Goal: Information Seeking & Learning: Learn about a topic

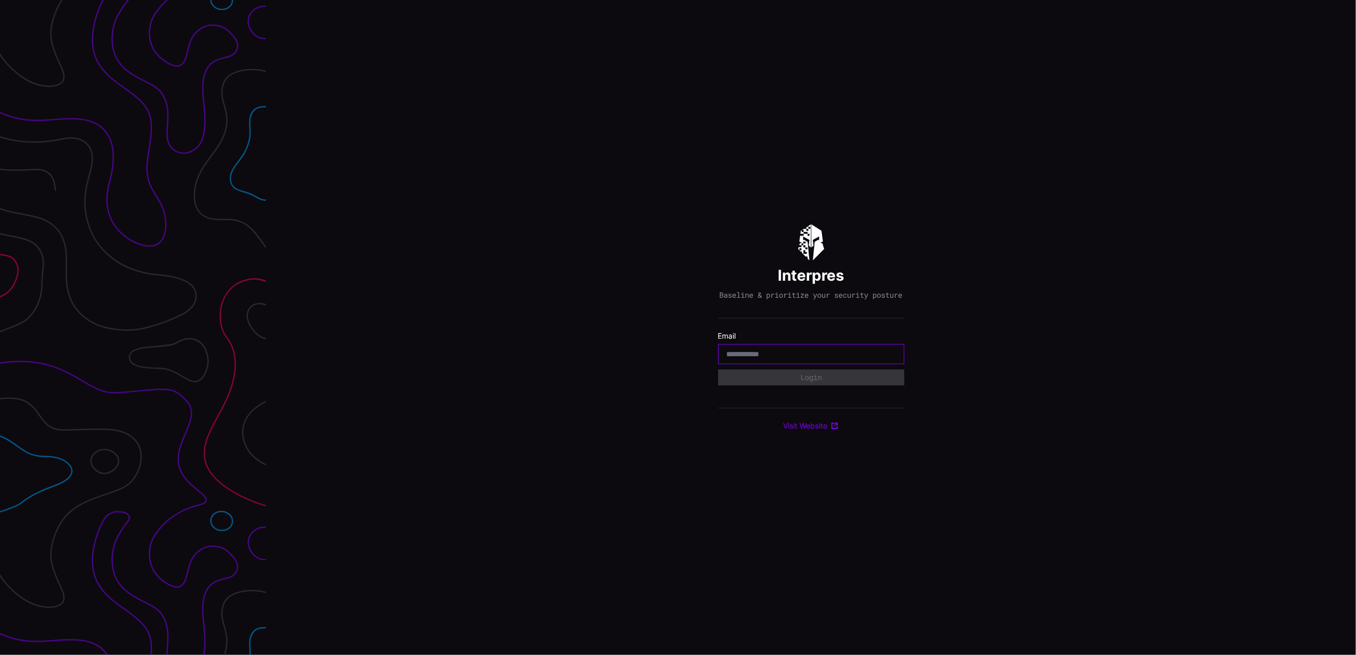
click at [728, 354] on input "email" at bounding box center [810, 354] width 169 height 10
click at [780, 364] on div at bounding box center [811, 354] width 186 height 20
click at [779, 359] on input "email" at bounding box center [810, 354] width 169 height 10
type input "**********"
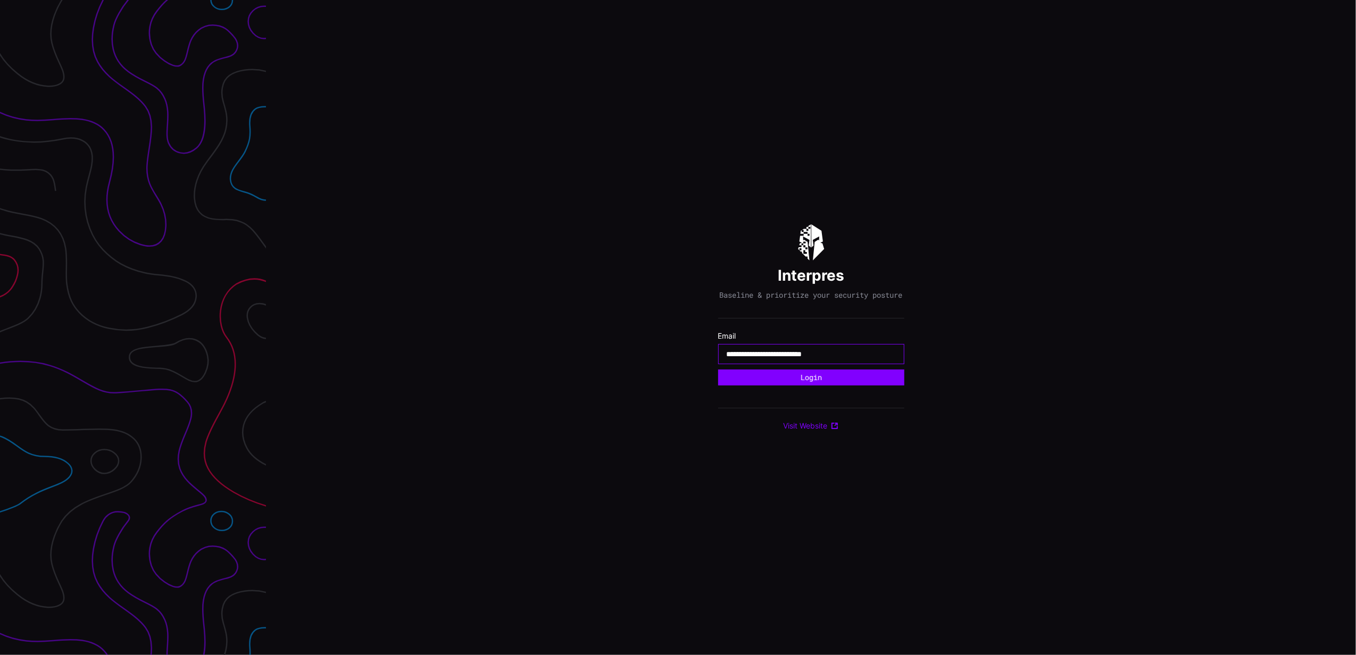
click at [718, 370] on button "Login" at bounding box center [811, 378] width 186 height 16
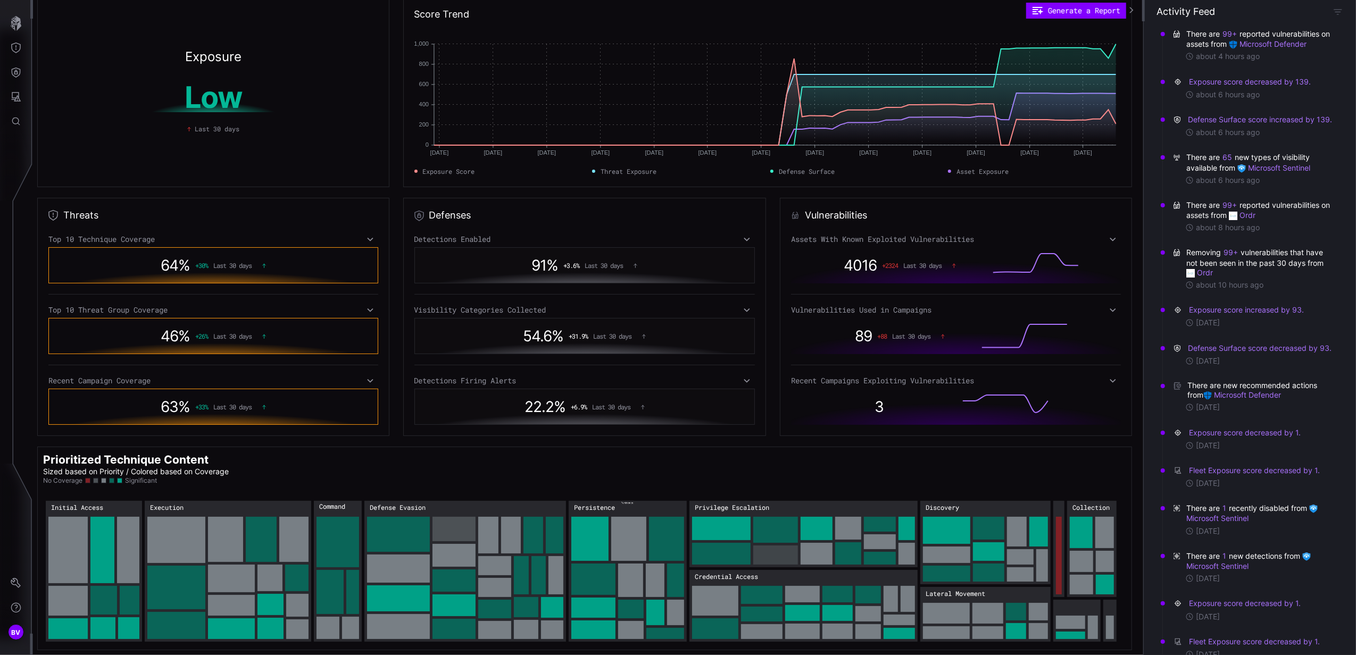
scroll to position [10, 0]
click at [20, 581] on icon "Settings" at bounding box center [16, 583] width 11 height 11
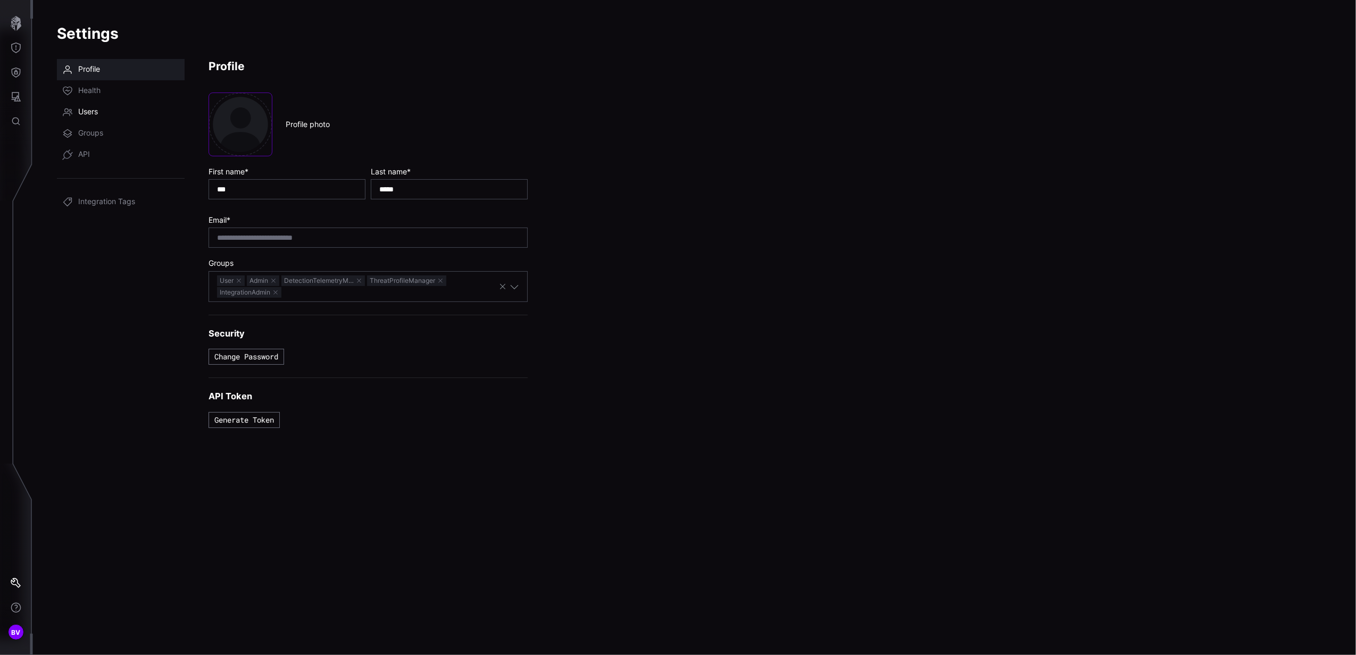
click at [116, 111] on link "Users" at bounding box center [121, 112] width 128 height 21
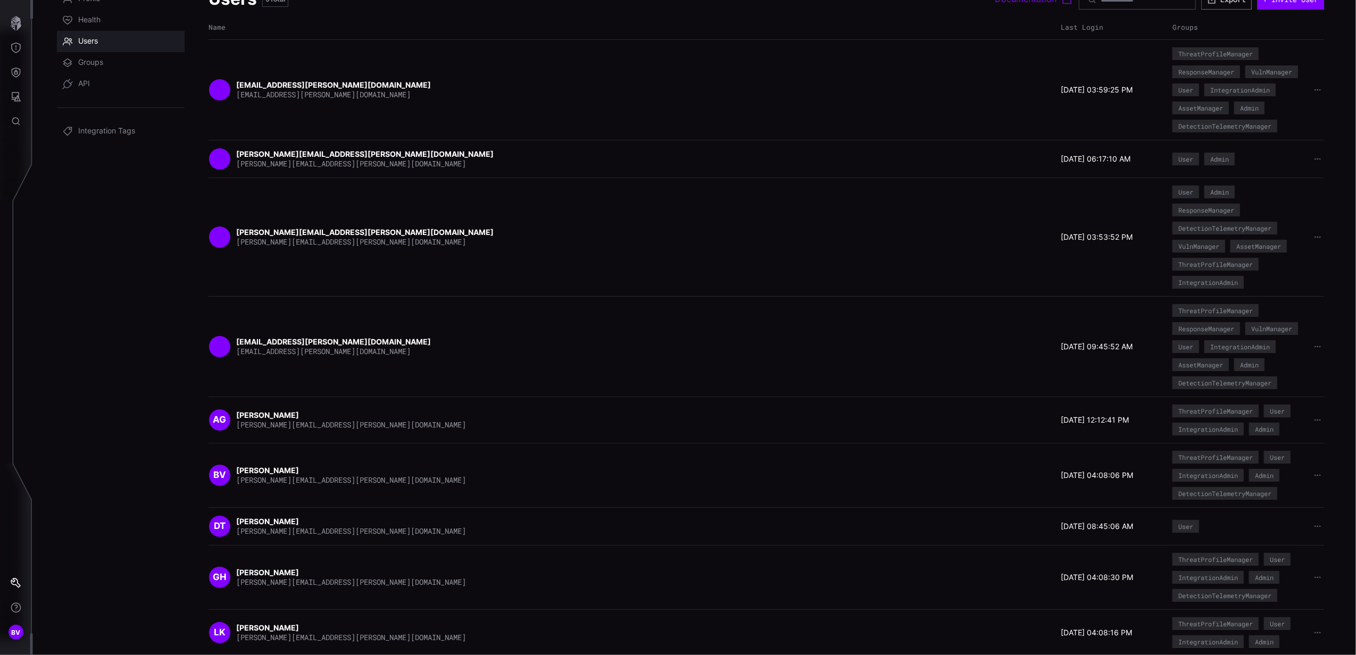
scroll to position [92, 0]
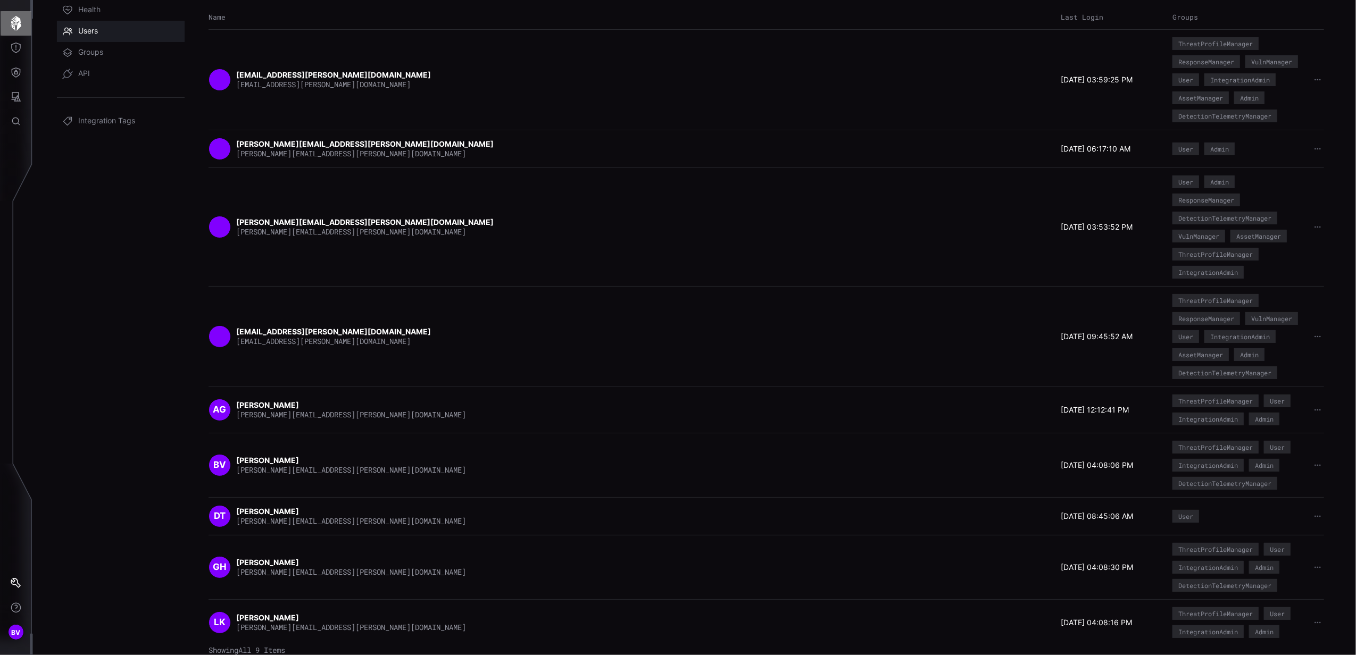
click at [15, 22] on icon "button" at bounding box center [16, 23] width 11 height 15
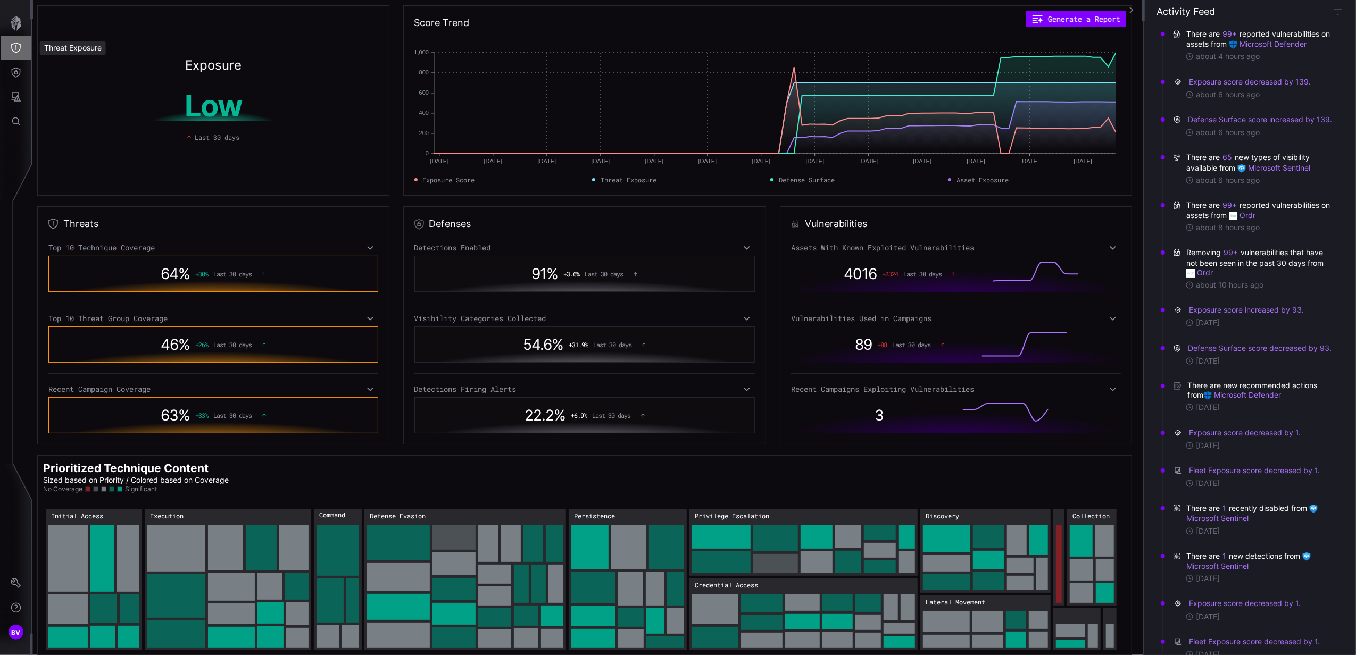
click at [15, 44] on icon "Threat Exposure" at bounding box center [16, 48] width 11 height 11
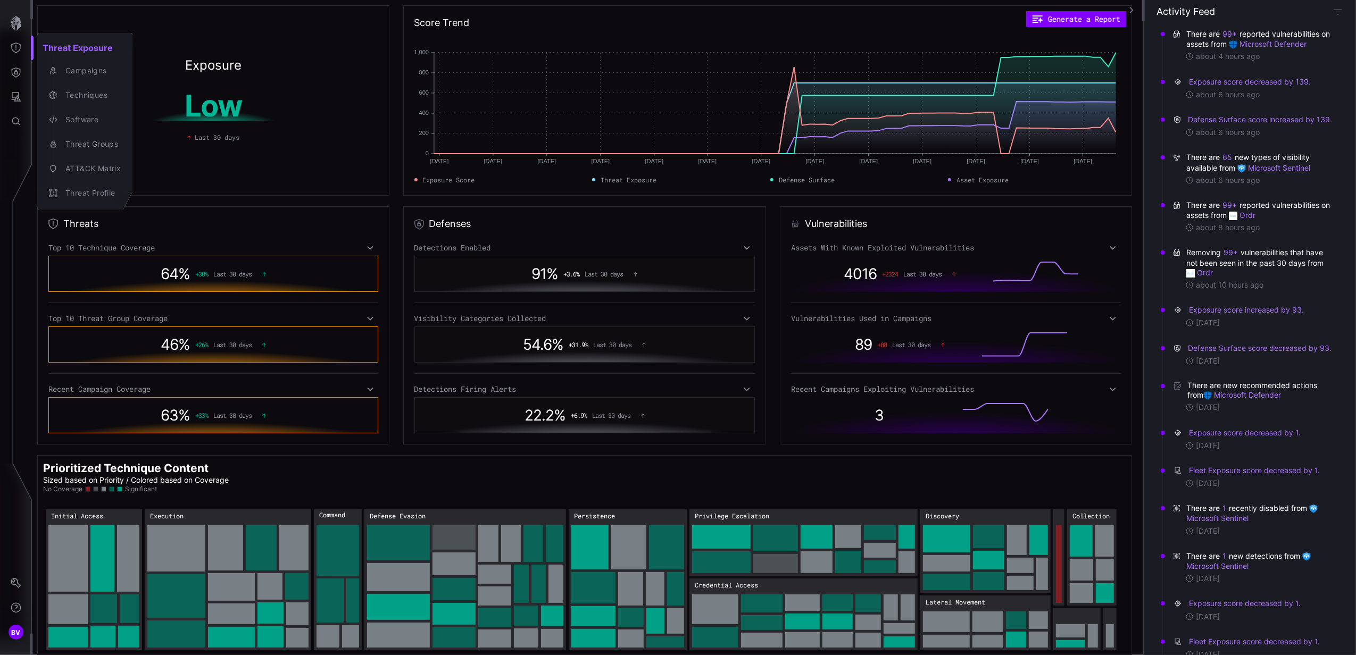
click at [20, 71] on div at bounding box center [678, 327] width 1356 height 655
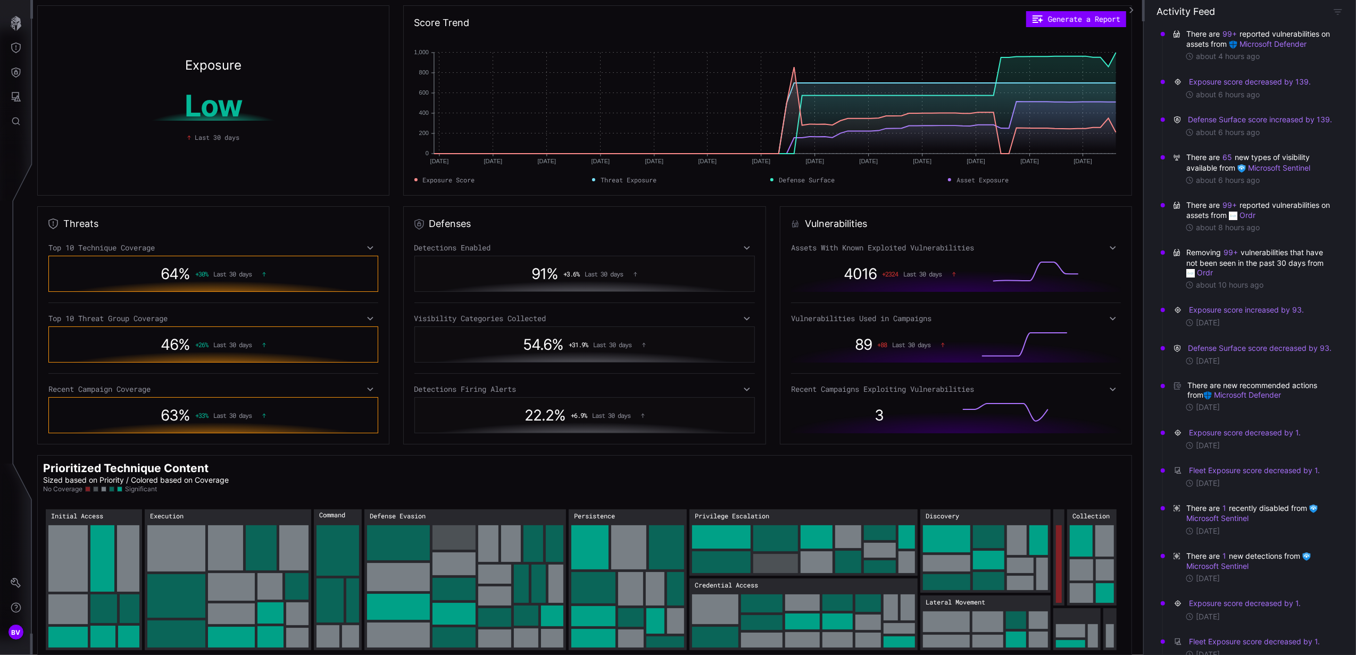
click at [18, 71] on icon "Defense Surface" at bounding box center [16, 73] width 9 height 10
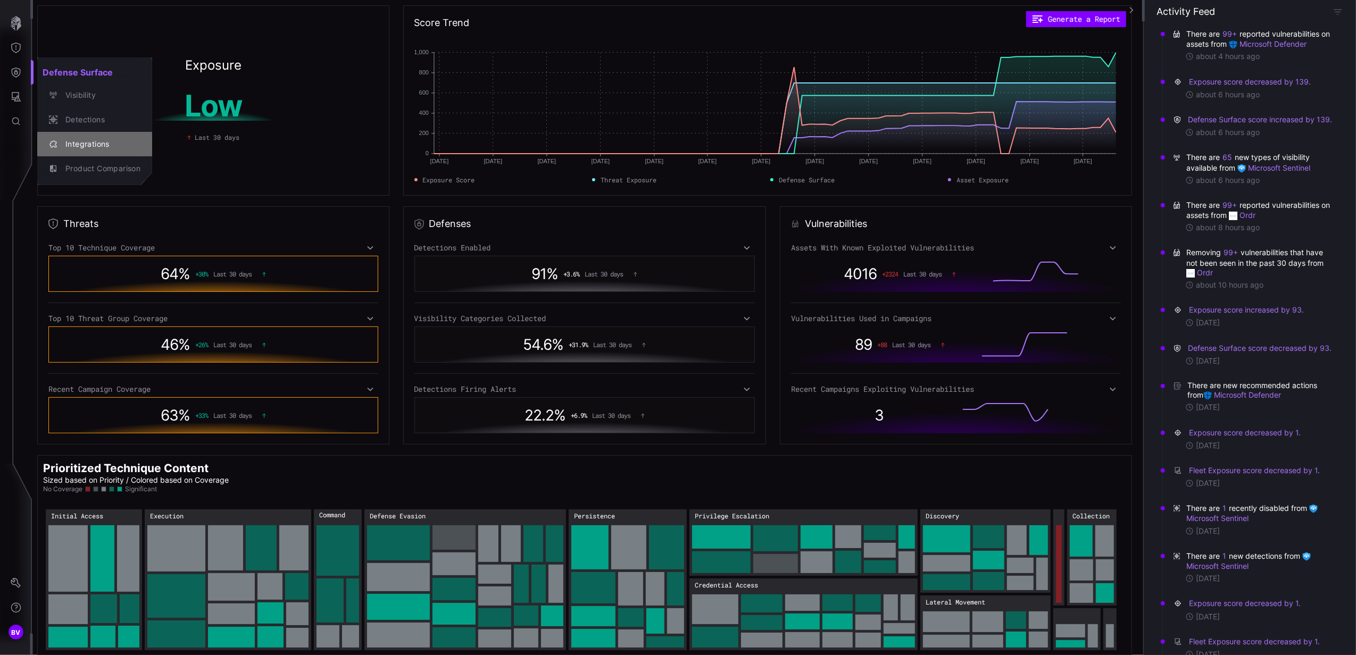
click at [76, 144] on div "Integrations" at bounding box center [100, 144] width 80 height 13
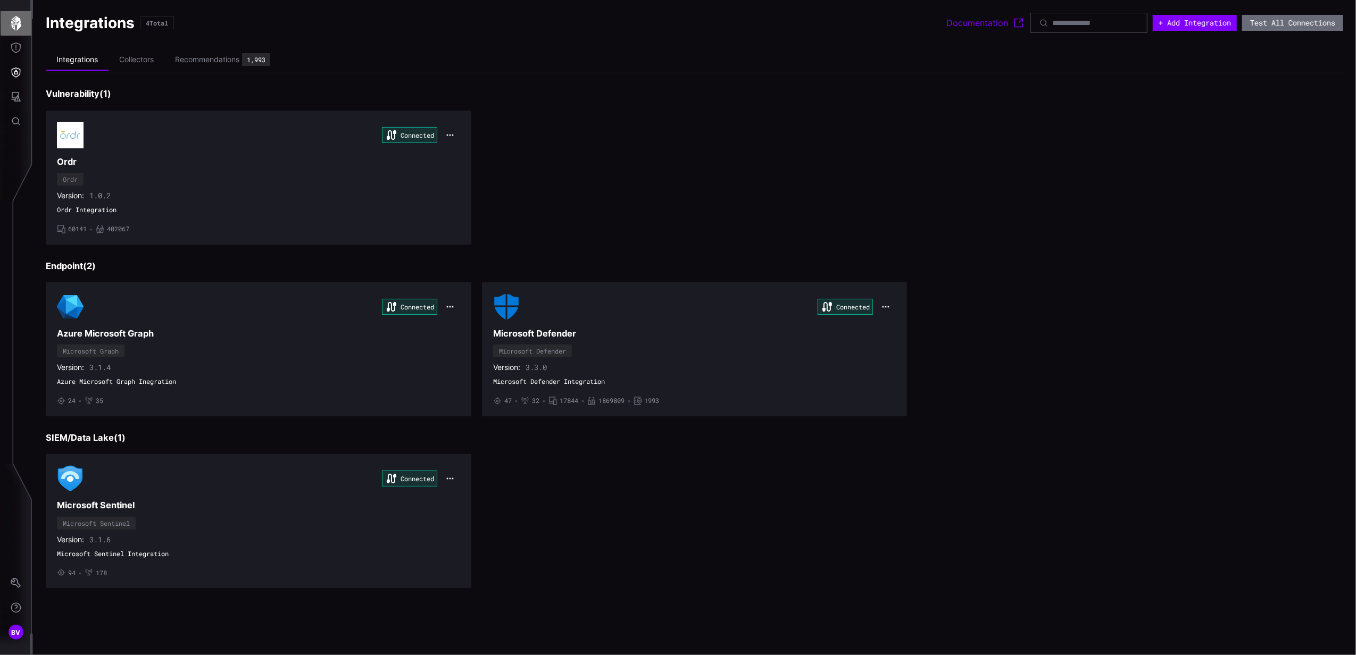
click at [15, 27] on icon "button" at bounding box center [16, 23] width 15 height 15
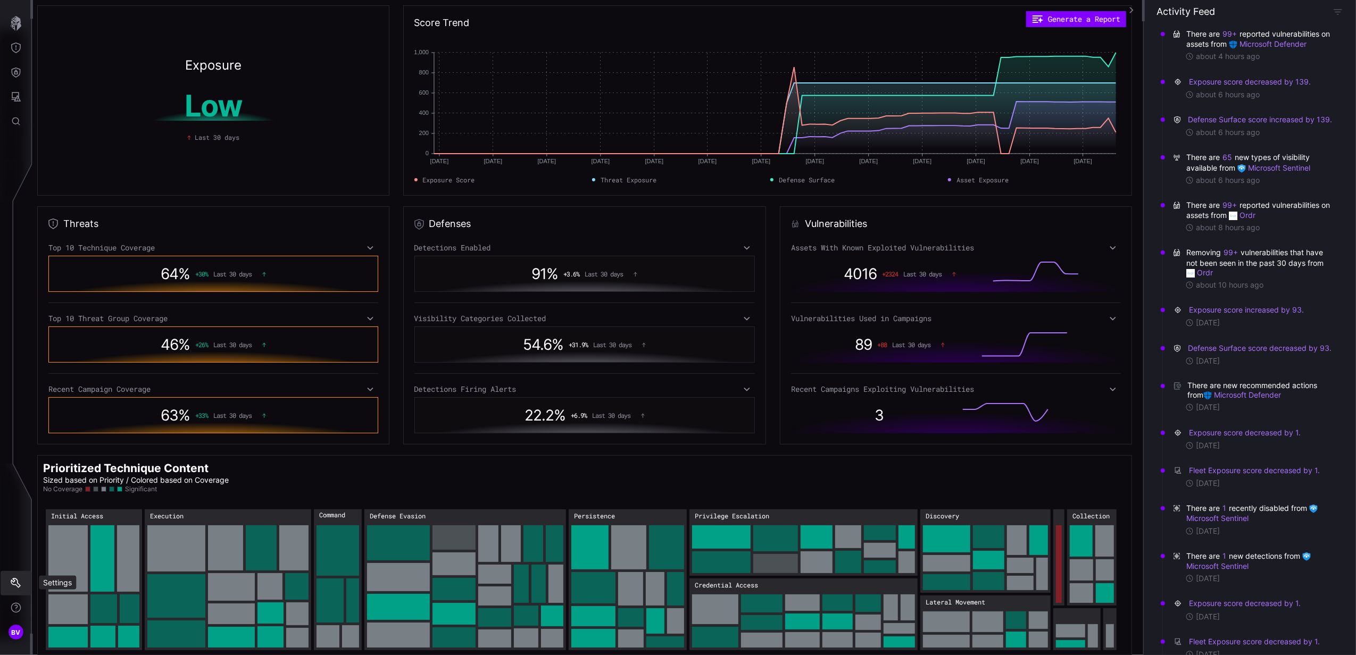
click at [16, 578] on icon "Settings" at bounding box center [16, 583] width 11 height 11
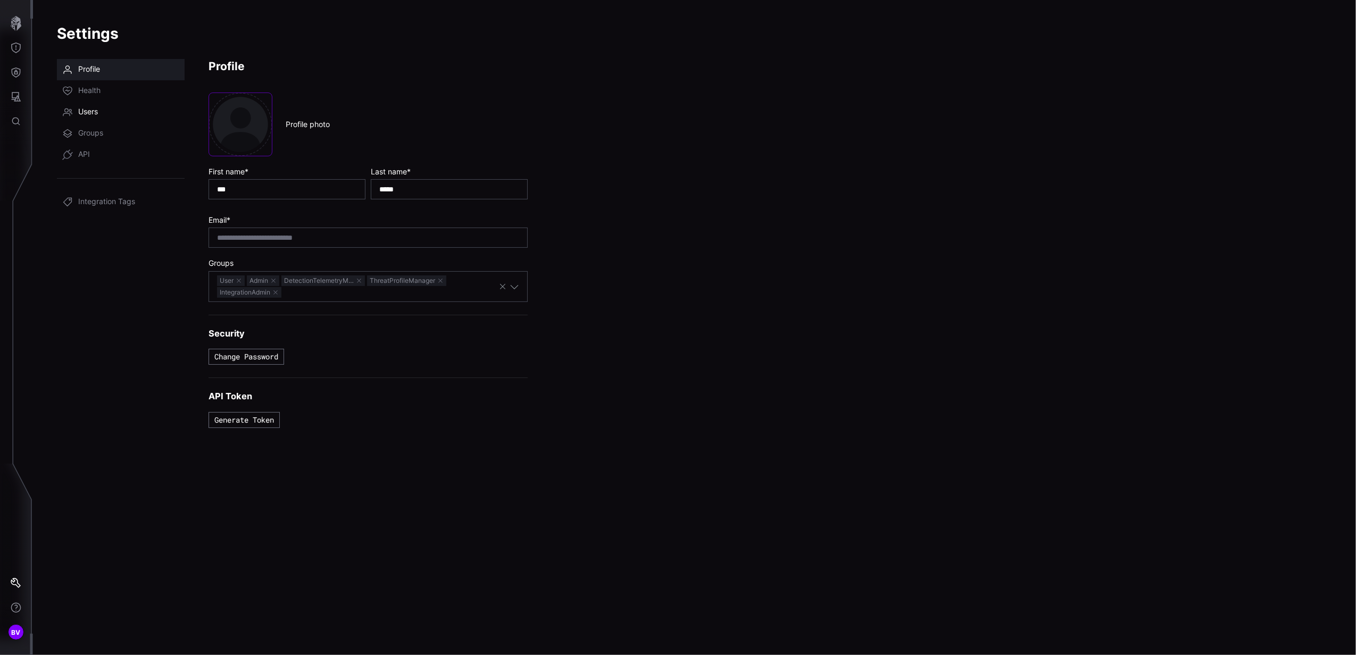
click at [93, 106] on link "Users" at bounding box center [121, 112] width 128 height 21
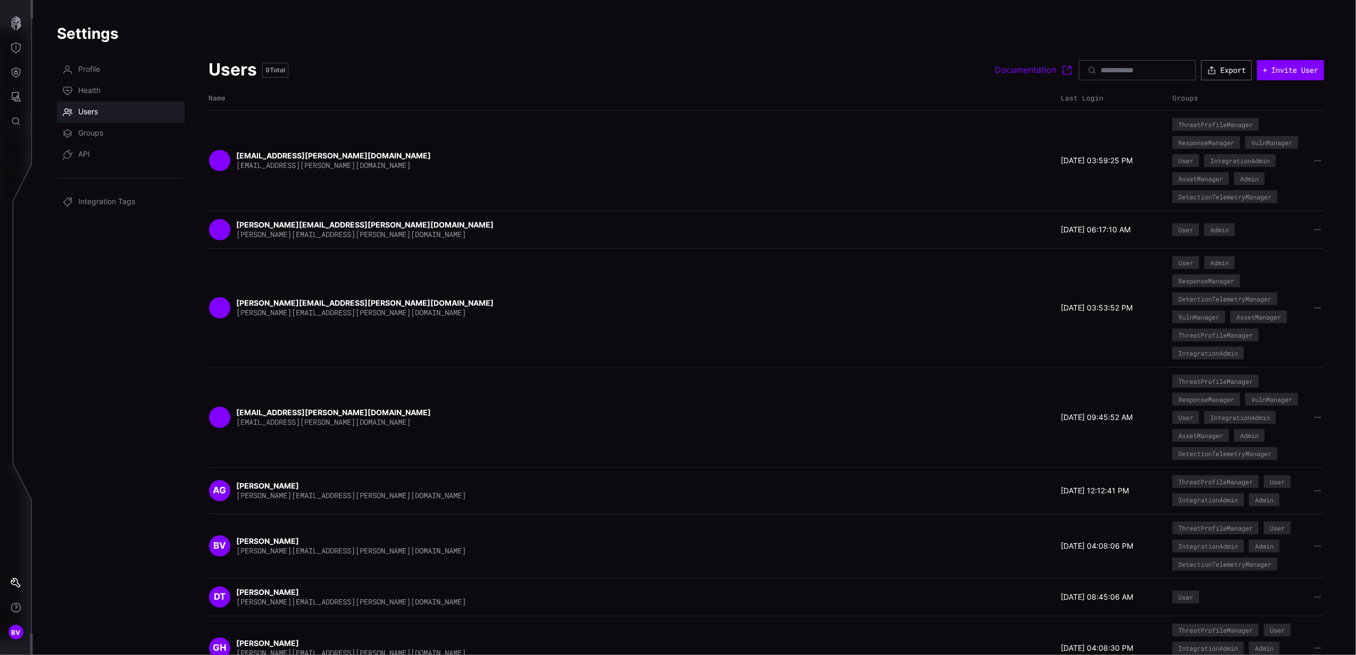
scroll to position [71, 0]
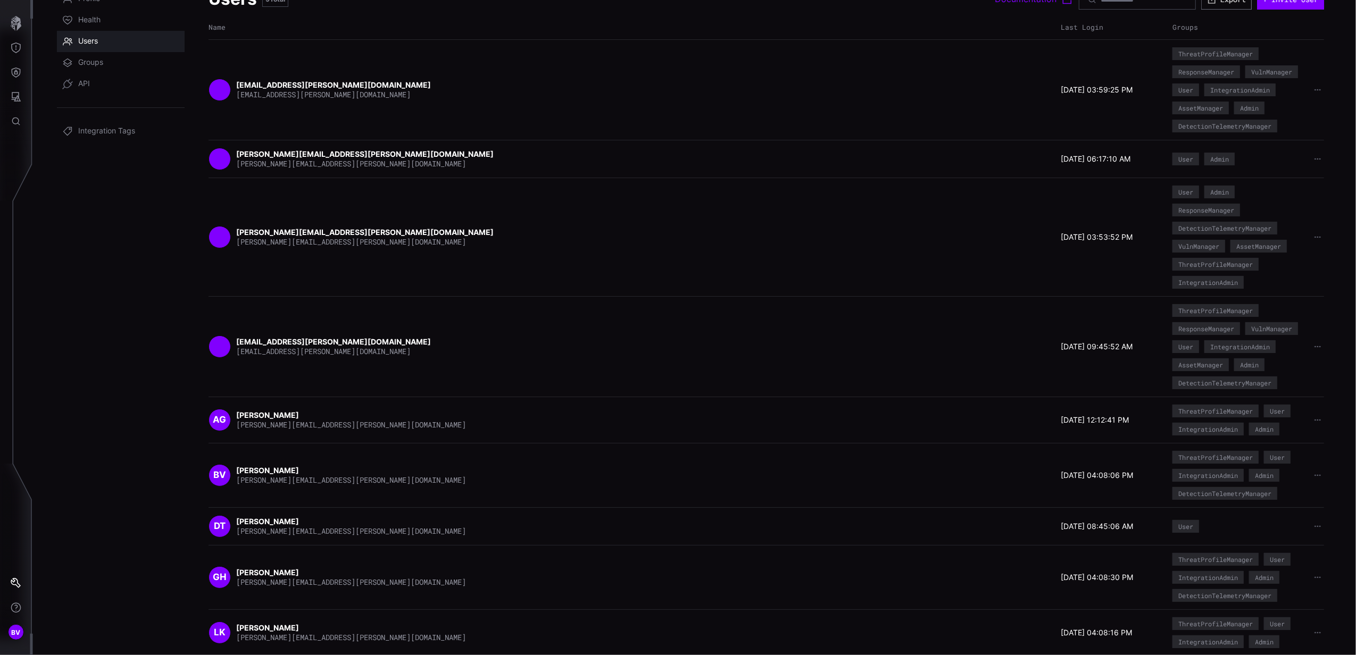
click at [428, 545] on div "DT [PERSON_NAME] [PERSON_NAME][EMAIL_ADDRESS][PERSON_NAME][DOMAIN_NAME] [DATE] …" at bounding box center [765, 526] width 1115 height 38
click at [1314, 530] on icon "button" at bounding box center [1317, 526] width 7 height 7
click at [237, 536] on span "[PERSON_NAME][EMAIL_ADDRESS][PERSON_NAME][DOMAIN_NAME]" at bounding box center [351, 531] width 230 height 10
click at [1085, 528] on div "DT [PERSON_NAME] [PERSON_NAME][EMAIL_ADDRESS][PERSON_NAME][DOMAIN_NAME] [DATE] …" at bounding box center [765, 526] width 1115 height 22
click at [230, 538] on div "DT" at bounding box center [219, 526] width 22 height 22
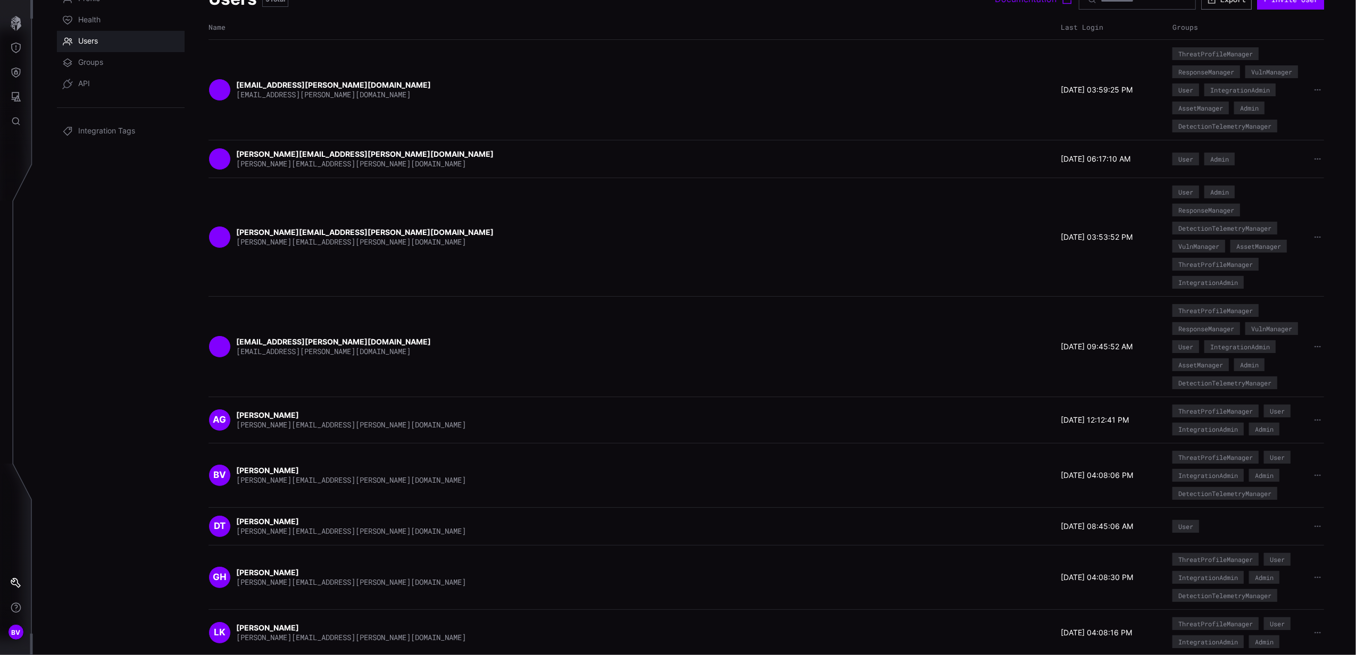
click at [258, 526] on strong "[PERSON_NAME]" at bounding box center [268, 521] width 64 height 9
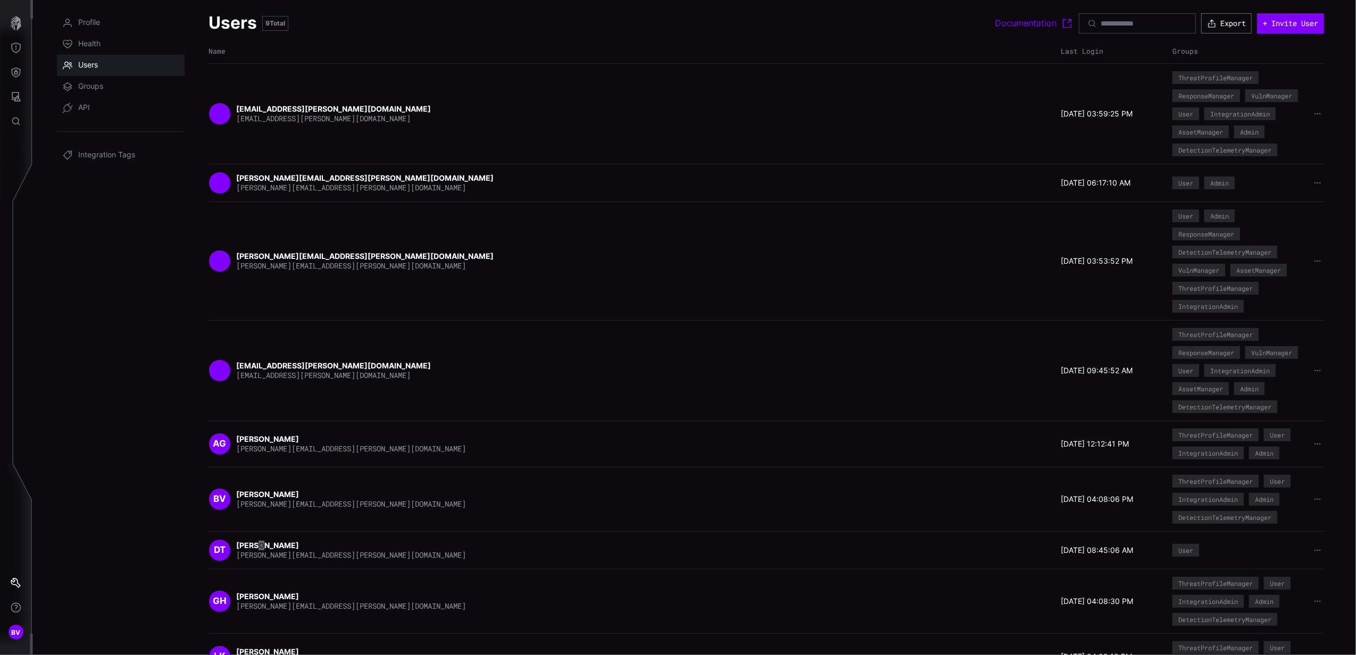
scroll to position [0, 0]
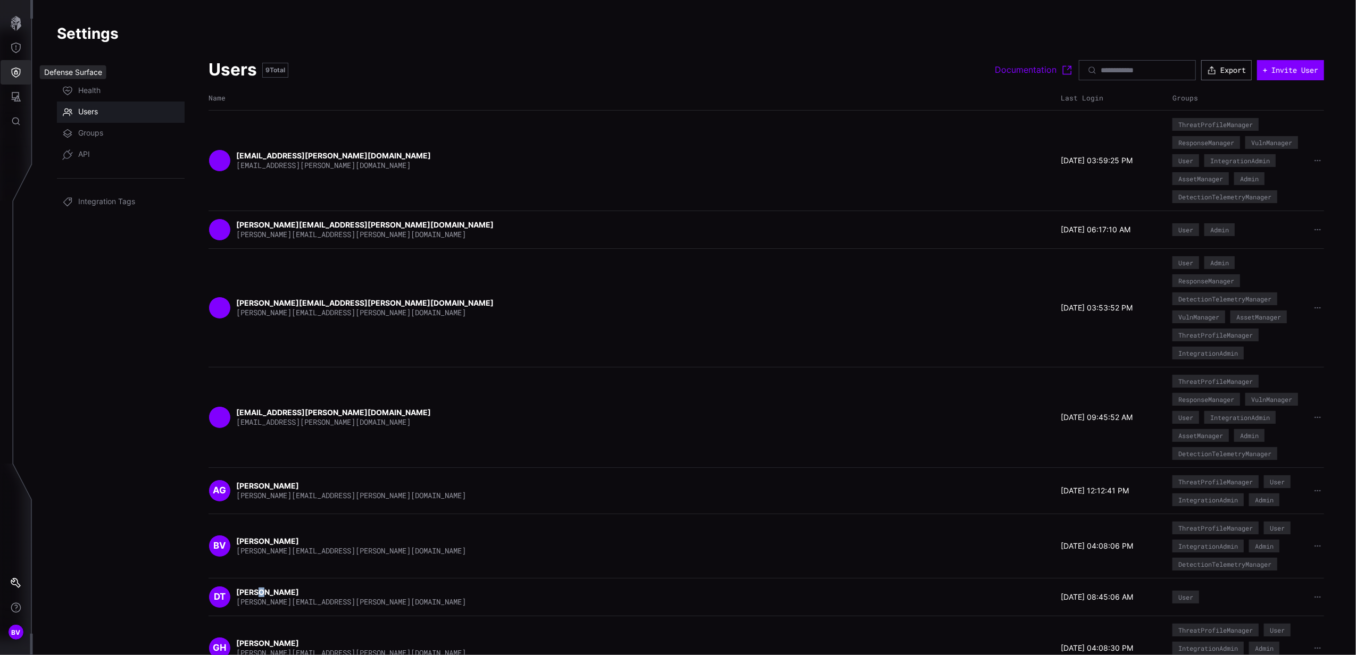
click at [19, 69] on icon "Defense Surface" at bounding box center [16, 72] width 11 height 11
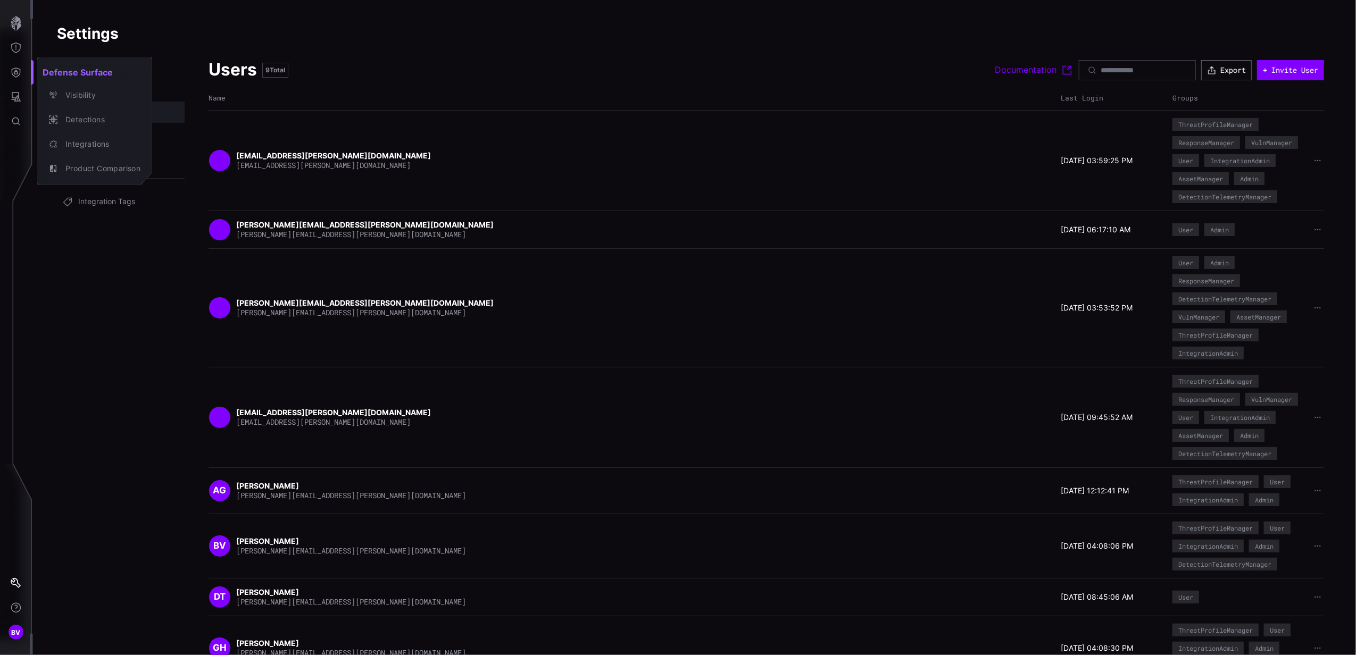
click at [20, 47] on div at bounding box center [678, 327] width 1356 height 655
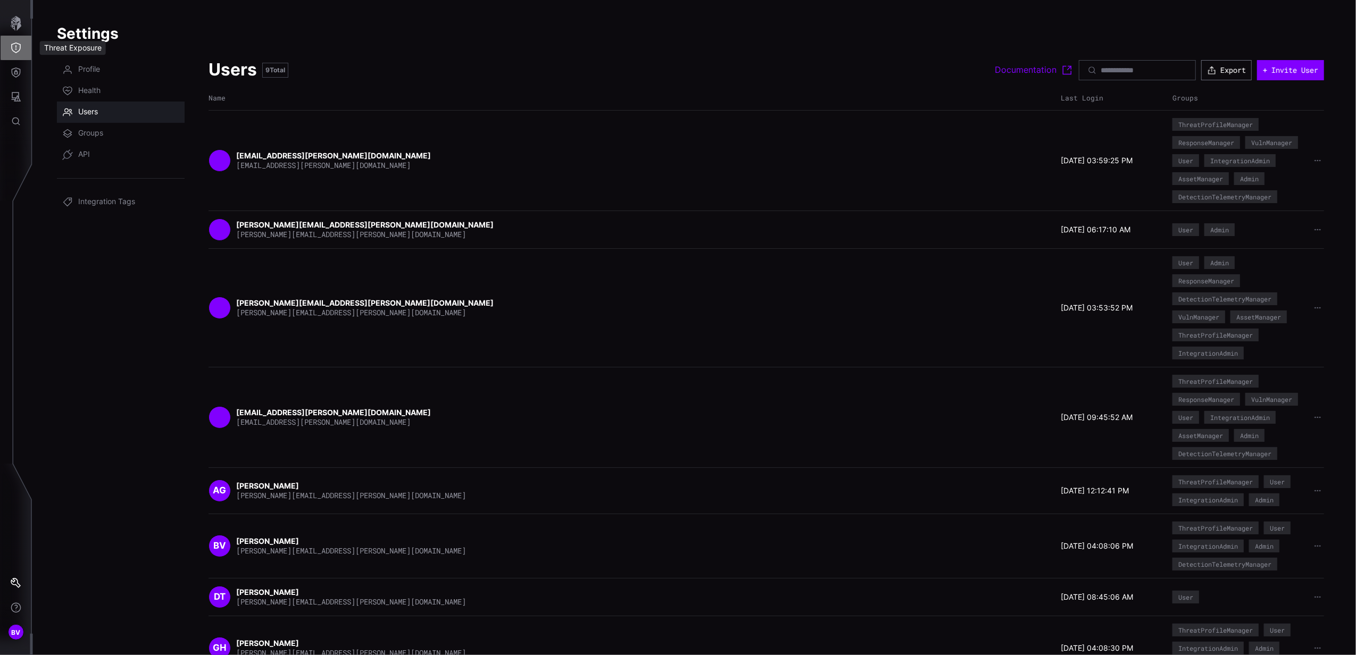
click at [20, 47] on icon "Threat Exposure" at bounding box center [16, 48] width 10 height 11
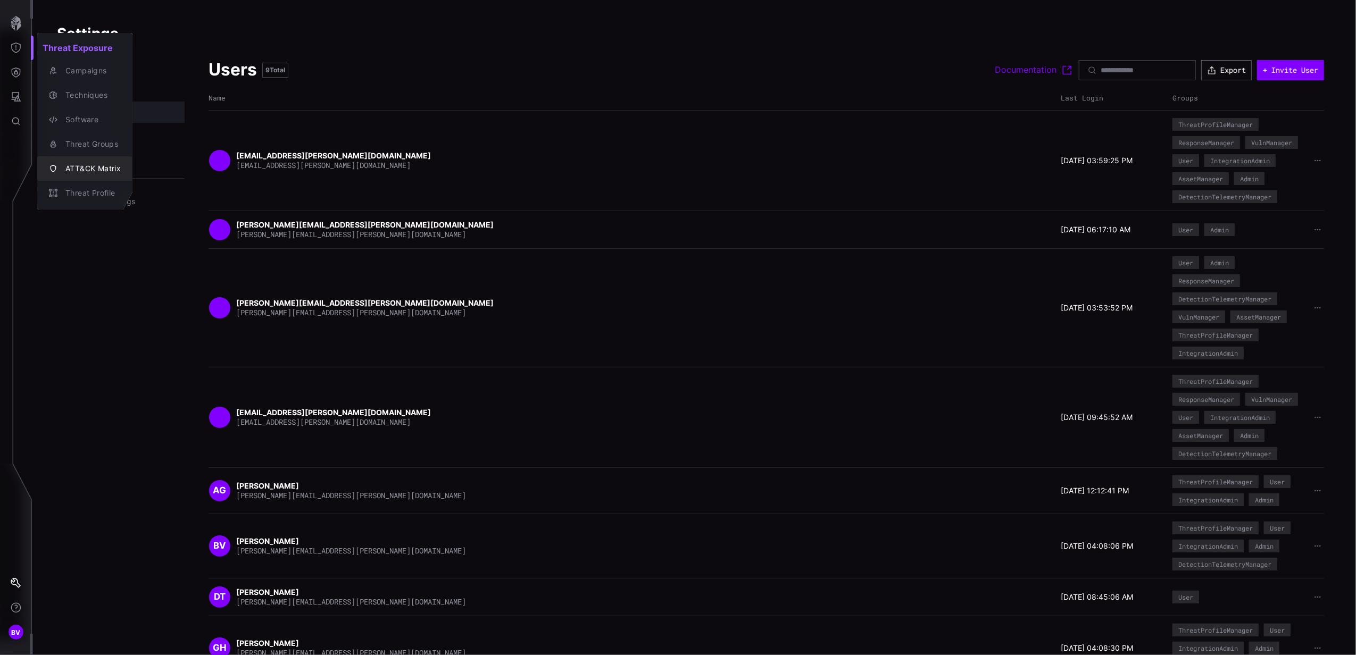
click at [72, 175] on div "ATT&CK Matrix" at bounding box center [84, 168] width 87 height 15
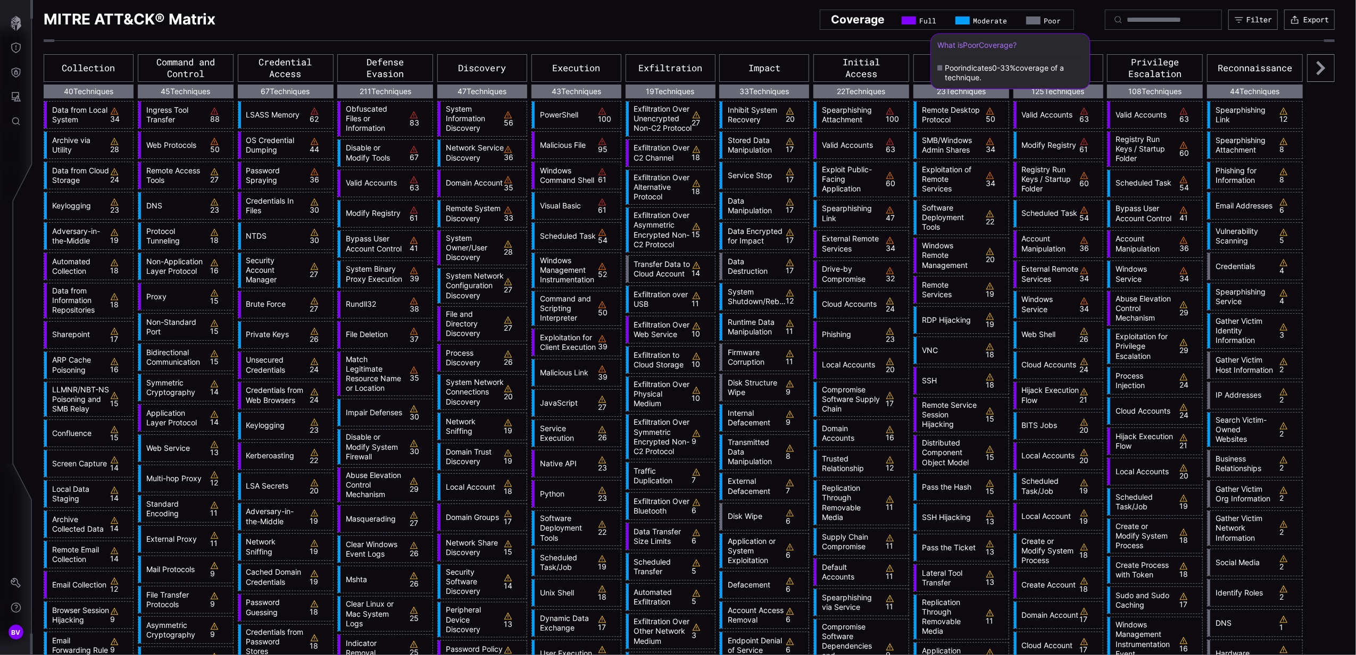
click at [1043, 22] on span "Poor" at bounding box center [1051, 20] width 17 height 9
click at [1316, 65] on icon at bounding box center [1321, 68] width 28 height 28
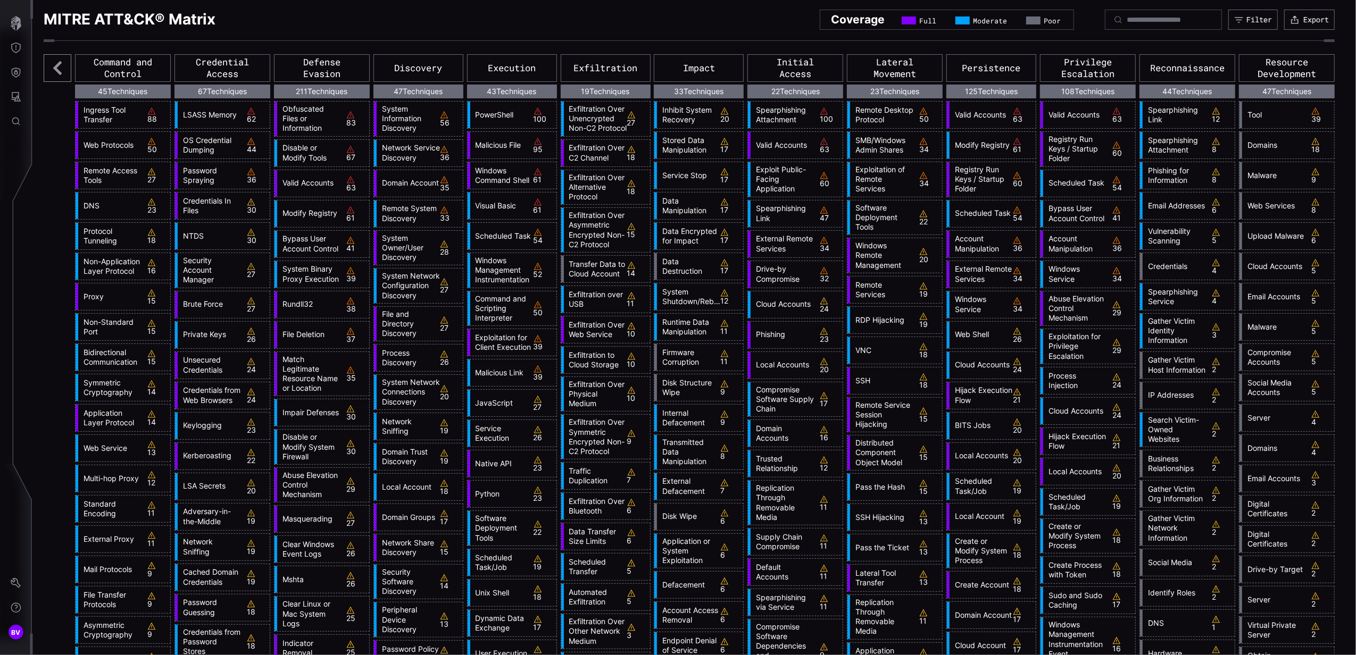
click at [1272, 177] on link "Malware" at bounding box center [1273, 176] width 63 height 10
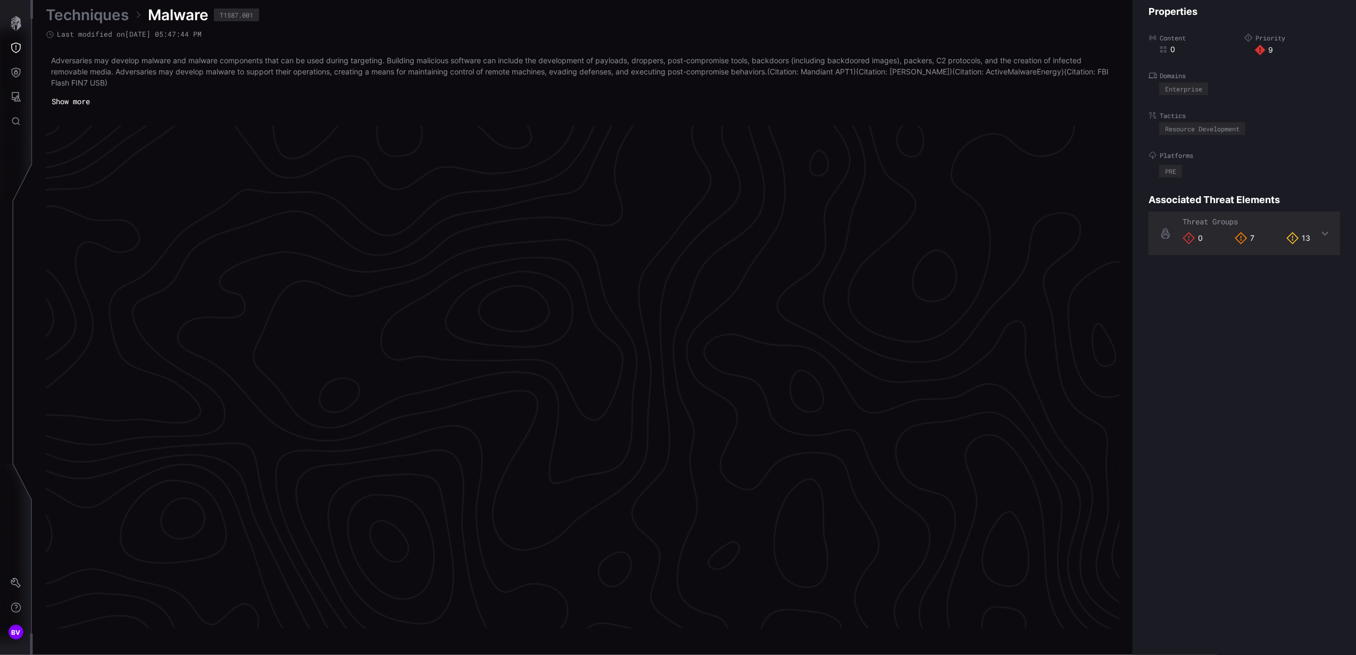
scroll to position [2147, 266]
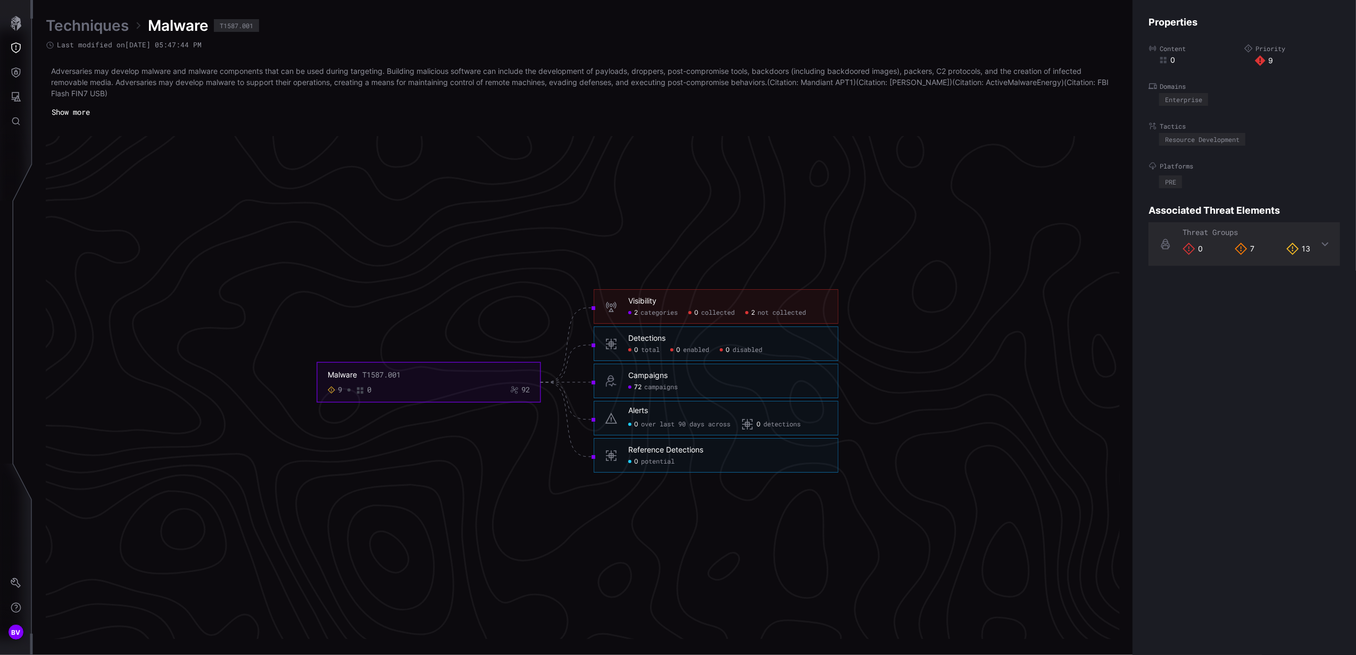
click at [82, 26] on link "Techniques" at bounding box center [87, 25] width 83 height 19
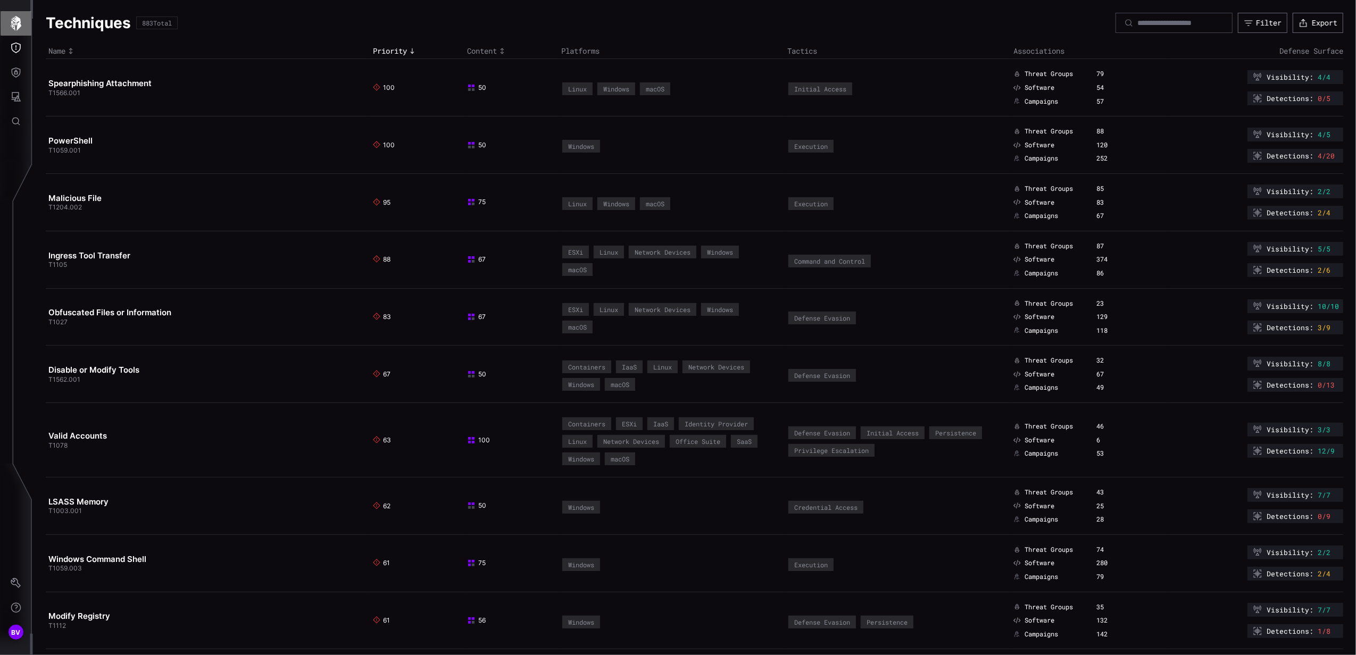
click at [20, 28] on icon "button" at bounding box center [16, 23] width 15 height 15
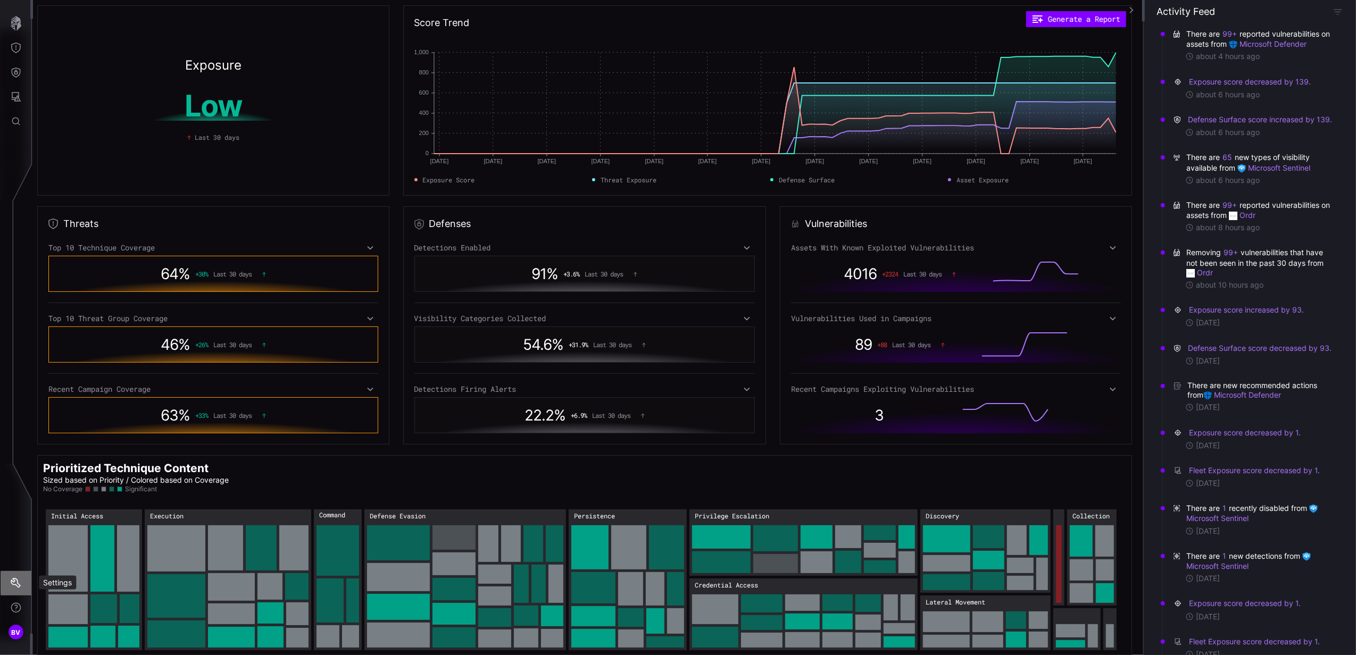
click at [18, 580] on icon "Settings" at bounding box center [16, 583] width 11 height 11
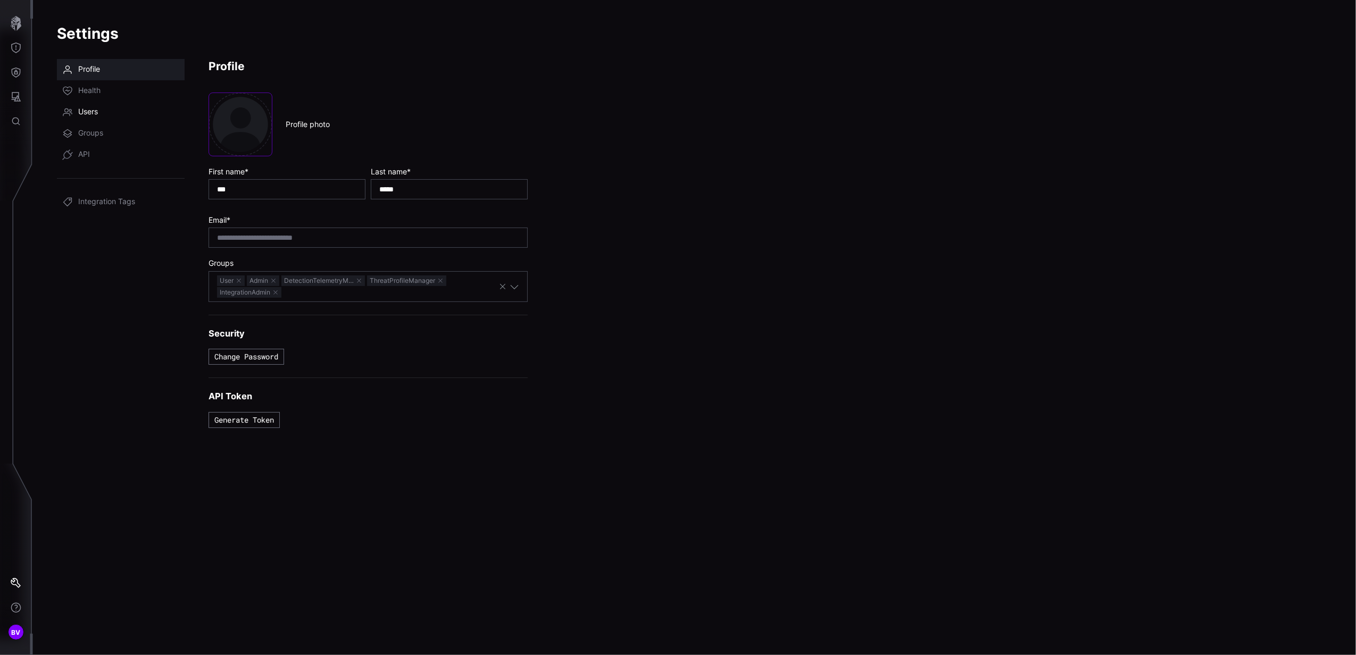
click at [85, 111] on span "Users" at bounding box center [88, 112] width 20 height 11
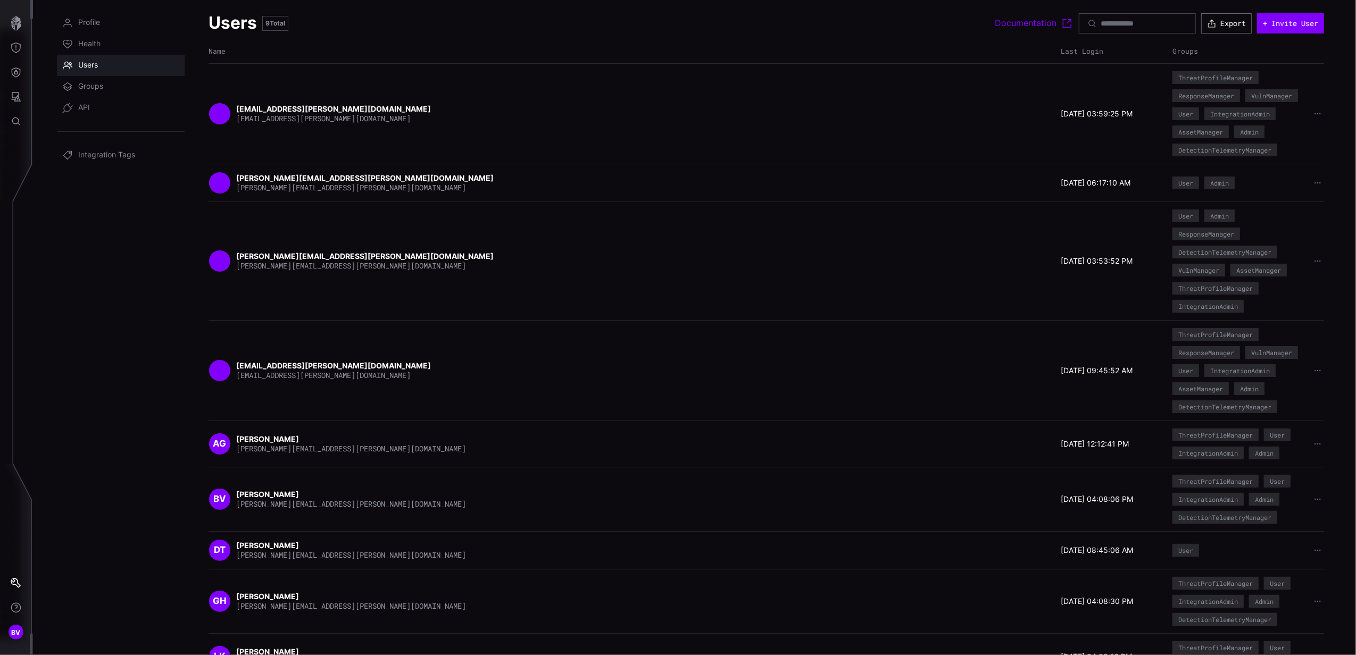
scroll to position [92, 0]
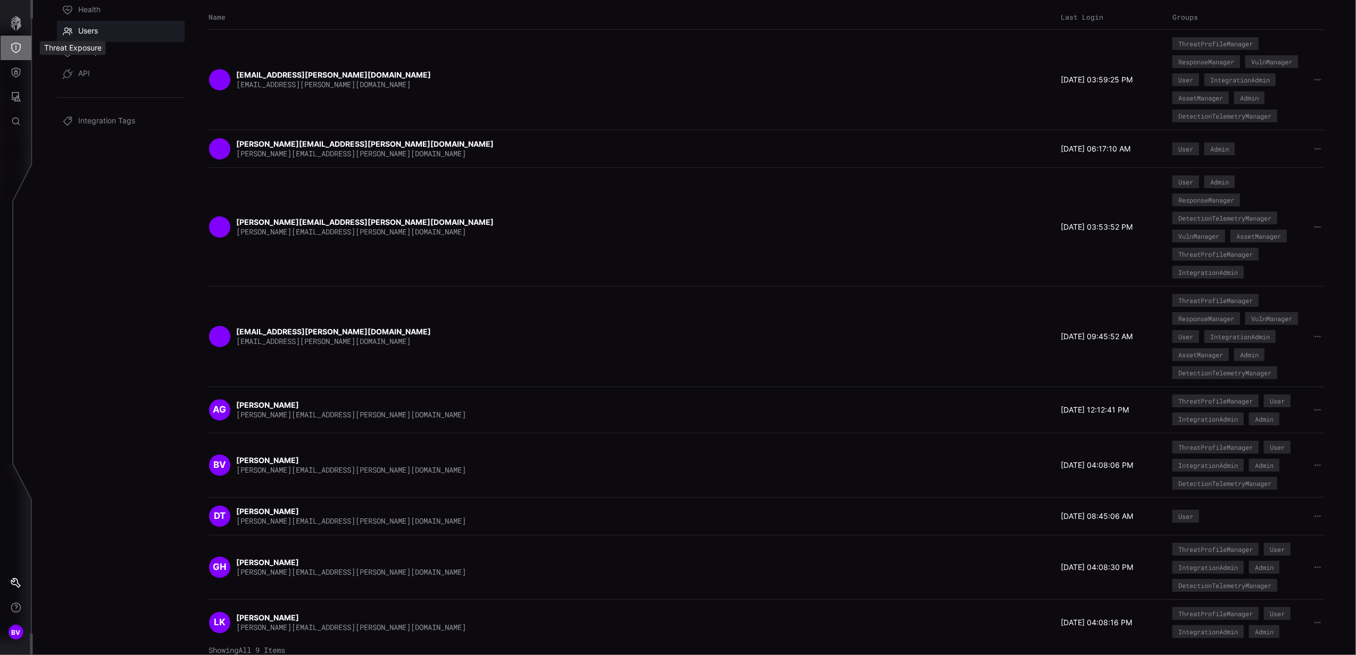
click at [15, 47] on icon "Threat Exposure" at bounding box center [16, 48] width 10 height 11
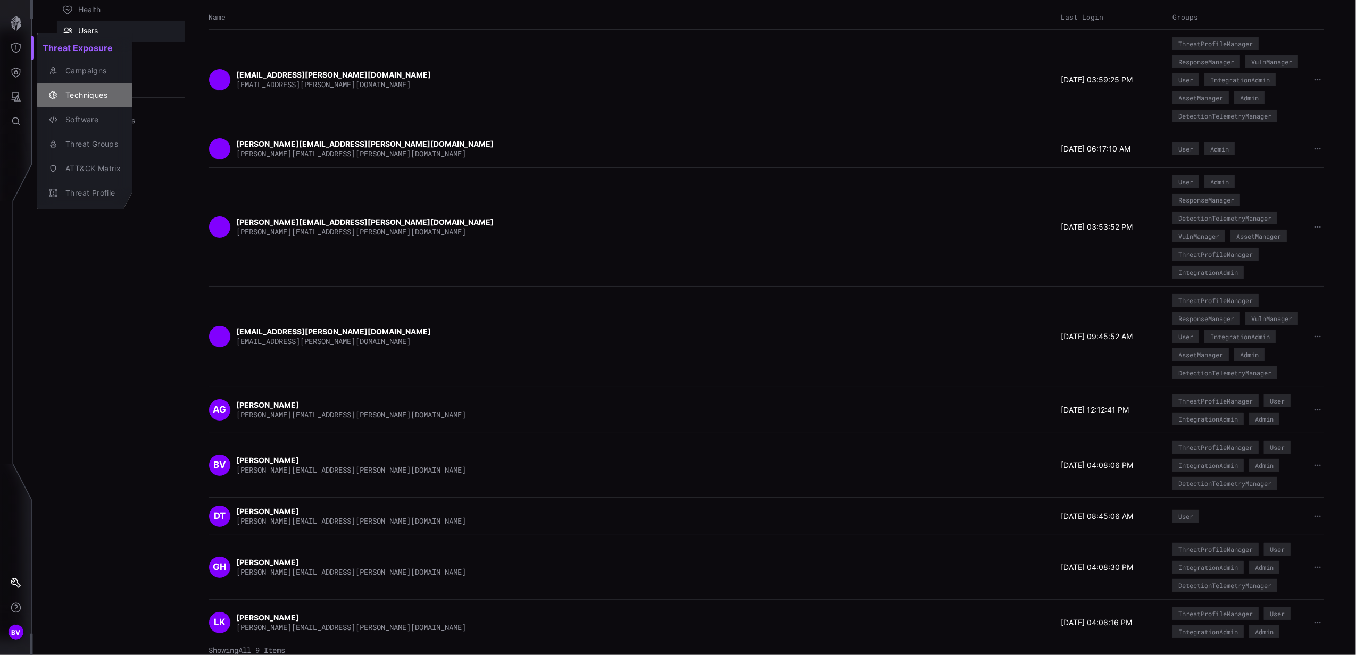
click at [77, 89] on div "Techniques" at bounding box center [90, 95] width 61 height 13
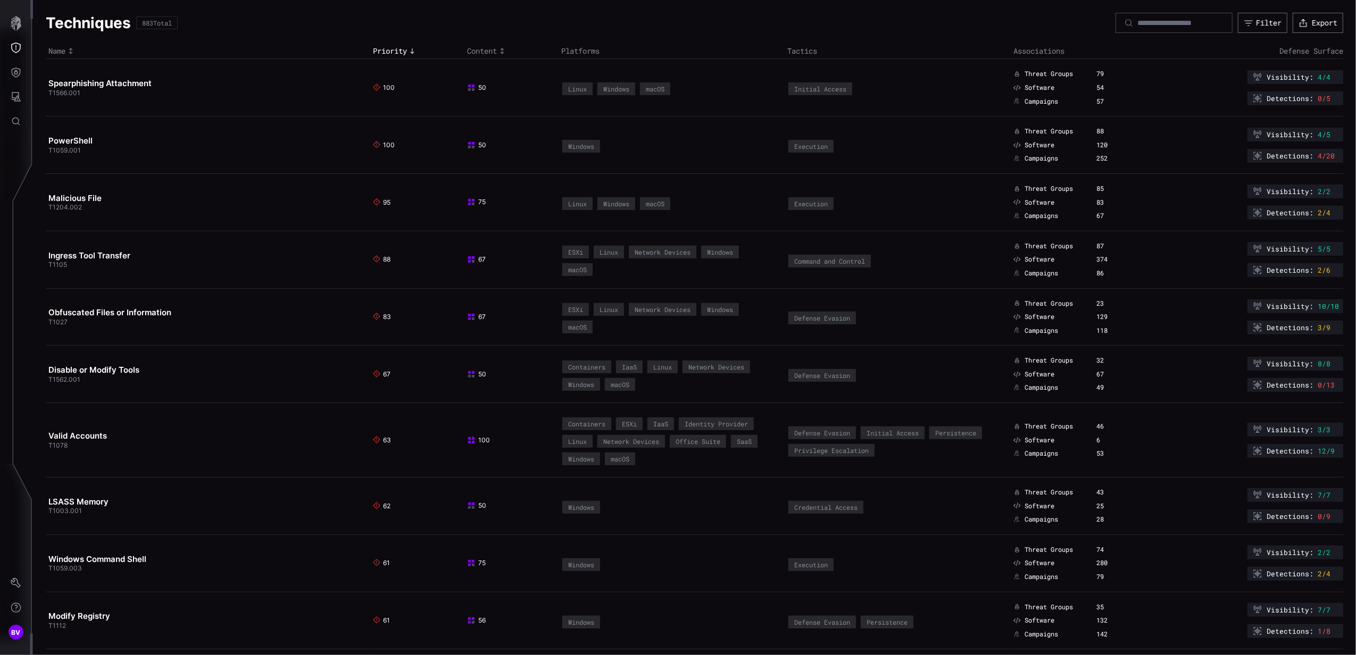
click at [1275, 95] on span "Detections :" at bounding box center [1289, 98] width 47 height 9
click at [127, 83] on link "Spearphishing Attachment" at bounding box center [99, 83] width 103 height 10
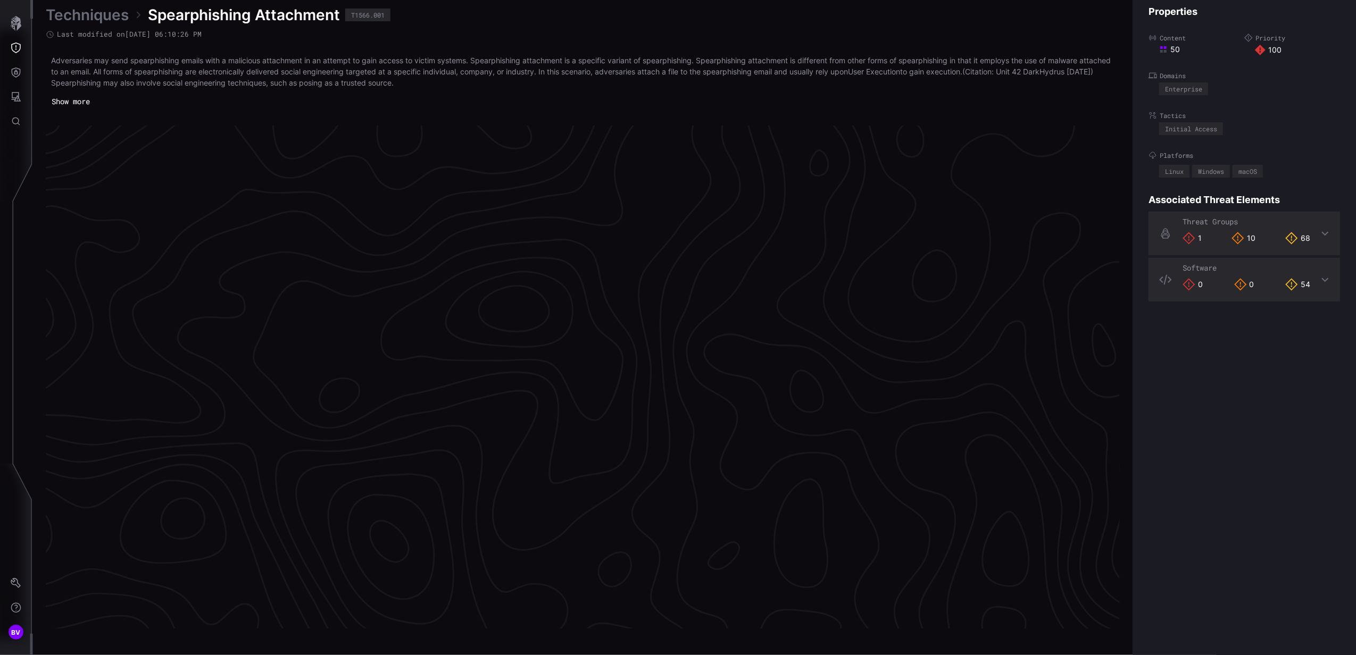
scroll to position [2147, 266]
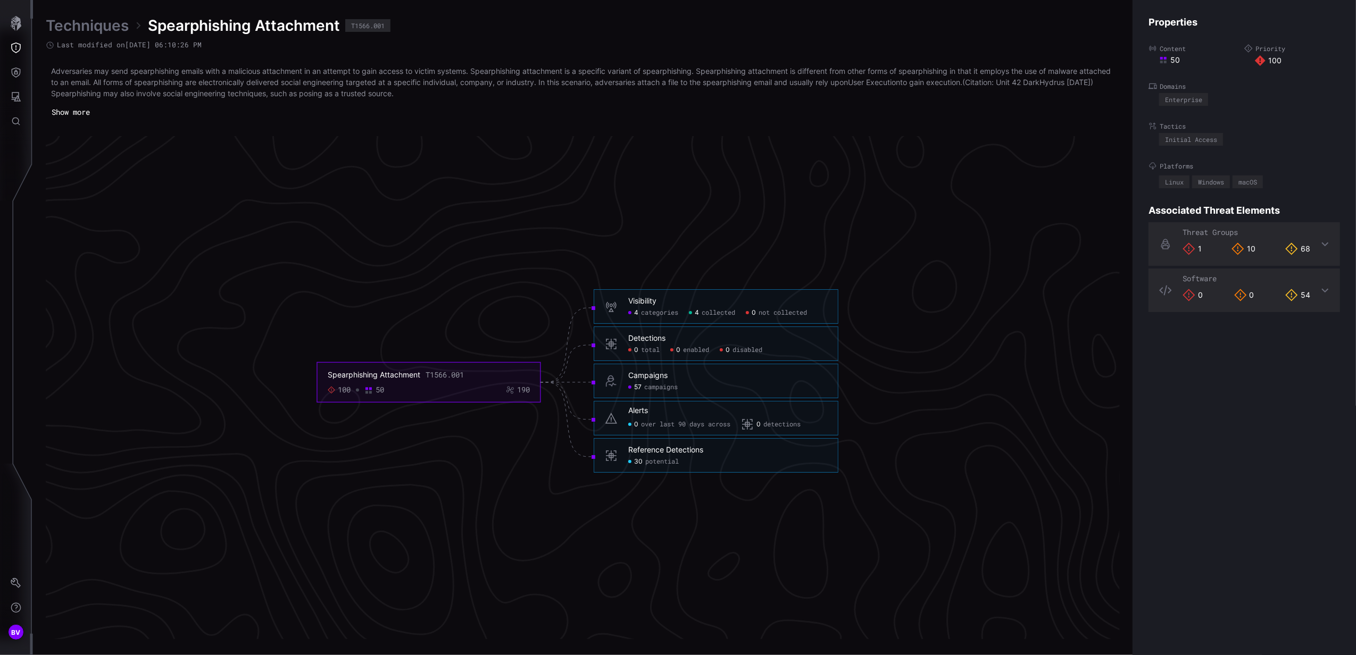
click at [1320, 289] on icon at bounding box center [1324, 290] width 9 height 9
click at [1317, 289] on div "Software" at bounding box center [1243, 280] width 191 height 23
click at [1320, 247] on icon at bounding box center [1324, 244] width 9 height 9
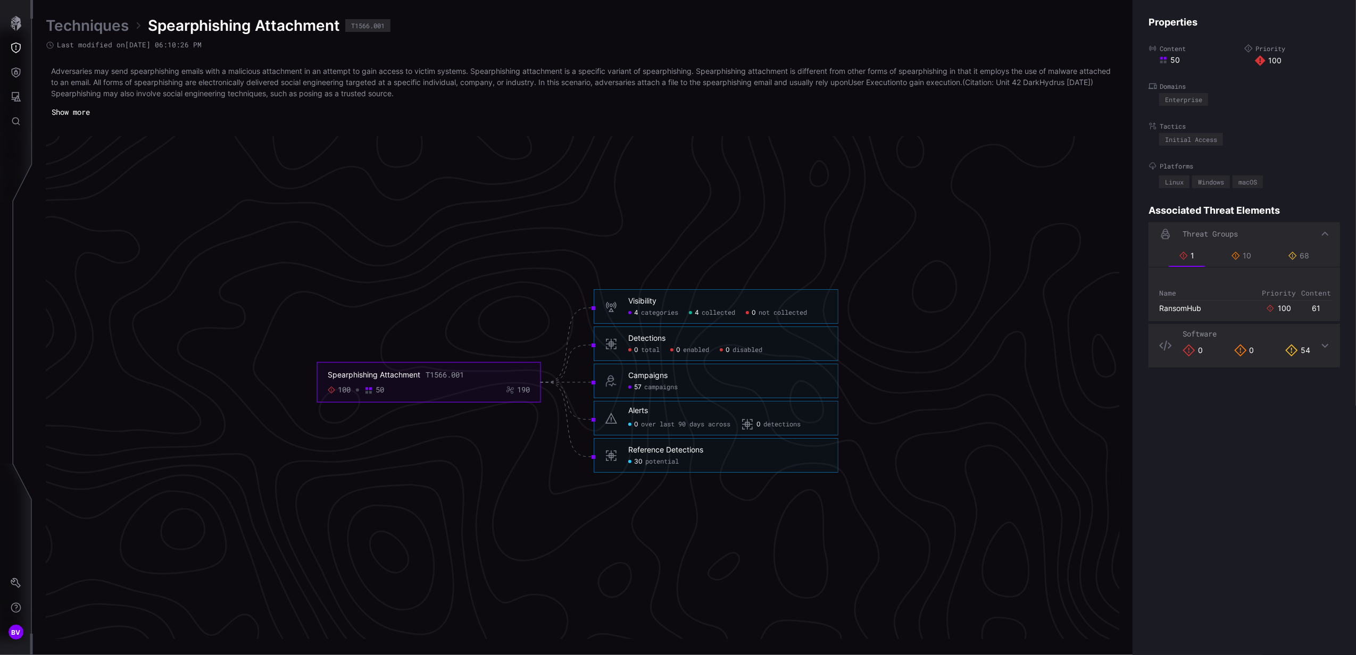
click at [1322, 233] on icon at bounding box center [1325, 233] width 7 height 4
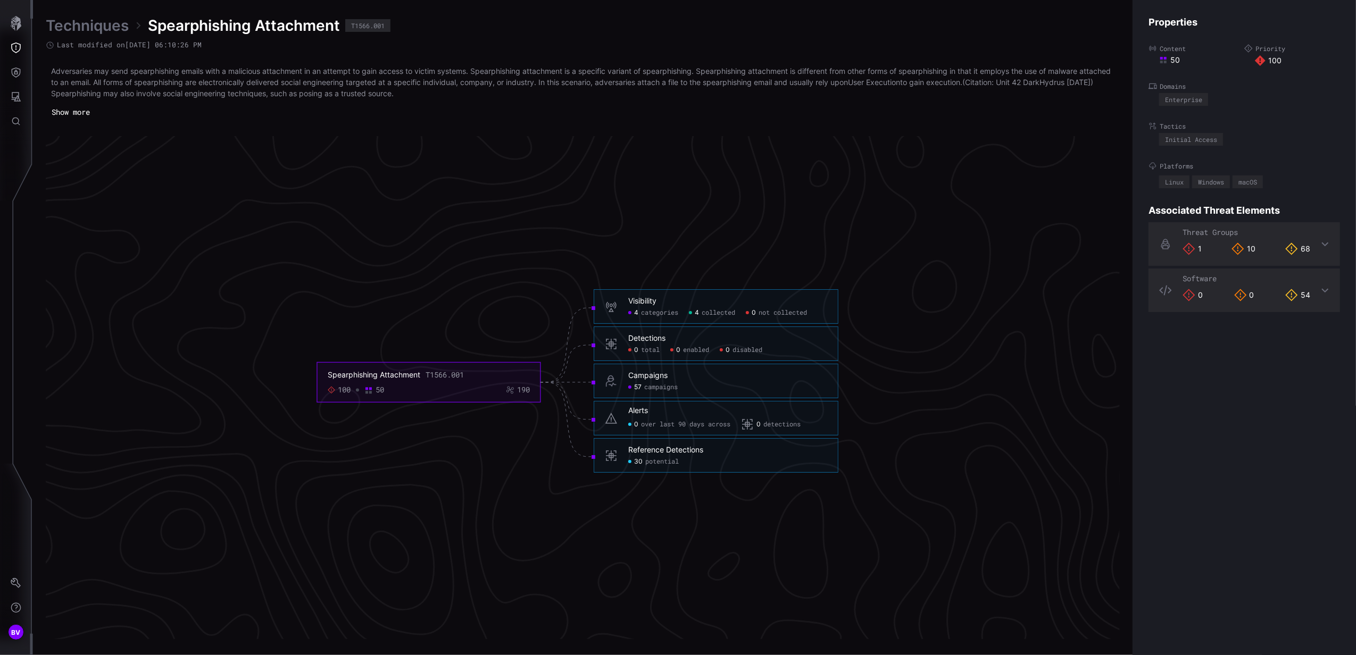
click at [645, 413] on div "Alerts" at bounding box center [638, 411] width 20 height 10
click at [643, 415] on div "Alerts" at bounding box center [638, 411] width 20 height 10
click at [662, 341] on div "Detections" at bounding box center [646, 339] width 37 height 10
click at [645, 341] on div "Detections" at bounding box center [646, 339] width 37 height 10
click at [676, 454] on div "Reference Detections" at bounding box center [665, 451] width 75 height 10
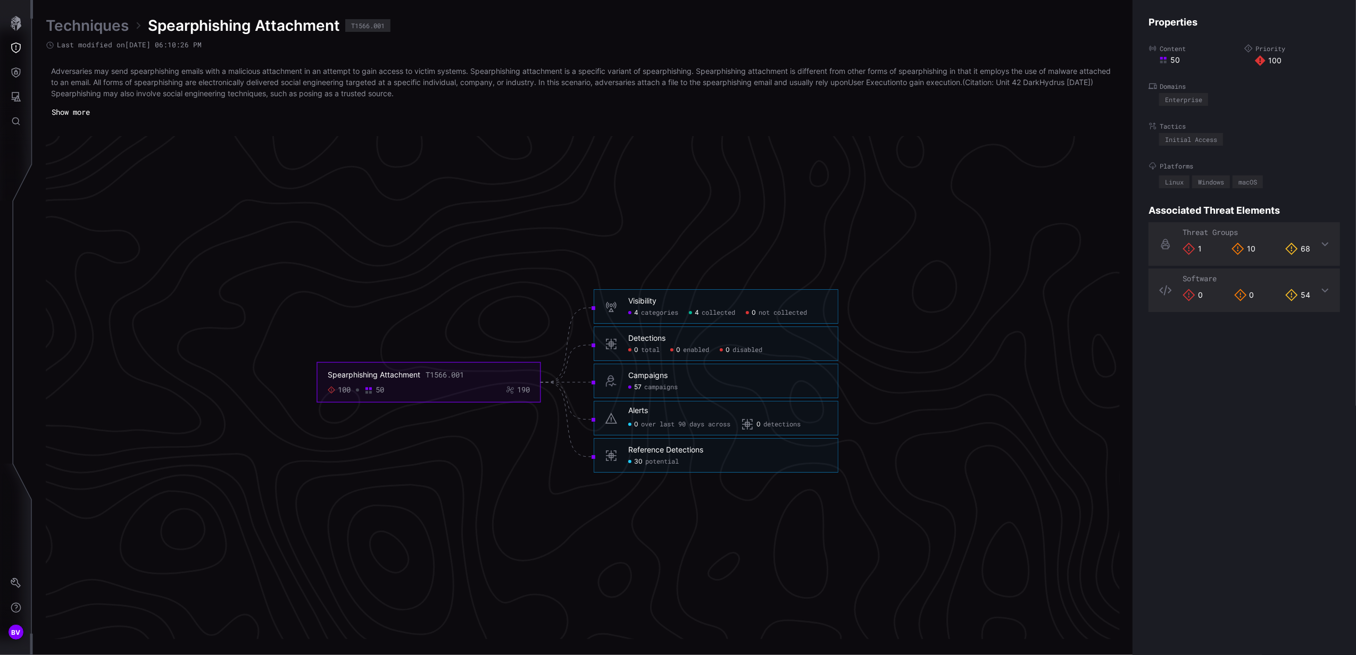
click at [615, 456] on icon at bounding box center [611, 455] width 13 height 13
click at [683, 441] on div "Reference Detections 30 potential" at bounding box center [715, 455] width 245 height 35
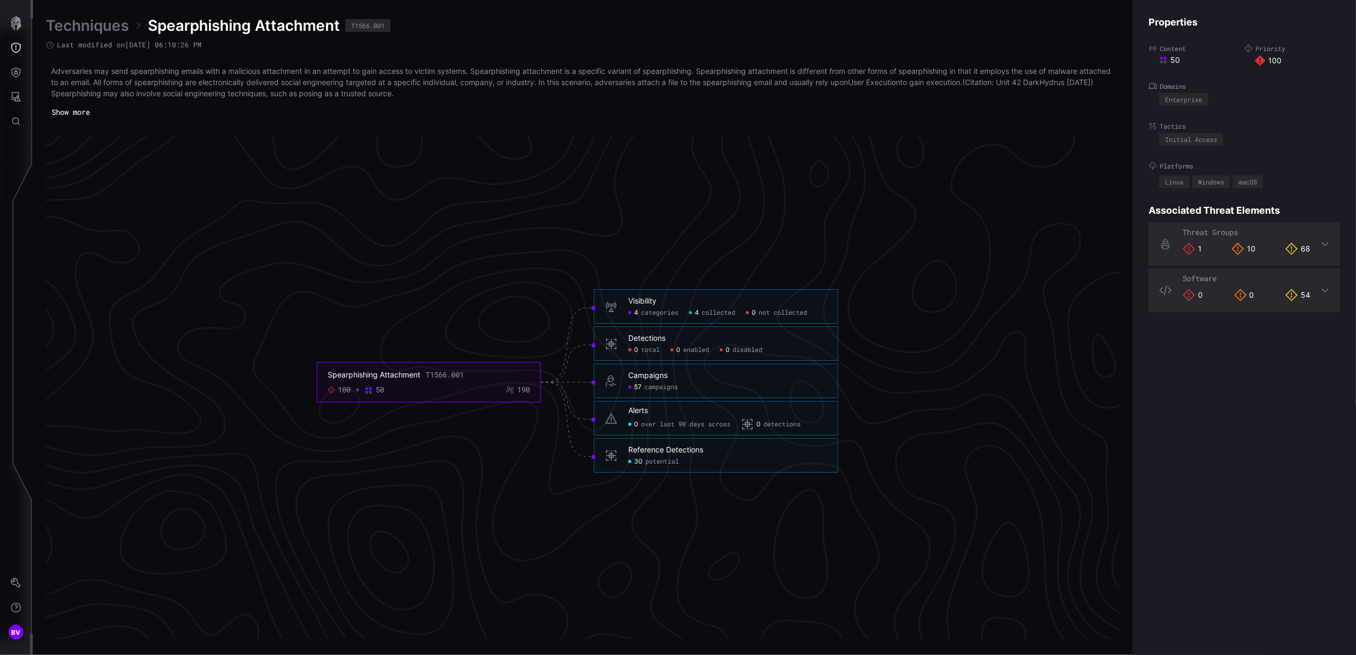
click at [683, 441] on div "Reference Detections 30 potential" at bounding box center [715, 455] width 245 height 35
drag, startPoint x: 683, startPoint y: 441, endPoint x: 766, endPoint y: 451, distance: 84.0
click at [766, 451] on h6 "Reference Detections" at bounding box center [727, 451] width 199 height 10
click at [406, 375] on div "Spearphishing Attachment" at bounding box center [374, 376] width 93 height 10
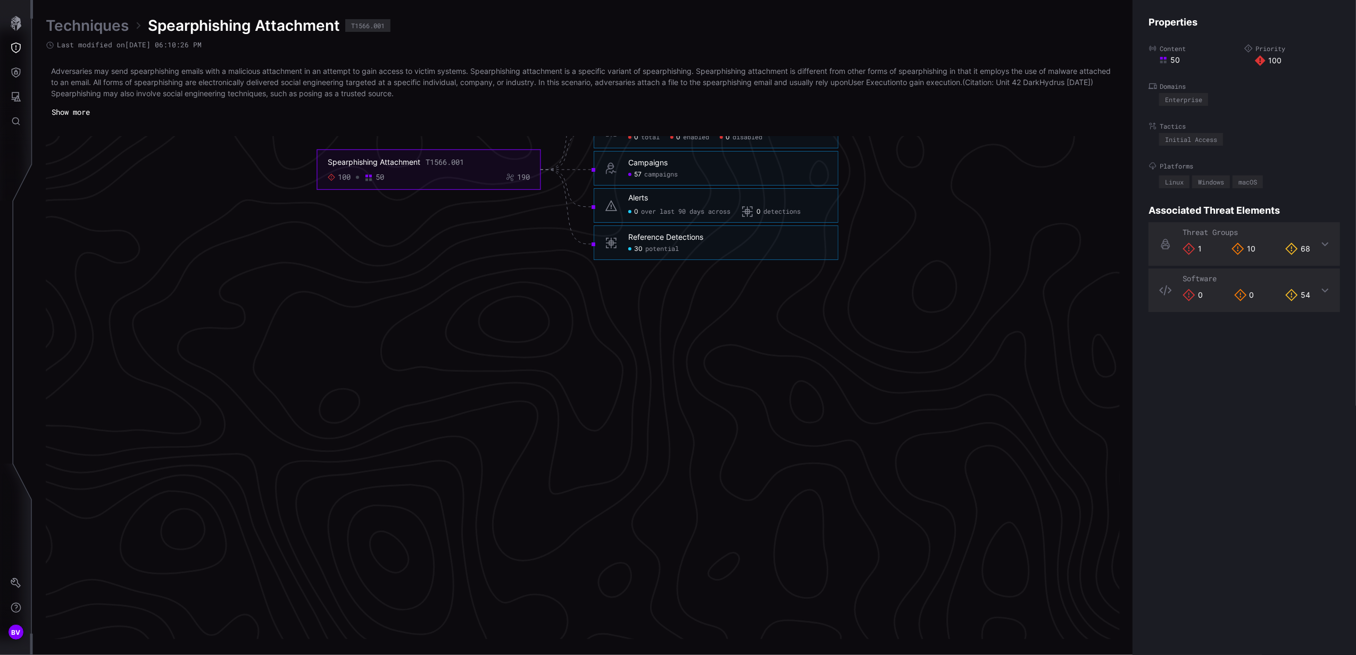
scroll to position [2289, 266]
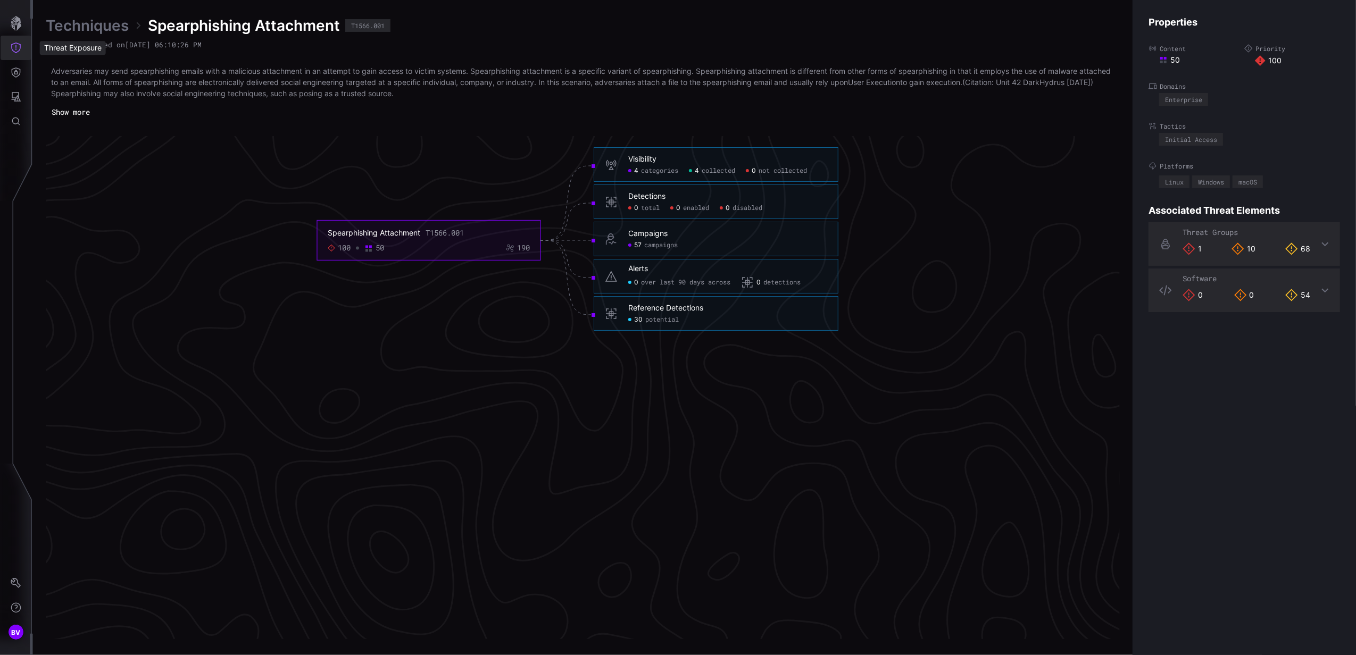
click at [15, 52] on icon "Threat Exposure" at bounding box center [16, 48] width 10 height 11
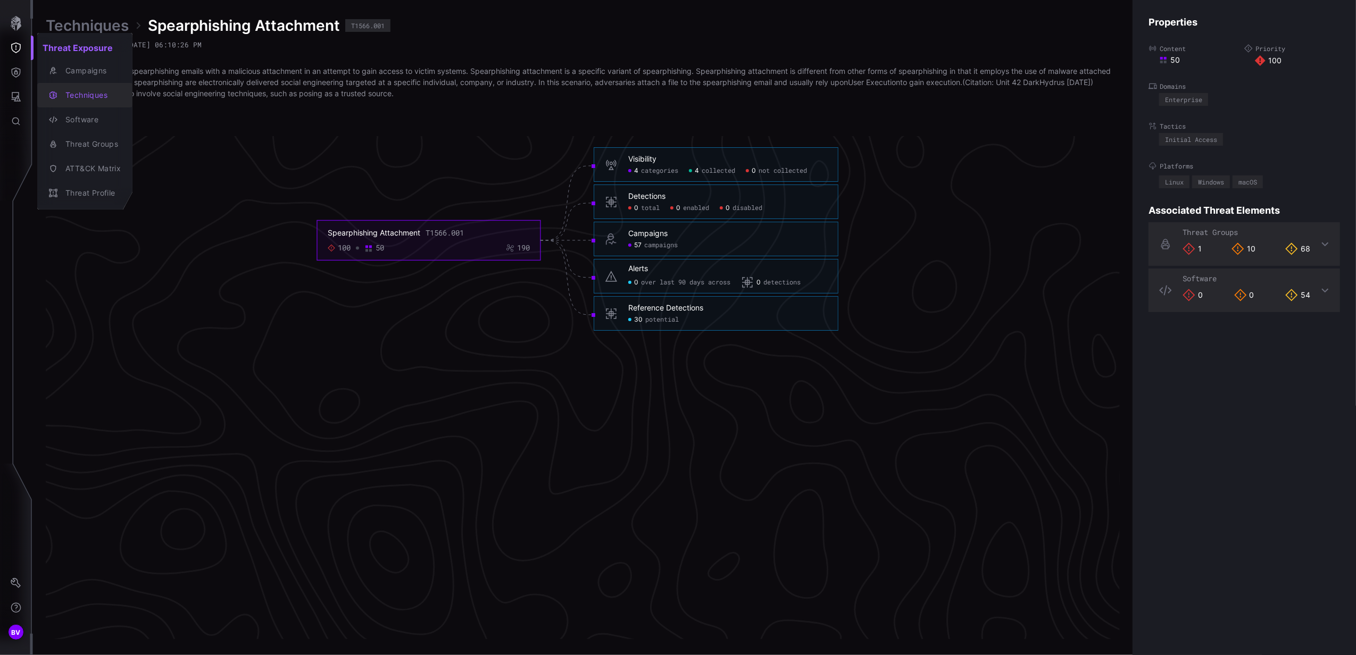
click at [102, 92] on div "Techniques" at bounding box center [90, 95] width 61 height 13
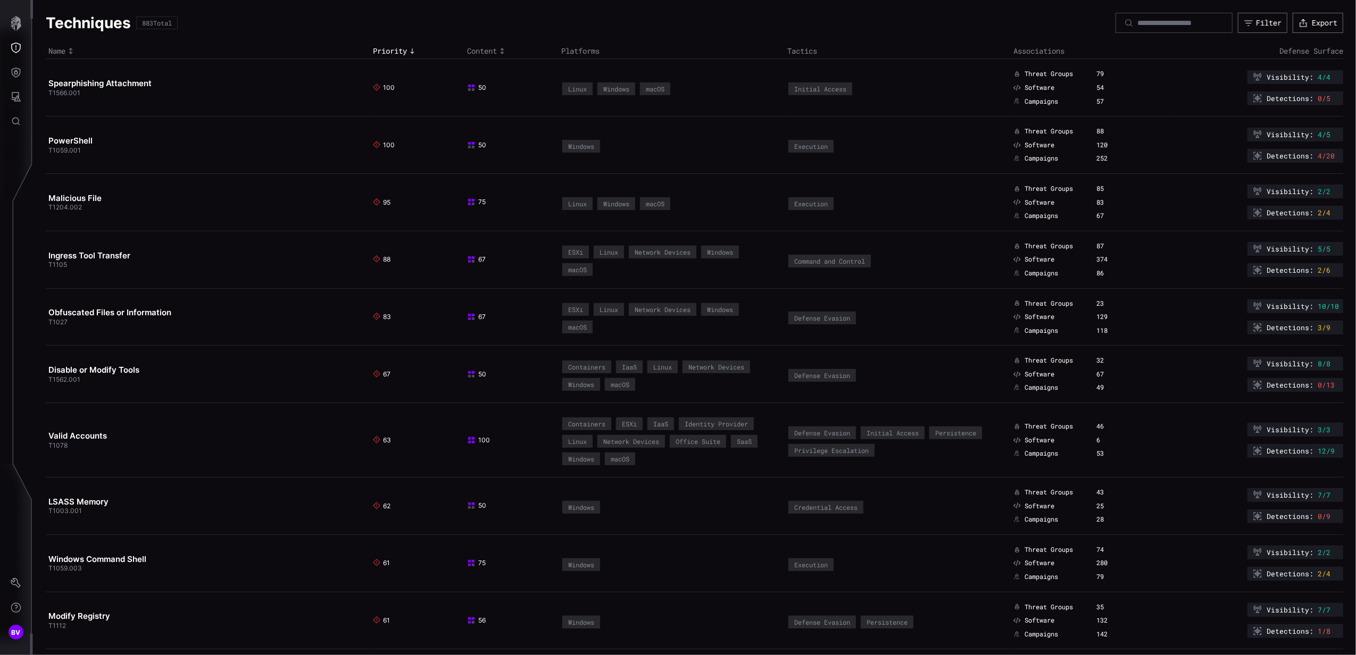
click at [1144, 15] on div at bounding box center [1173, 23] width 117 height 20
click at [1144, 21] on input at bounding box center [1174, 23] width 74 height 10
type input "*****"
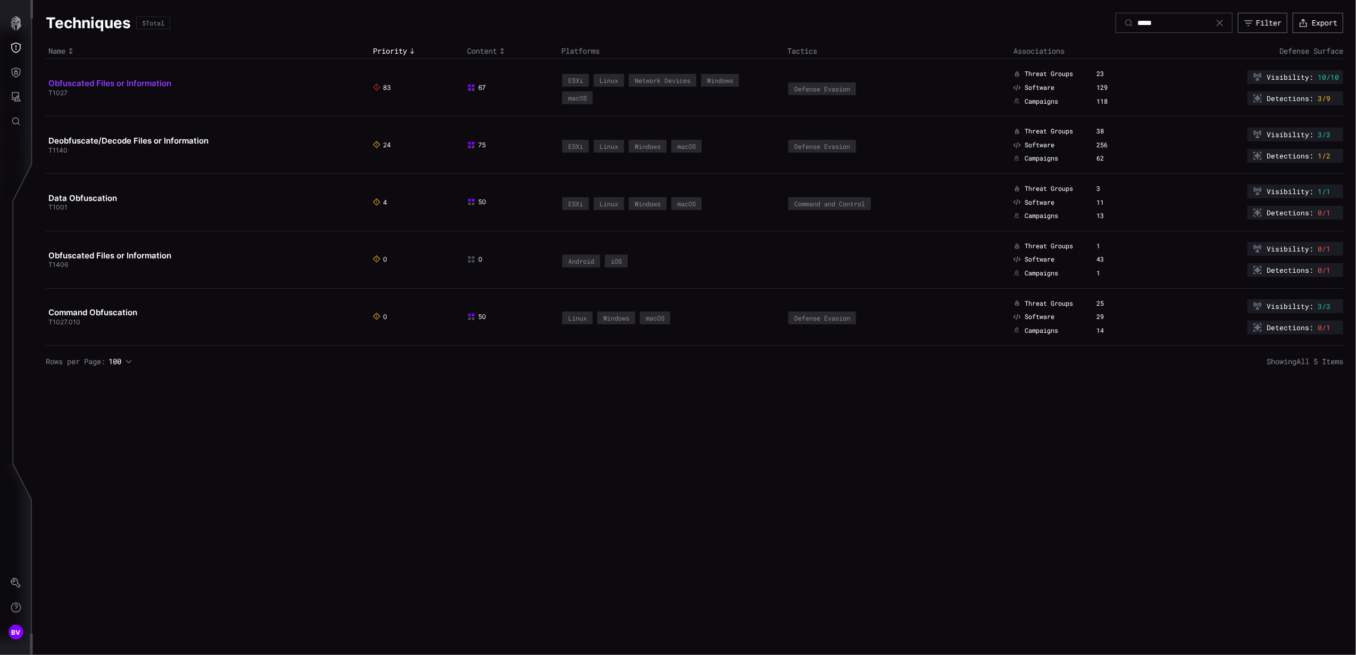
click at [138, 80] on link "Obfuscated Files or Information" at bounding box center [109, 83] width 123 height 10
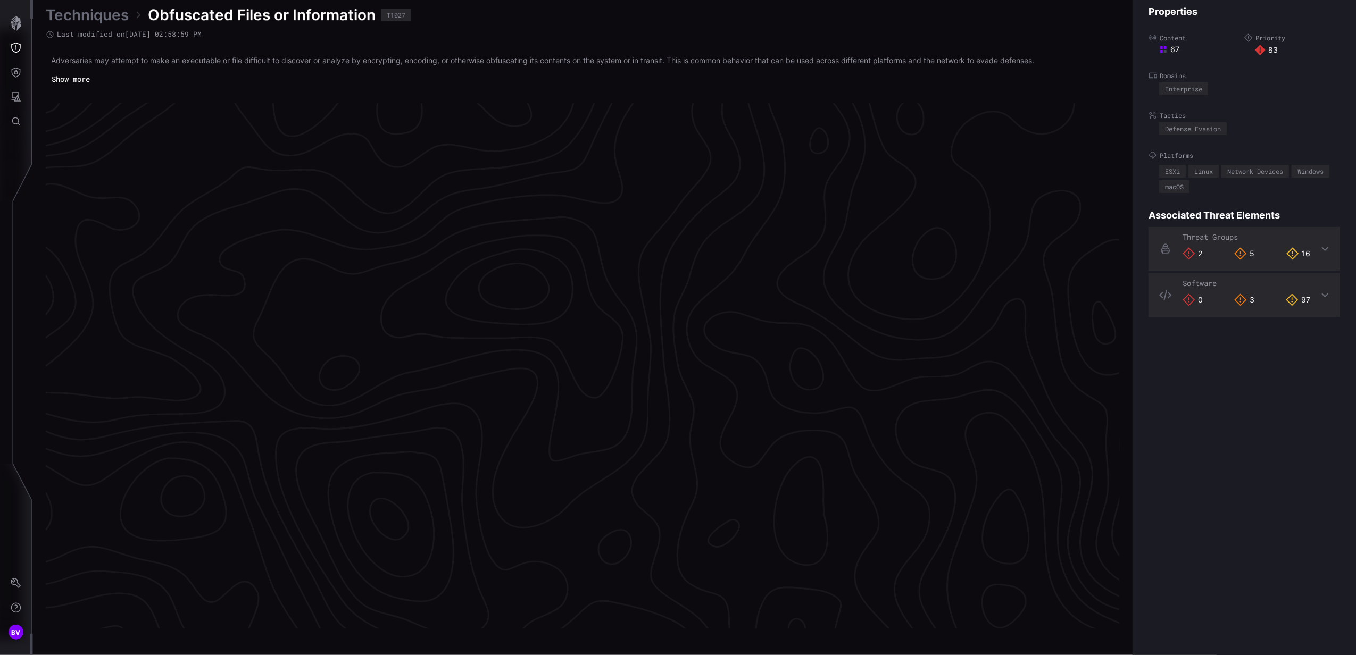
scroll to position [2136, 266]
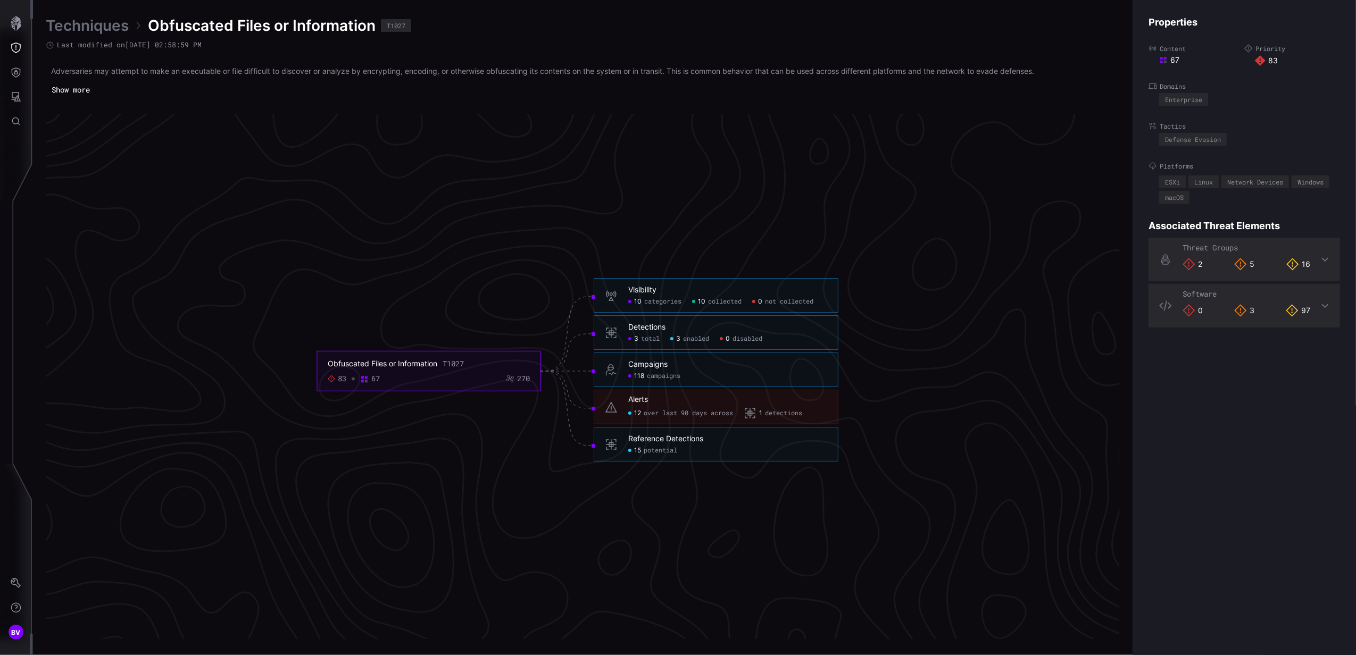
click at [645, 327] on div "Detections" at bounding box center [646, 328] width 37 height 10
click at [726, 336] on span "0" at bounding box center [727, 339] width 4 height 9
click at [637, 335] on span "3" at bounding box center [636, 339] width 4 height 9
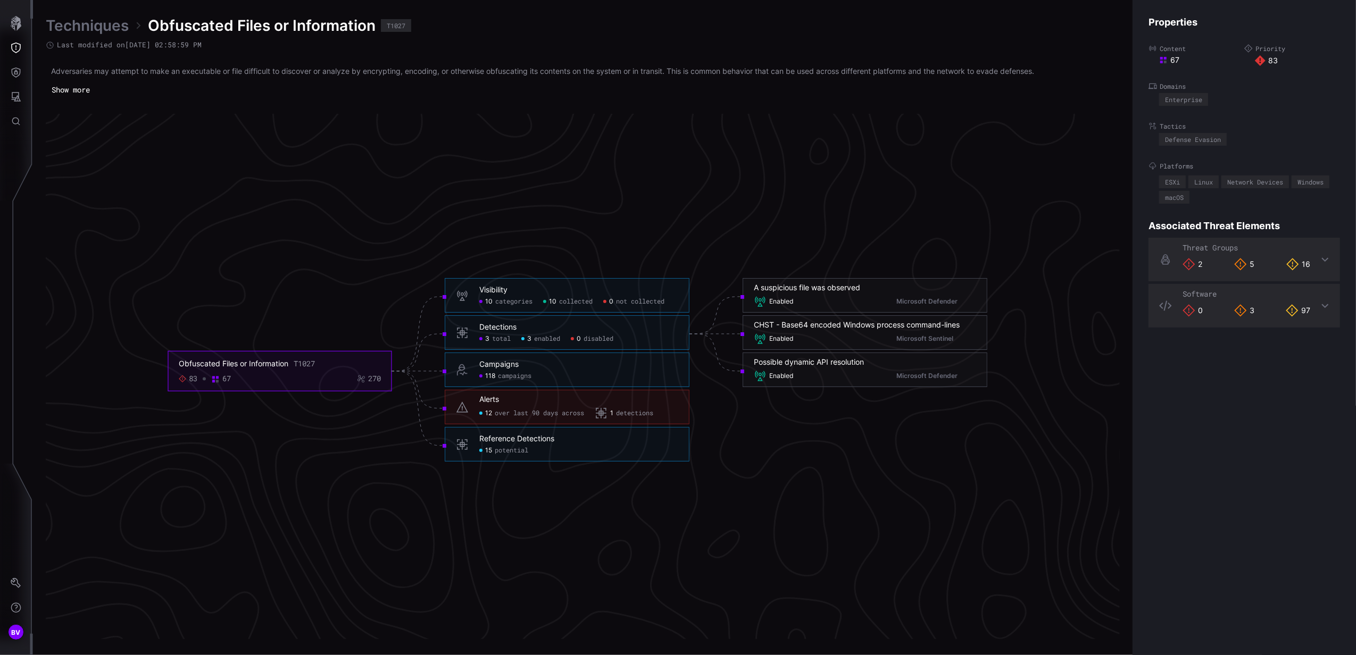
click at [494, 399] on div "Alerts" at bounding box center [489, 400] width 20 height 10
click at [511, 411] on span "over last 90 days across" at bounding box center [539, 413] width 89 height 9
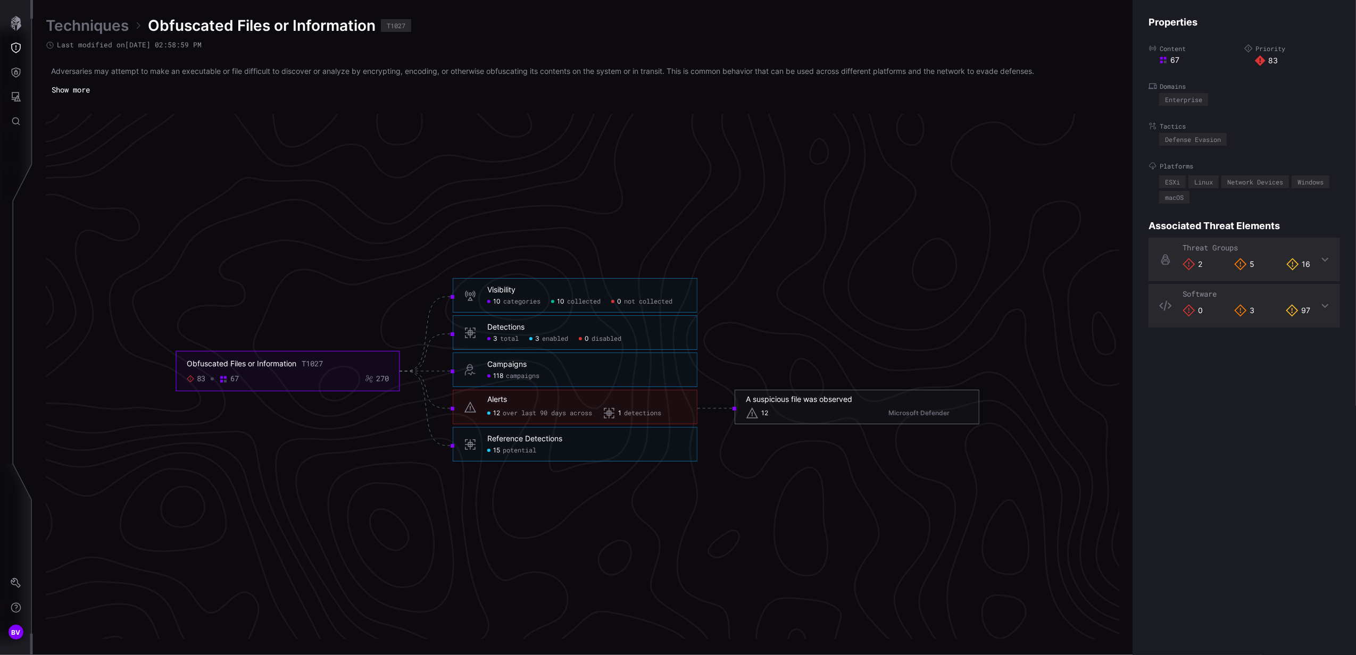
click at [780, 400] on div "A suspicious file was observed" at bounding box center [799, 400] width 106 height 10
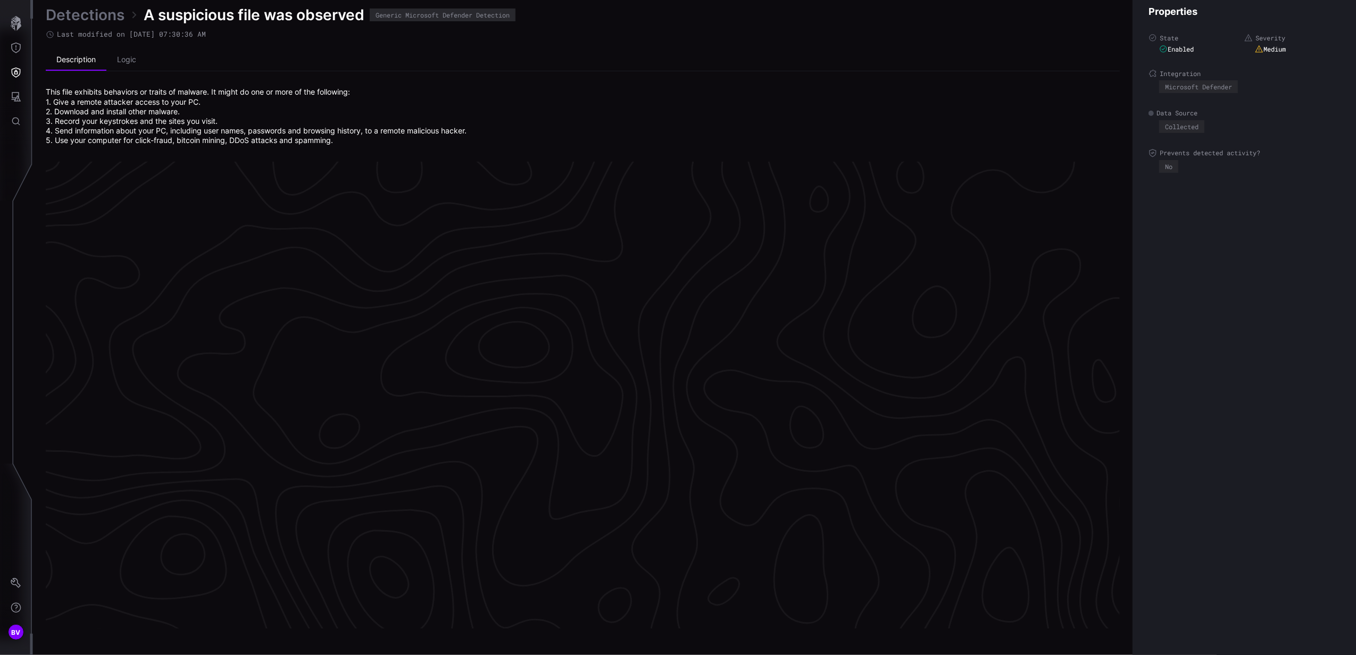
scroll to position [2164, 266]
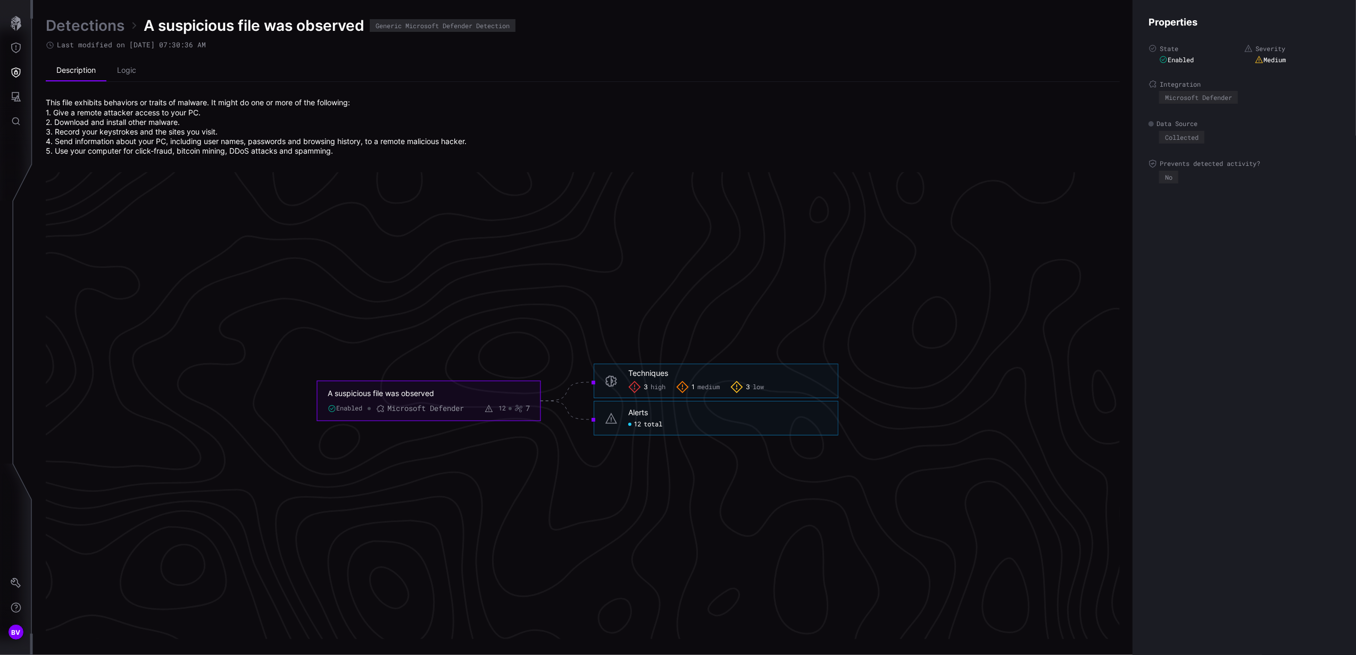
click at [639, 421] on span "12" at bounding box center [637, 424] width 7 height 9
click span "total"
click at [622, 424] on div "Alerts 12 total" at bounding box center [715, 418] width 245 height 35
click at [635, 409] on div "Alerts" at bounding box center [638, 413] width 20 height 10
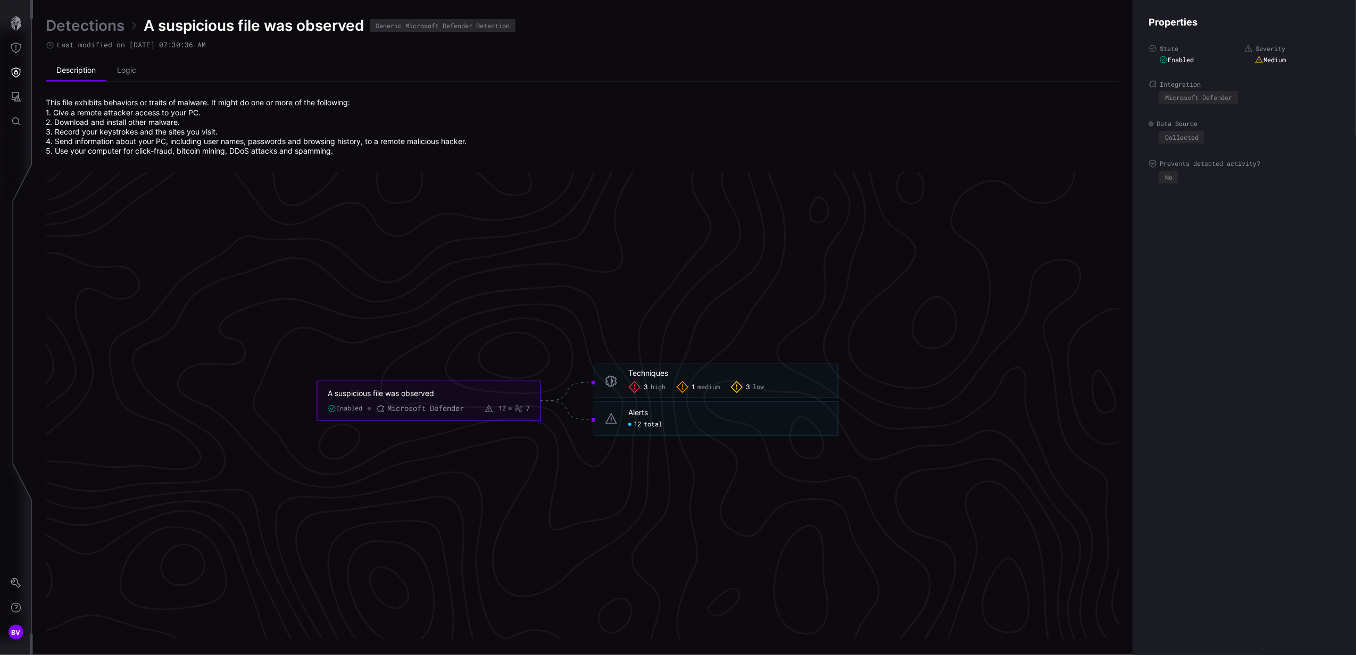
click at [615, 420] on icon at bounding box center [611, 418] width 12 height 11
drag, startPoint x: 613, startPoint y: 420, endPoint x: 639, endPoint y: 425, distance: 26.2
click at [614, 420] on icon at bounding box center [611, 418] width 13 height 13
click at [639, 425] on span "12" at bounding box center [637, 424] width 7 height 9
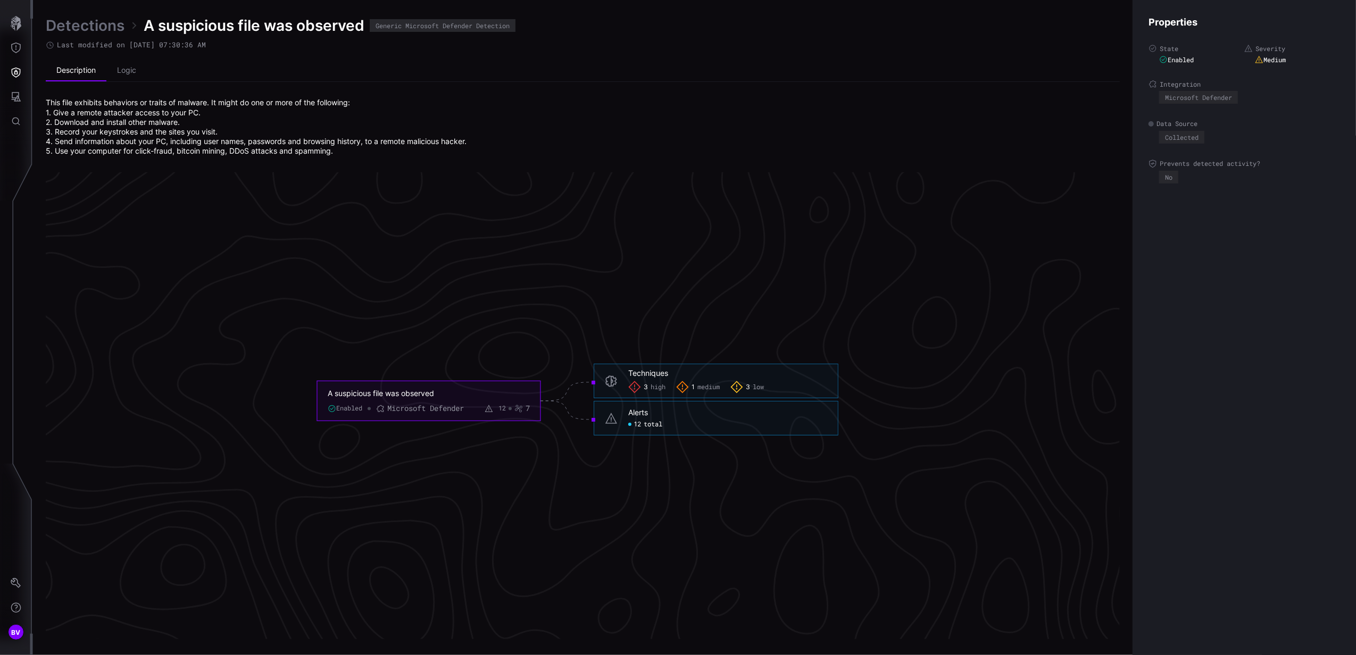
click at [639, 425] on span "12" at bounding box center [637, 424] width 7 height 9
click span "total"
click at [201, 29] on span "A suspicious file was observed" at bounding box center [254, 25] width 221 height 19
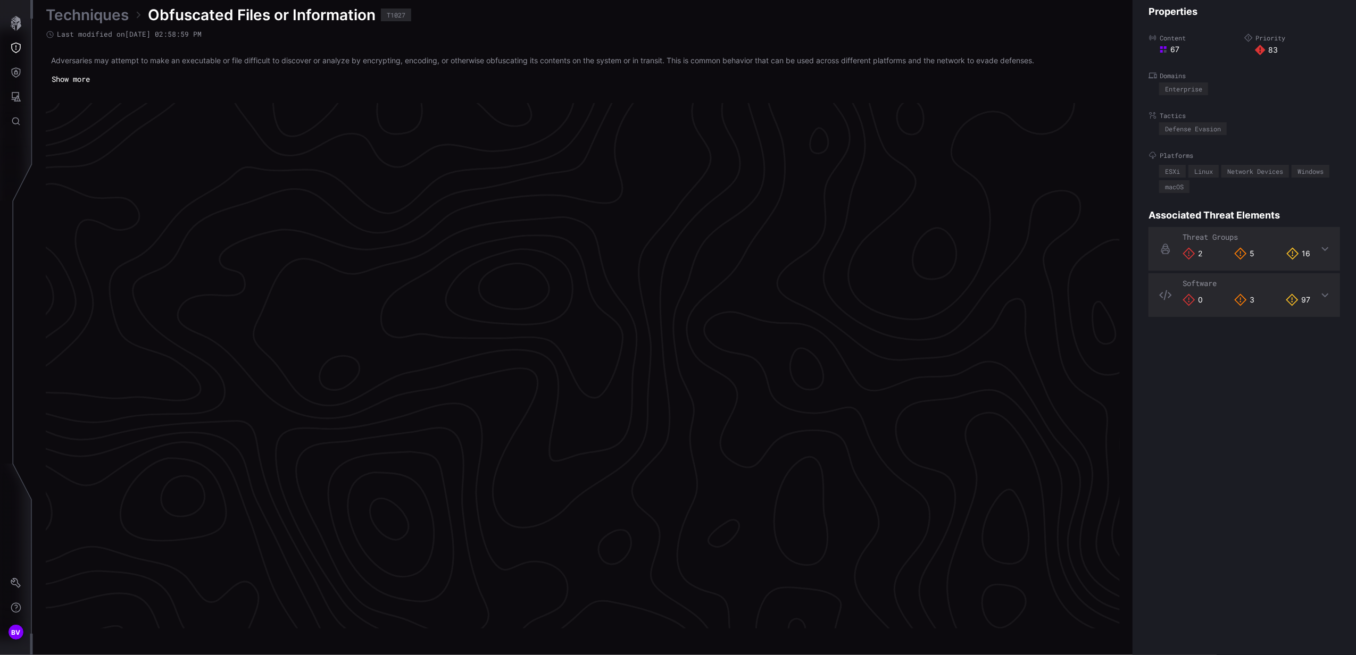
scroll to position [2136, 266]
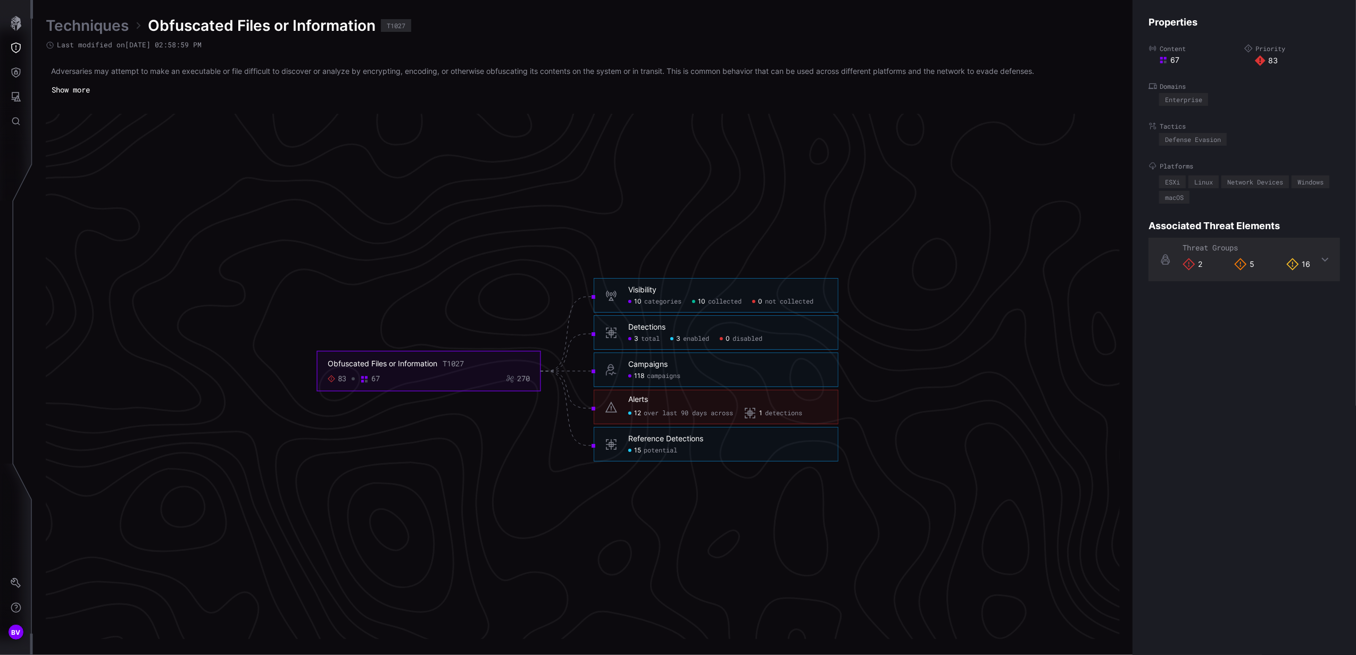
click at [668, 437] on div "Reference Detections" at bounding box center [665, 439] width 75 height 10
click at [634, 447] on span "15" at bounding box center [637, 451] width 7 height 9
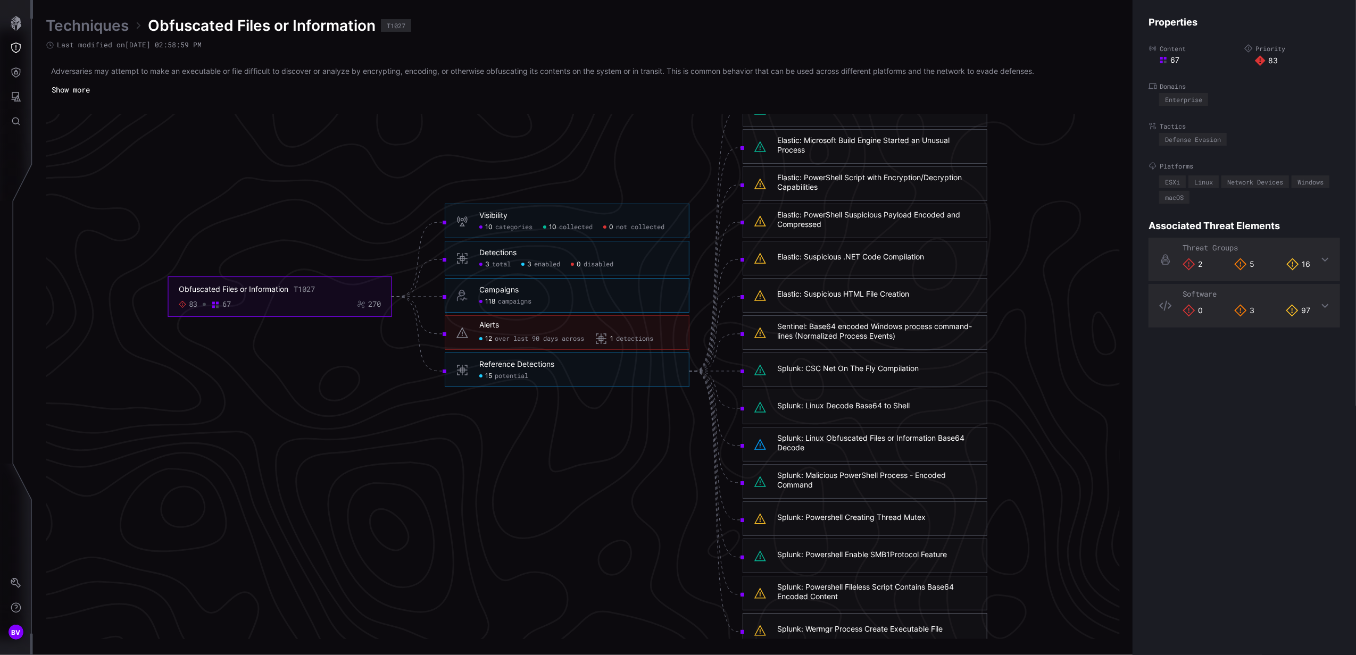
click at [639, 341] on span "detections" at bounding box center [634, 339] width 37 height 9
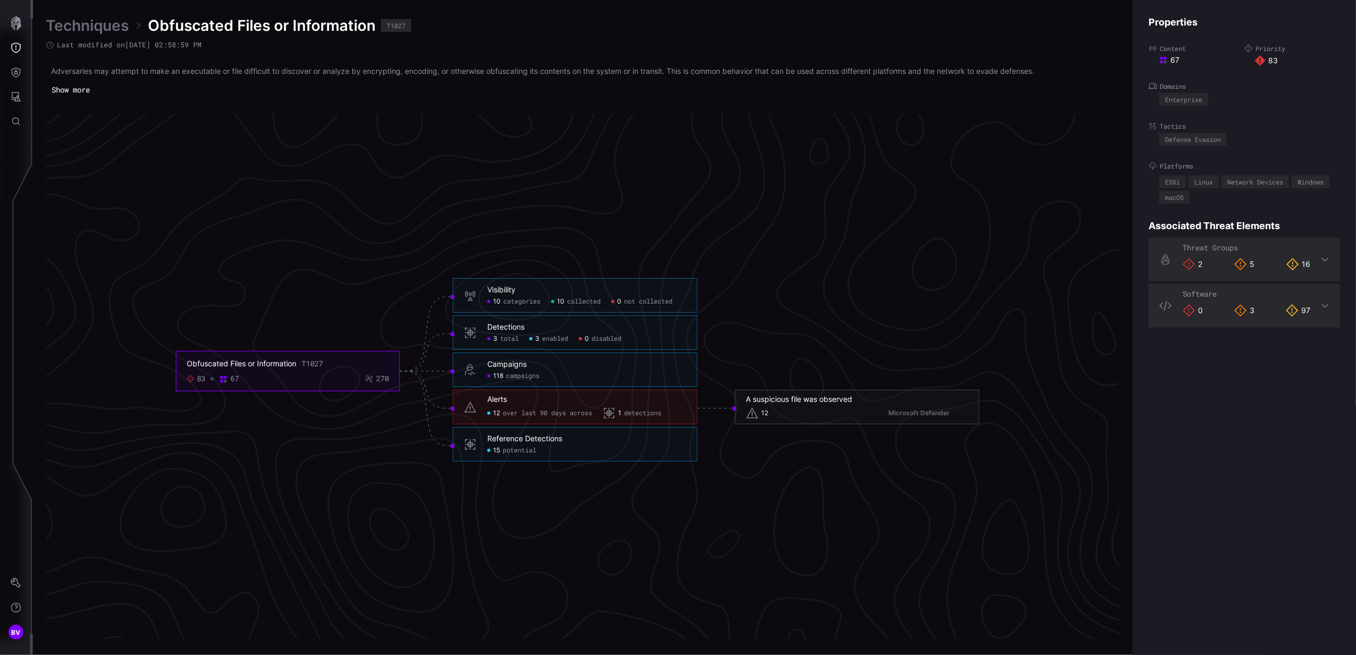
click at [543, 415] on span "over last 90 days across" at bounding box center [547, 413] width 89 height 9
click at [517, 324] on div "Detections" at bounding box center [505, 328] width 37 height 10
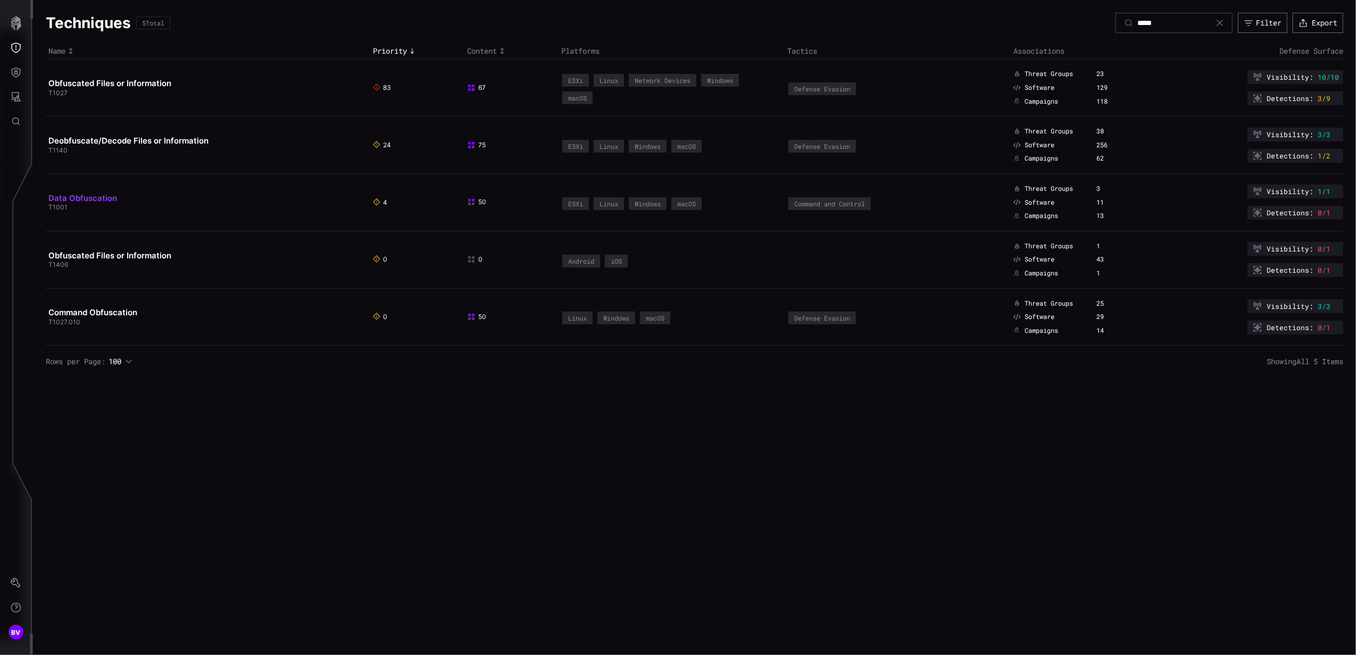
click at [103, 200] on link "Data Obfuscation" at bounding box center [82, 198] width 69 height 10
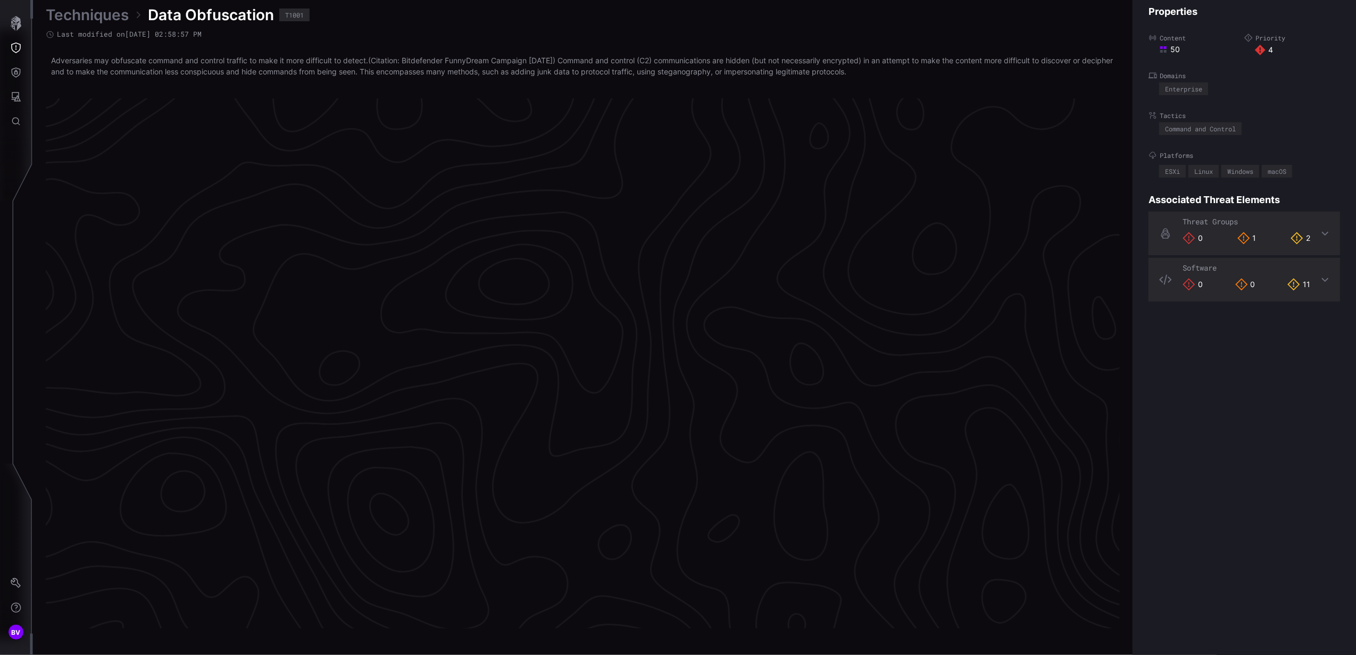
scroll to position [2134, 266]
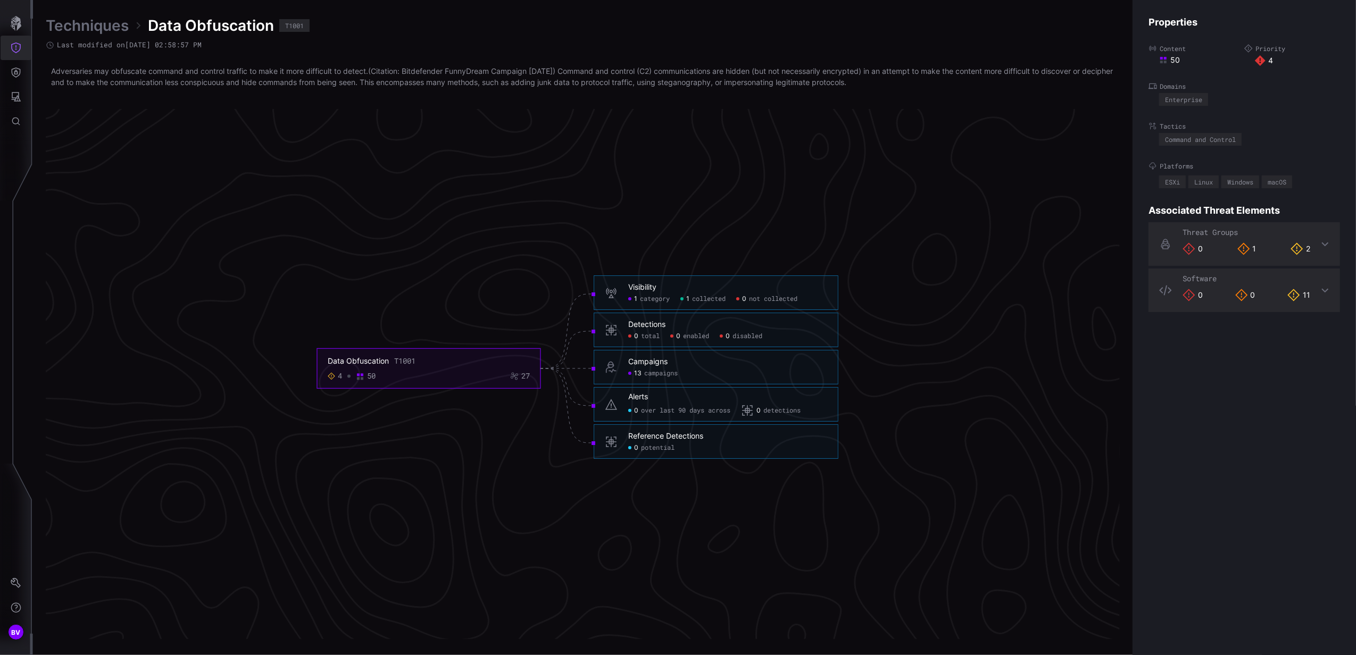
click at [18, 47] on icon "Threat Exposure" at bounding box center [16, 48] width 11 height 11
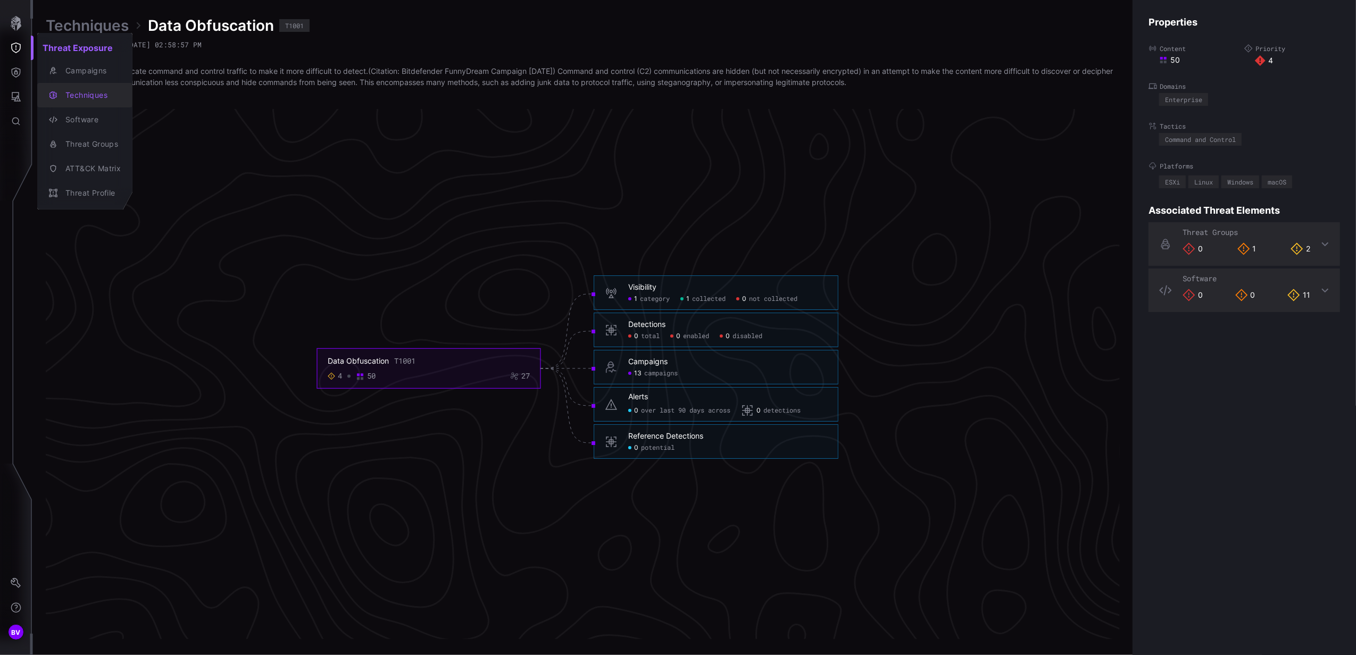
click at [60, 93] on div "Techniques" at bounding box center [90, 95] width 61 height 13
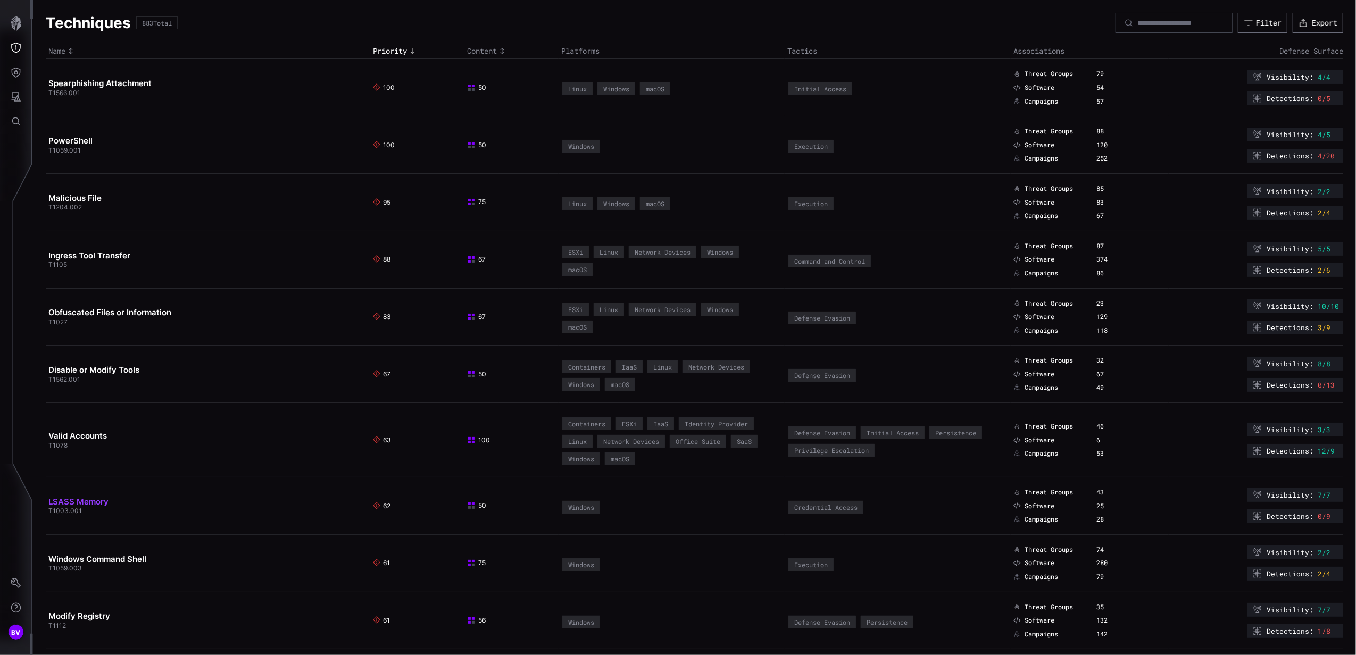
click at [85, 507] on link "LSASS Memory" at bounding box center [78, 502] width 60 height 10
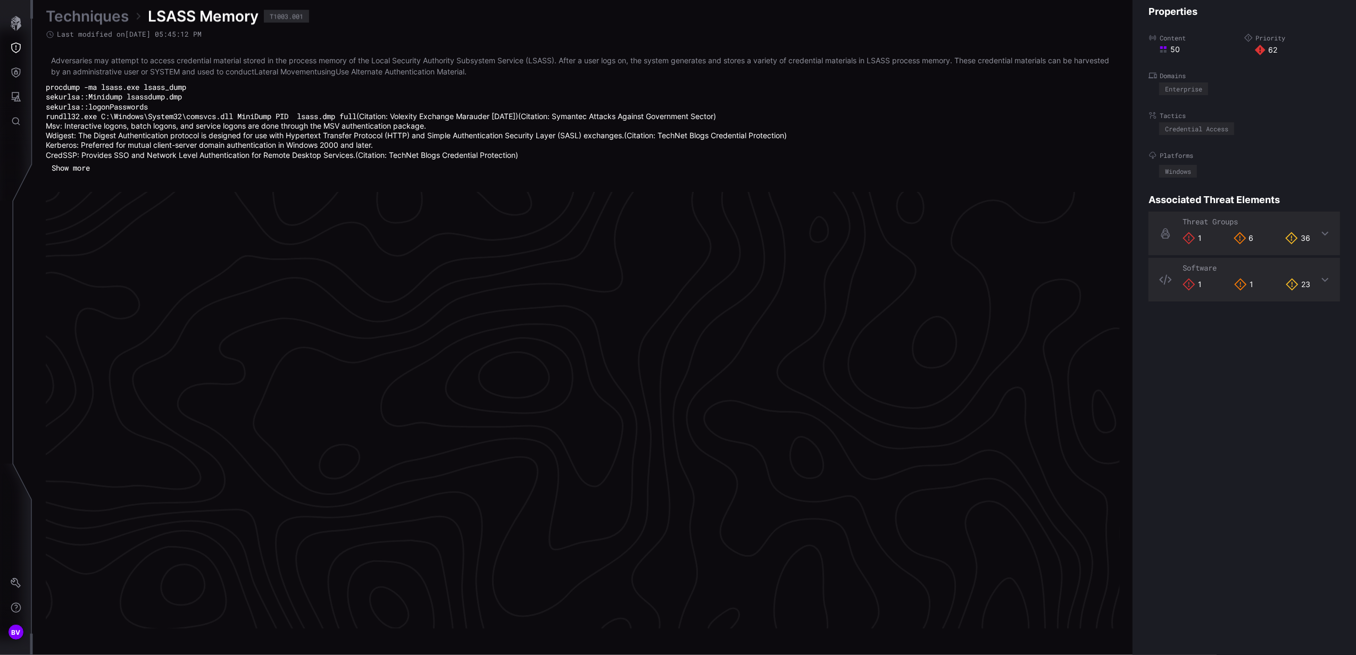
scroll to position [2180, 266]
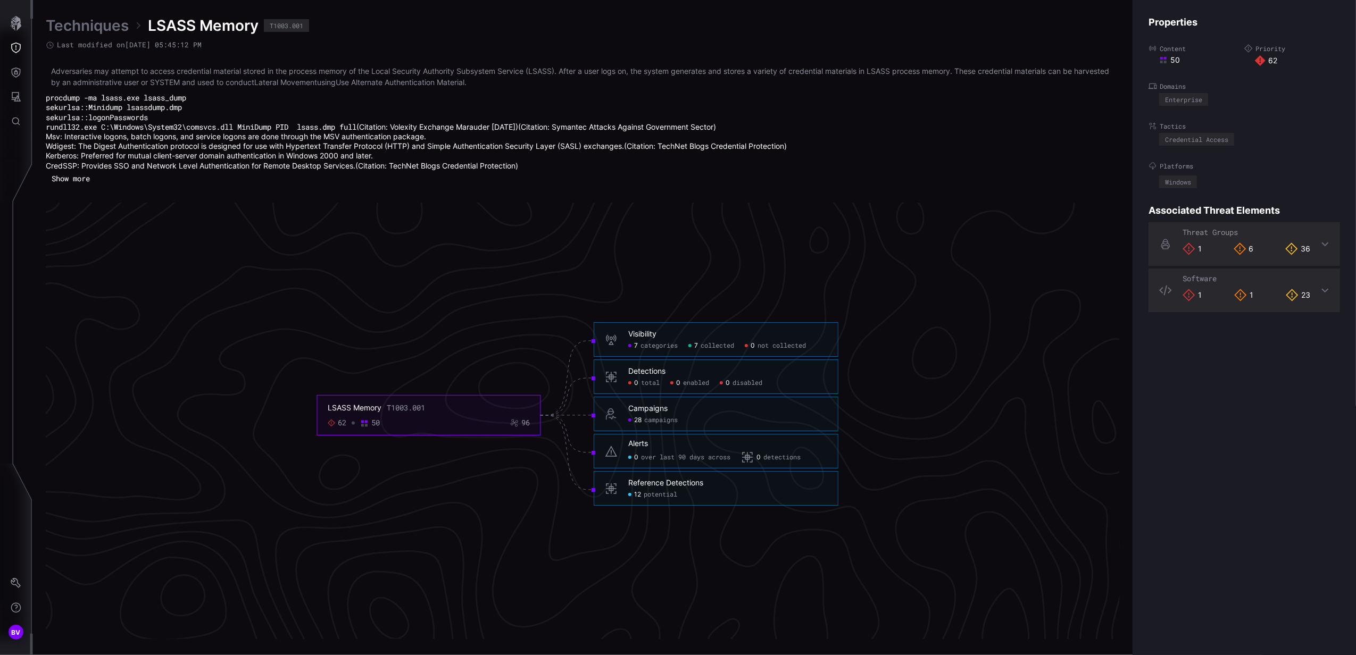
click at [663, 495] on span "potential" at bounding box center [660, 494] width 34 height 9
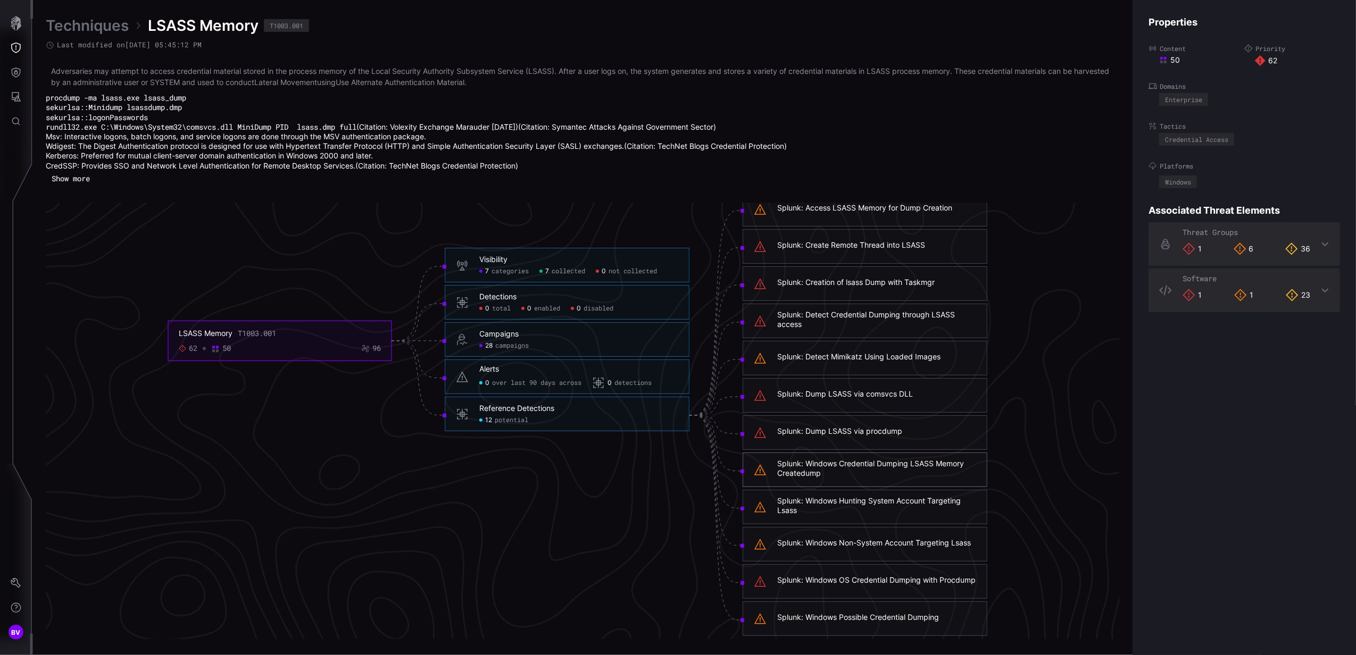
click at [834, 318] on div "Splunk: Detect Credential Dumping through LSASS access" at bounding box center [876, 319] width 199 height 19
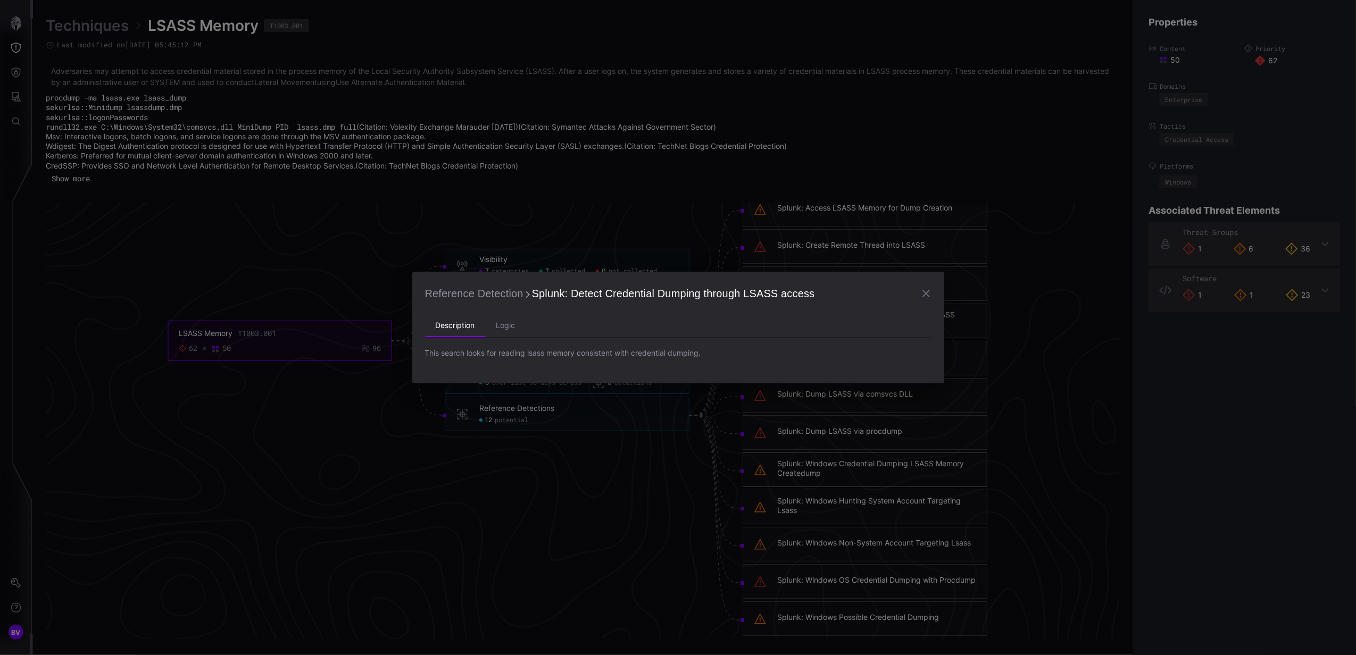
click at [928, 290] on icon "button" at bounding box center [925, 293] width 13 height 13
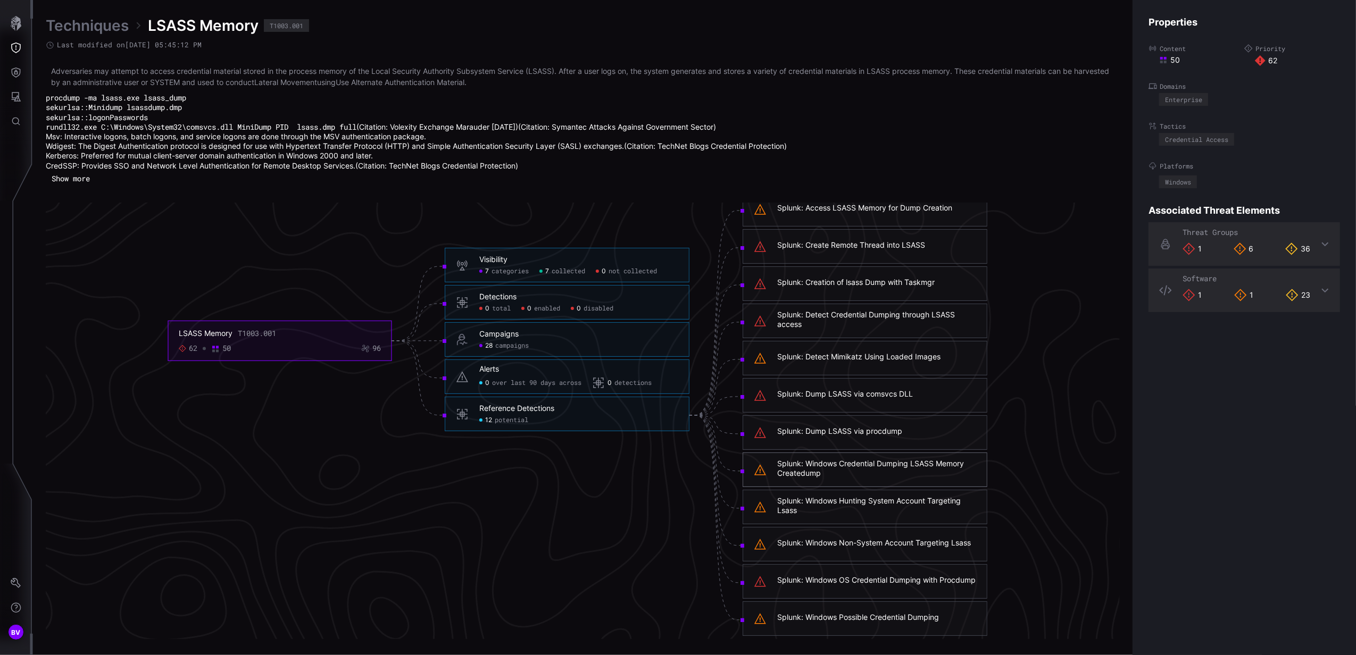
click at [492, 260] on div "Visibility" at bounding box center [493, 260] width 28 height 10
click at [279, 354] on div "62 50 96" at bounding box center [280, 349] width 202 height 10
click at [23, 47] on button "Threat Exposure" at bounding box center [16, 48] width 31 height 24
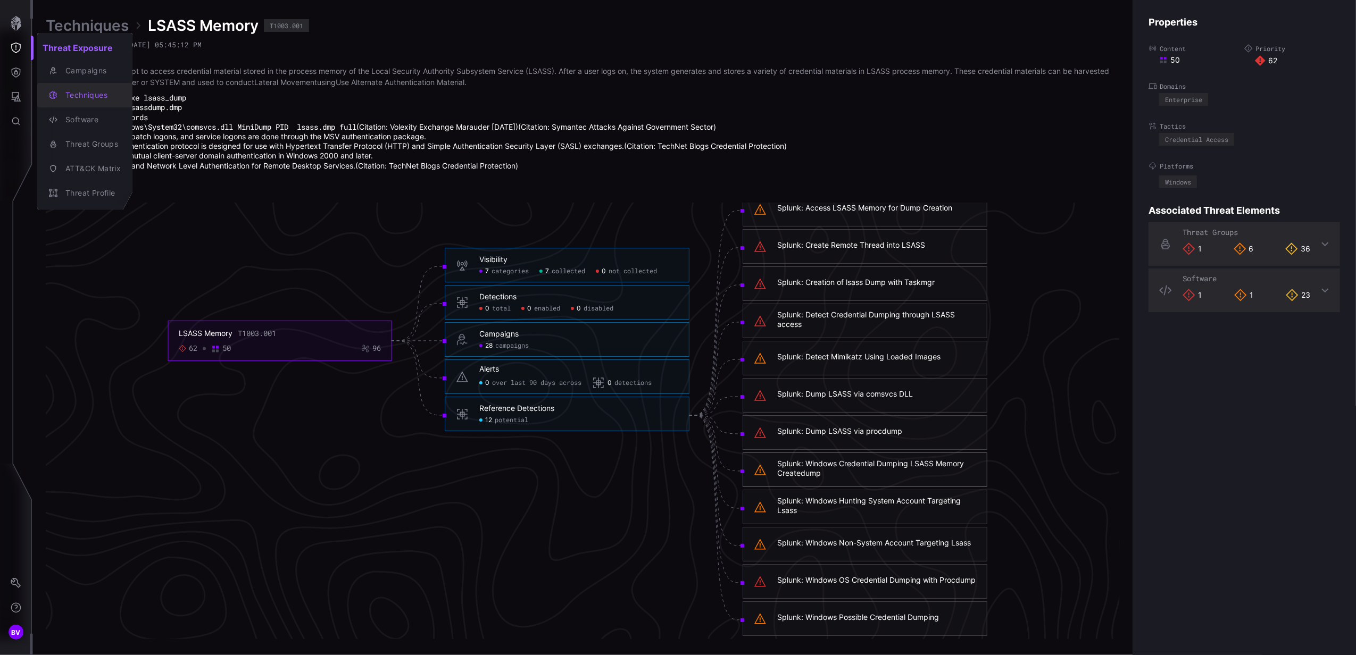
click at [101, 97] on div "Techniques" at bounding box center [90, 95] width 61 height 13
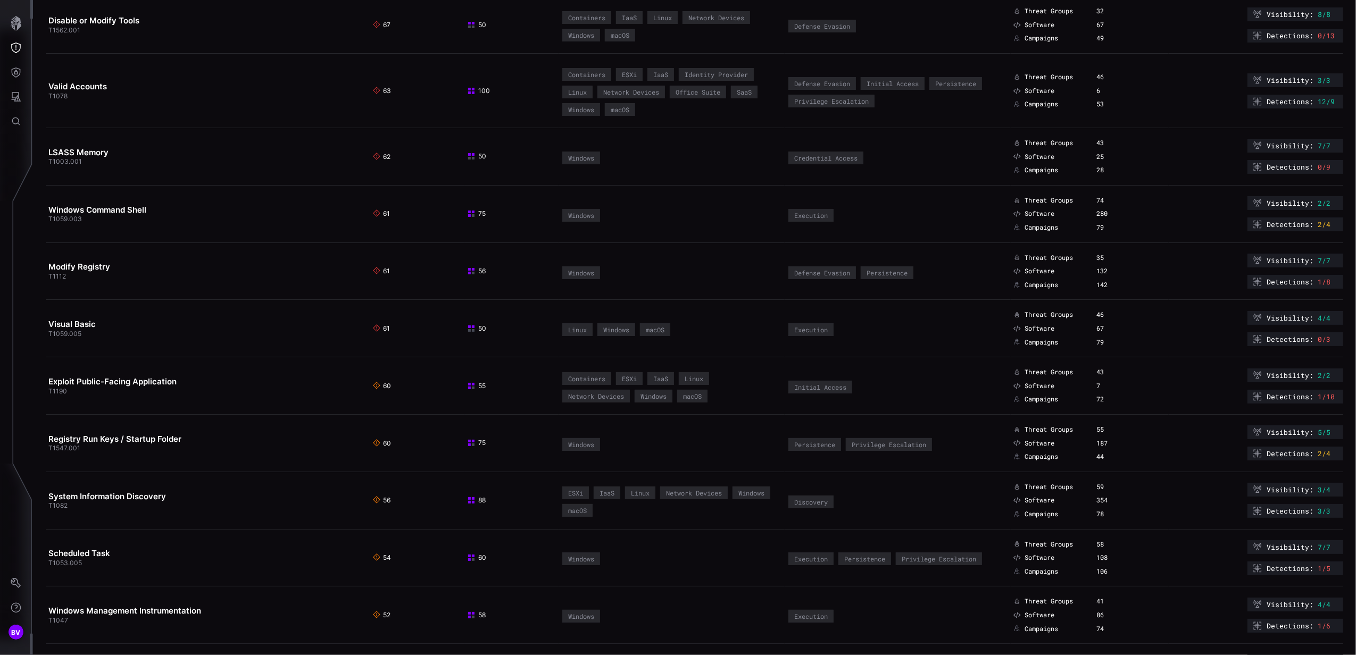
scroll to position [354, 0]
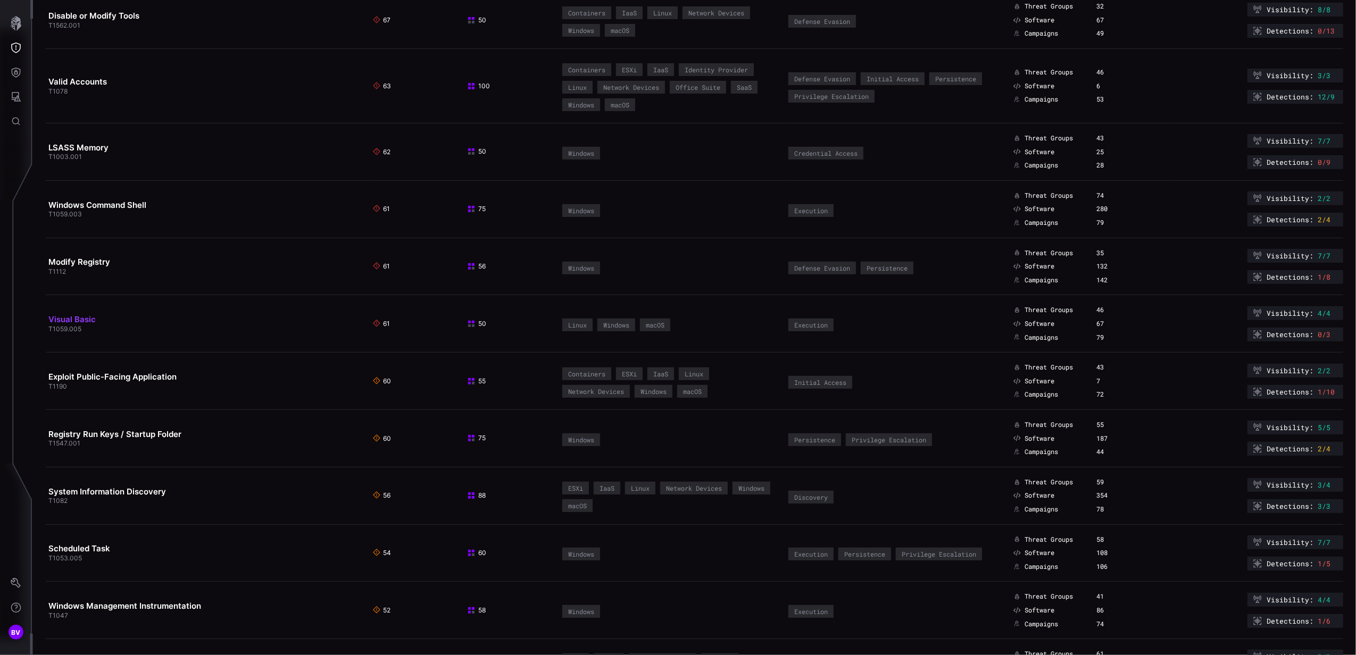
click at [87, 324] on link "Visual Basic" at bounding box center [71, 319] width 47 height 10
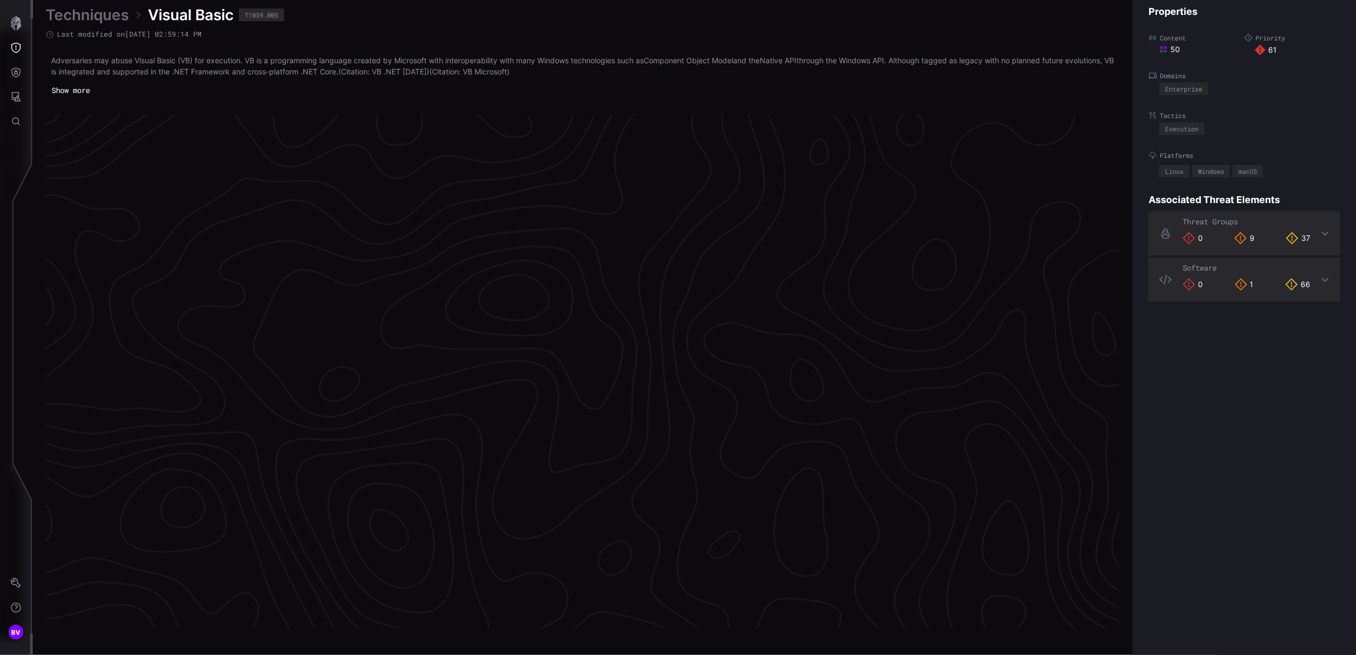
scroll to position [2141, 266]
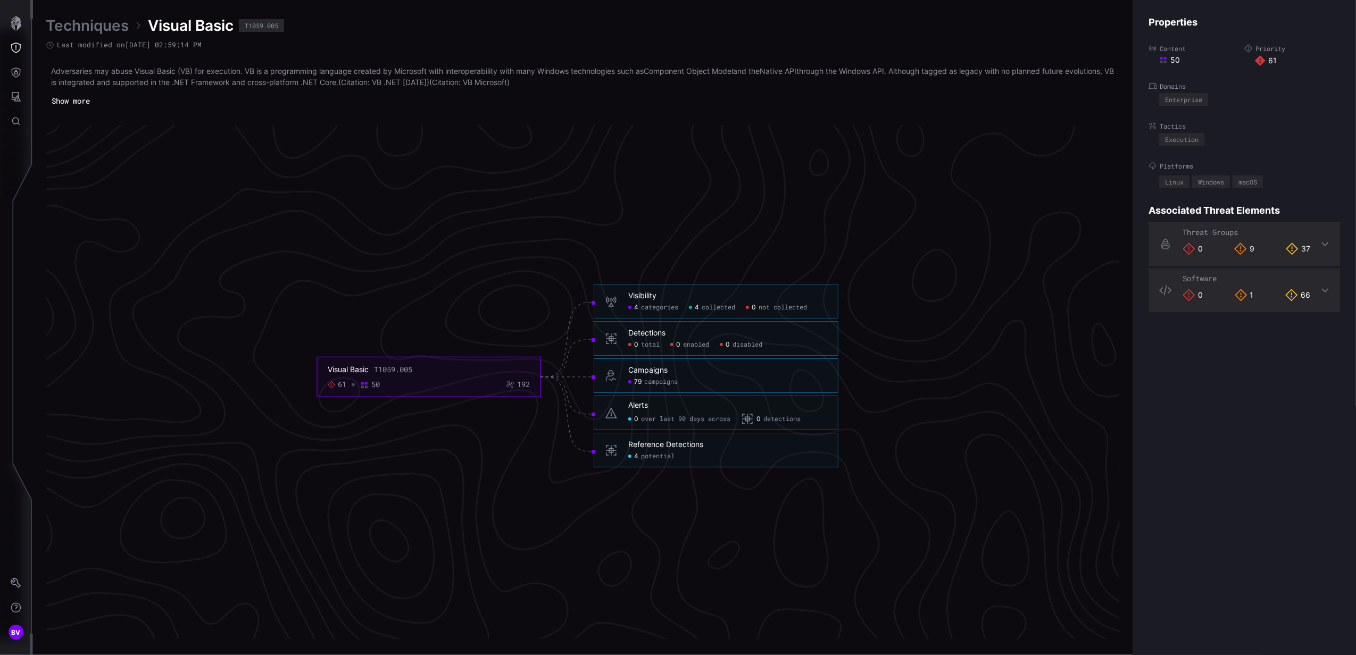
click at [1320, 289] on icon at bounding box center [1324, 290] width 9 height 9
click at [1316, 289] on div "Software" at bounding box center [1243, 280] width 191 height 23
click at [645, 453] on span "potential" at bounding box center [658, 457] width 34 height 9
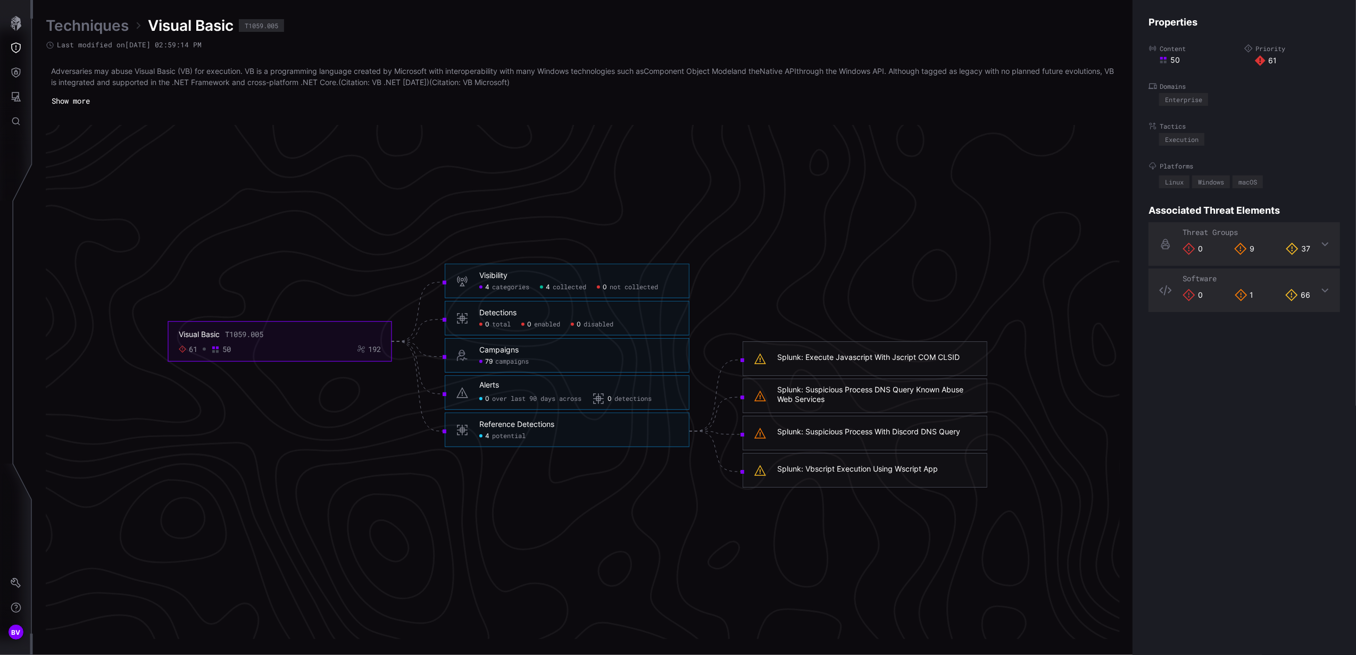
click at [502, 287] on span "categories" at bounding box center [510, 287] width 37 height 9
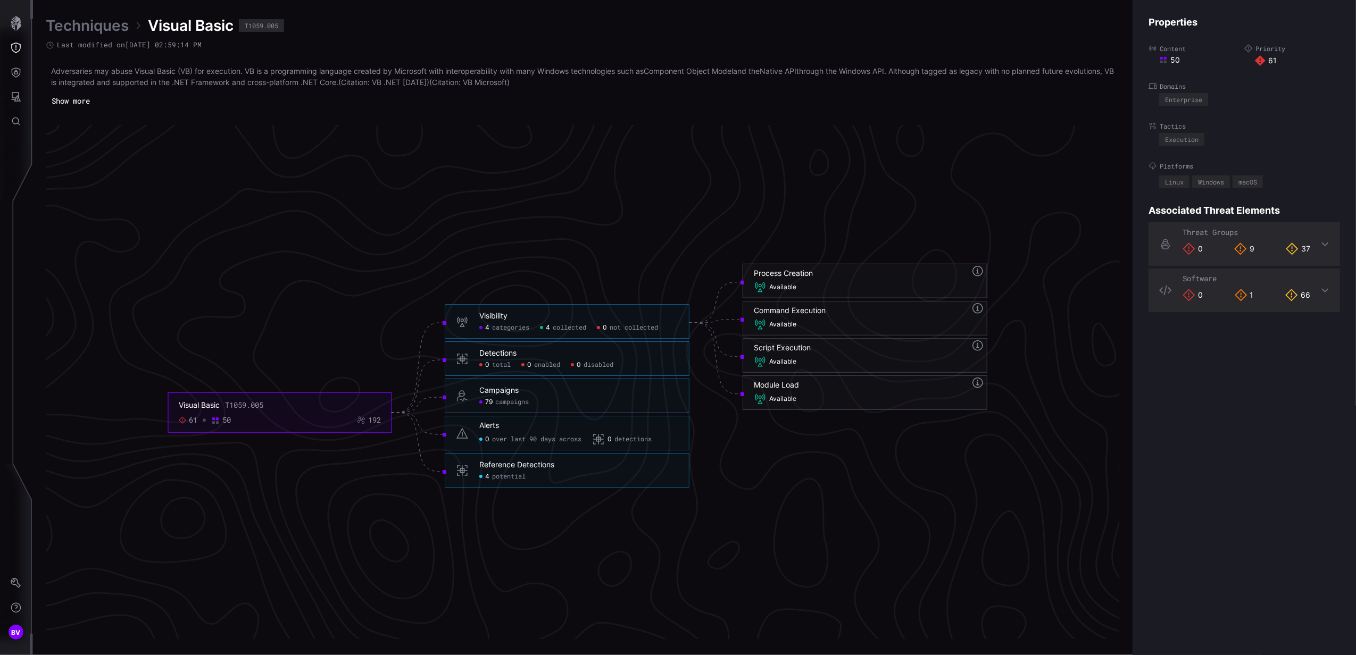
click at [796, 277] on div "Process Creation" at bounding box center [783, 274] width 59 height 10
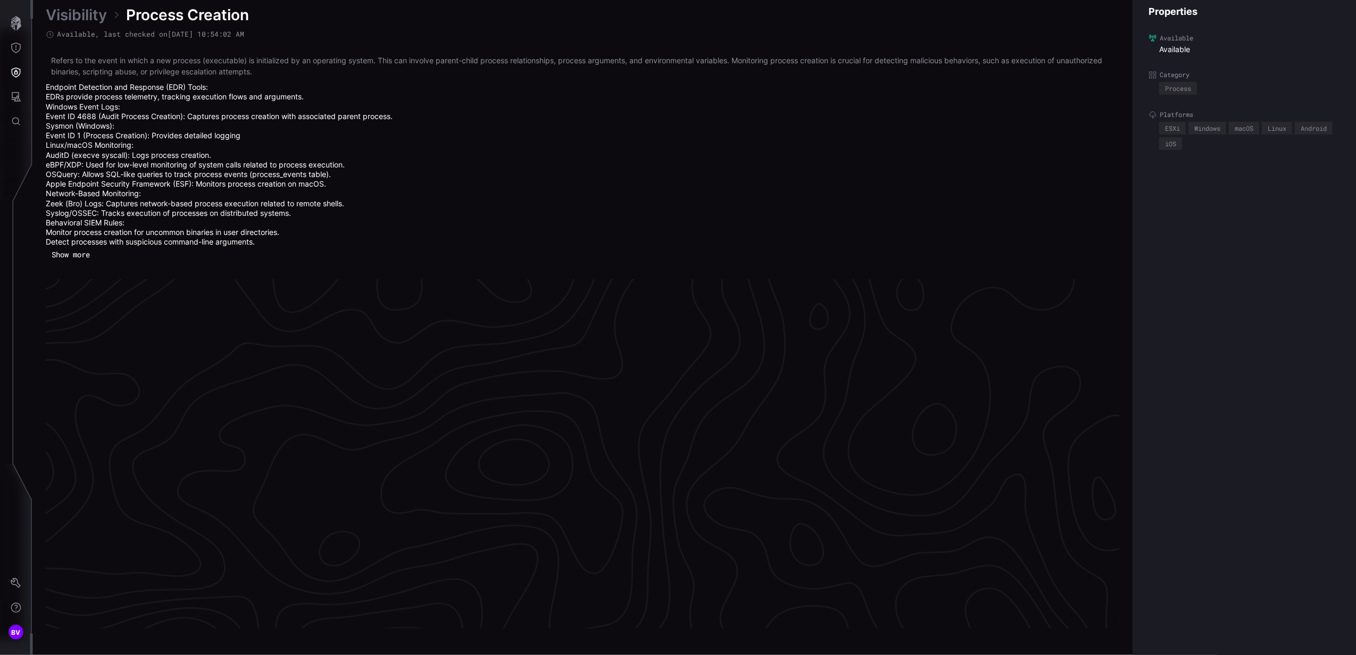
scroll to position [2223, 266]
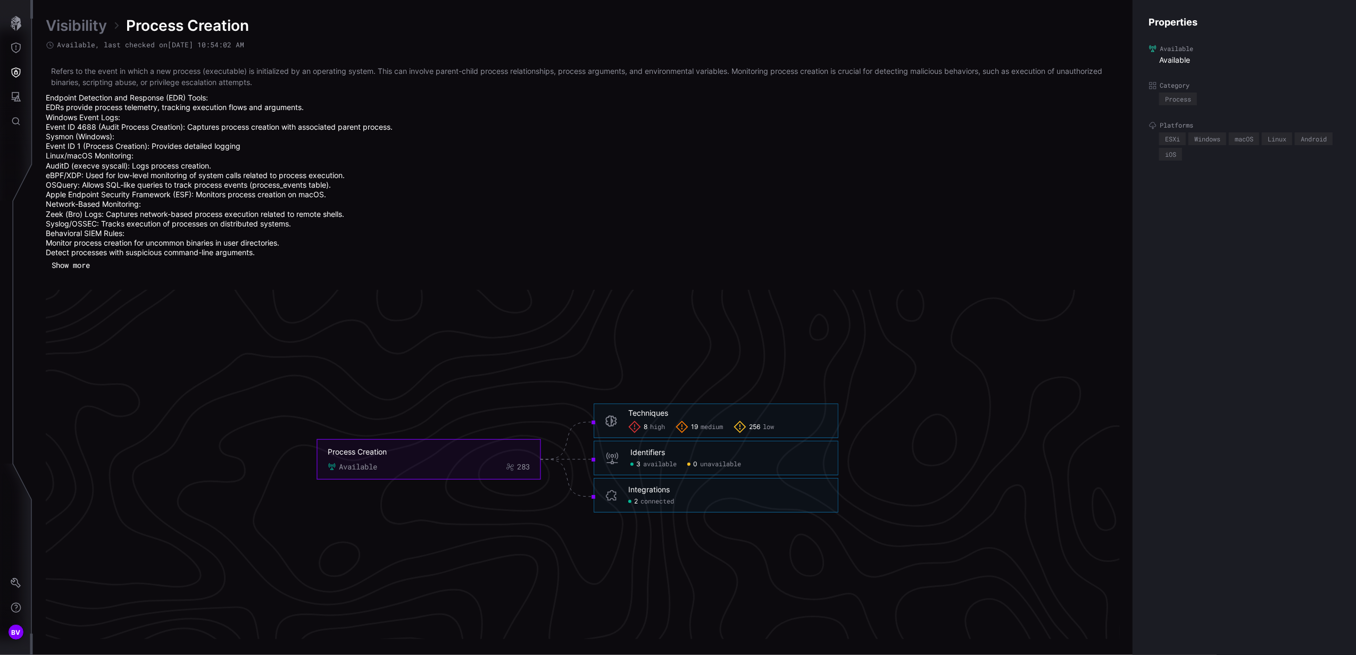
click at [649, 466] on span "available" at bounding box center [660, 464] width 34 height 9
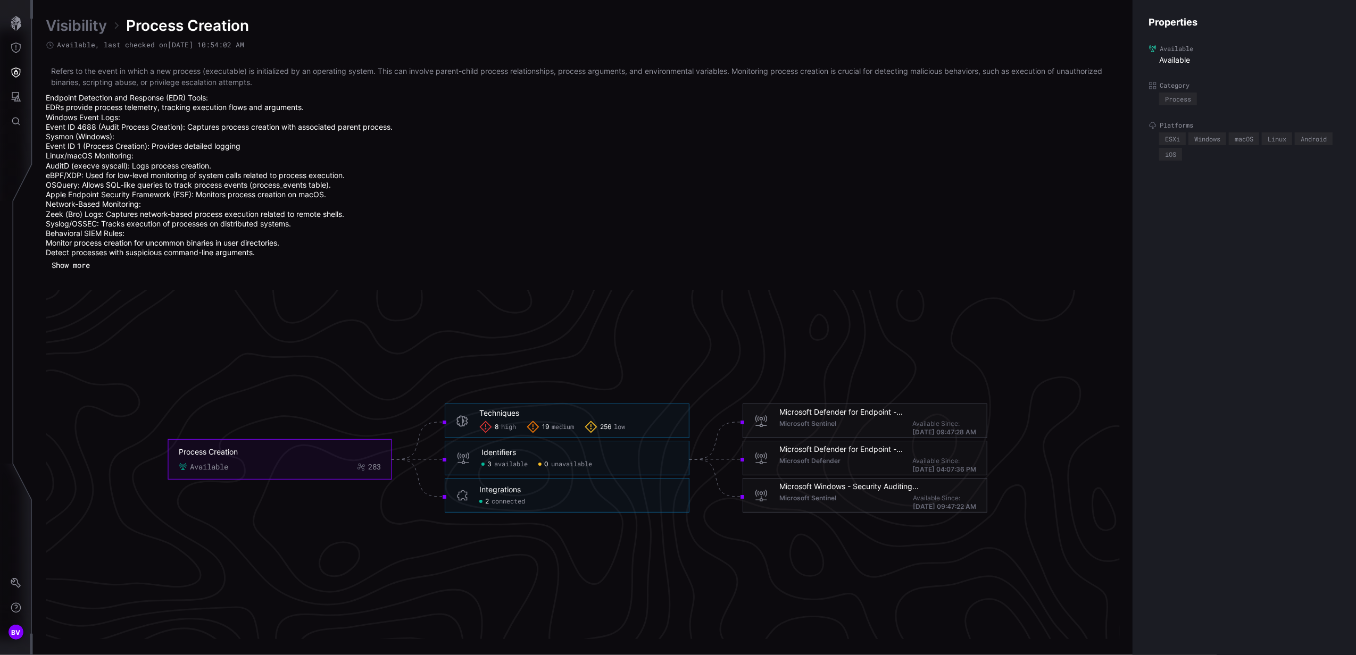
click at [494, 490] on div "Integrations" at bounding box center [499, 490] width 41 height 10
click at [486, 503] on span "2" at bounding box center [487, 501] width 4 height 9
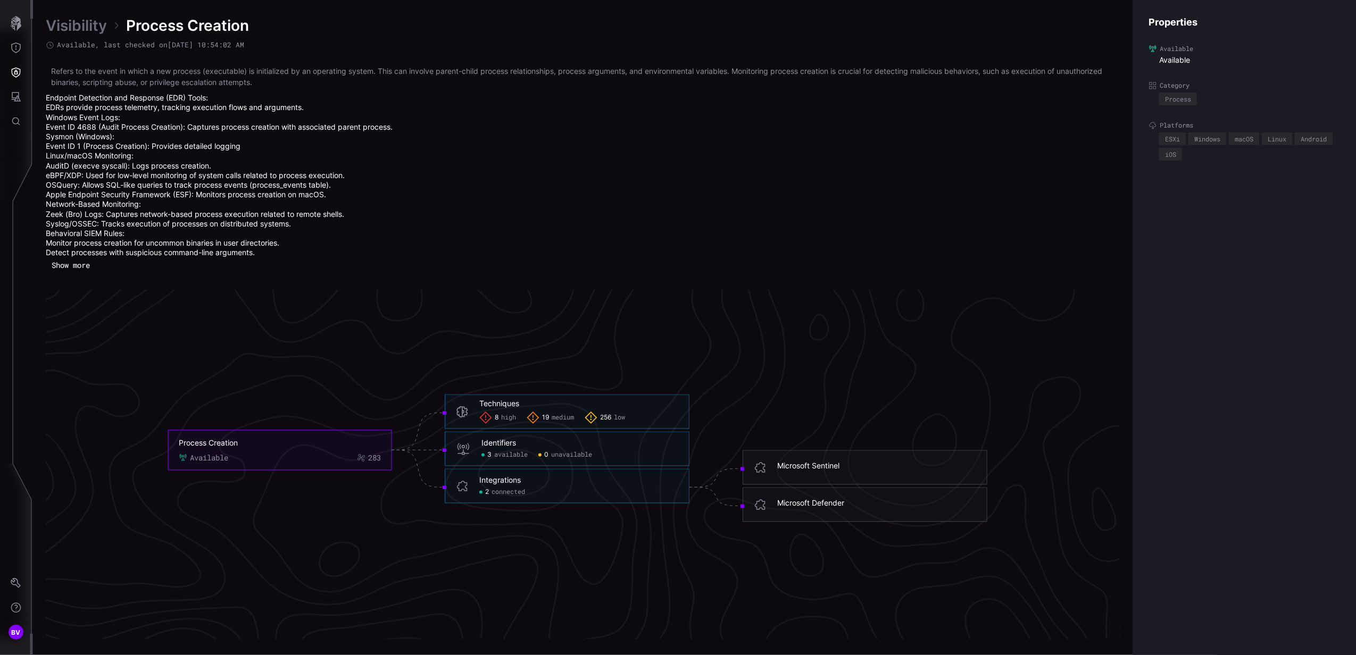
click at [502, 415] on span "high" at bounding box center [508, 417] width 15 height 9
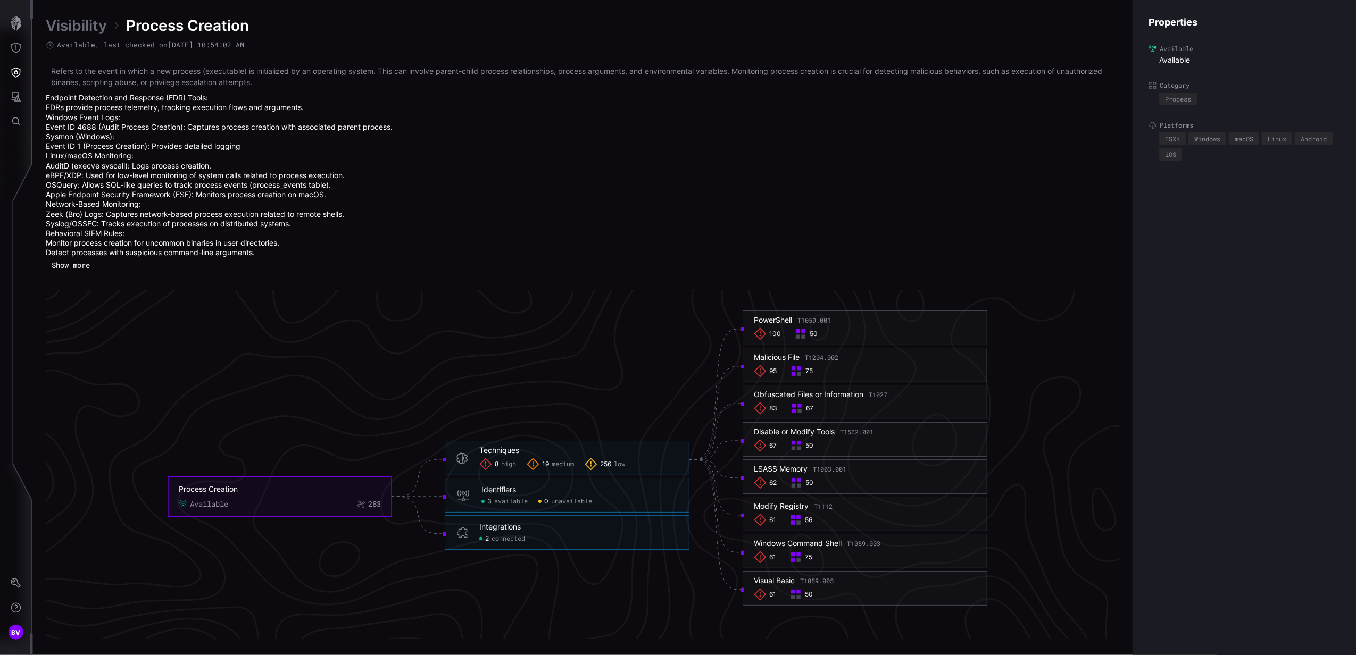
scroll to position [2294, 266]
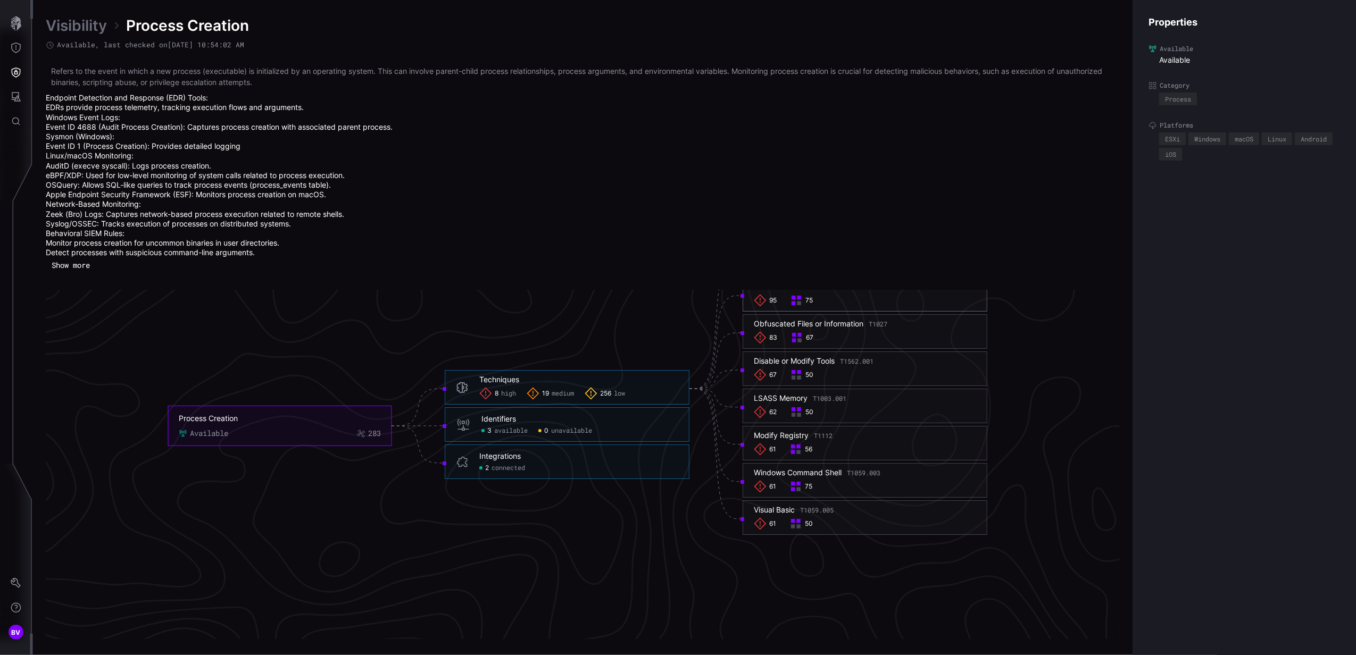
click at [546, 391] on span "19" at bounding box center [545, 393] width 7 height 9
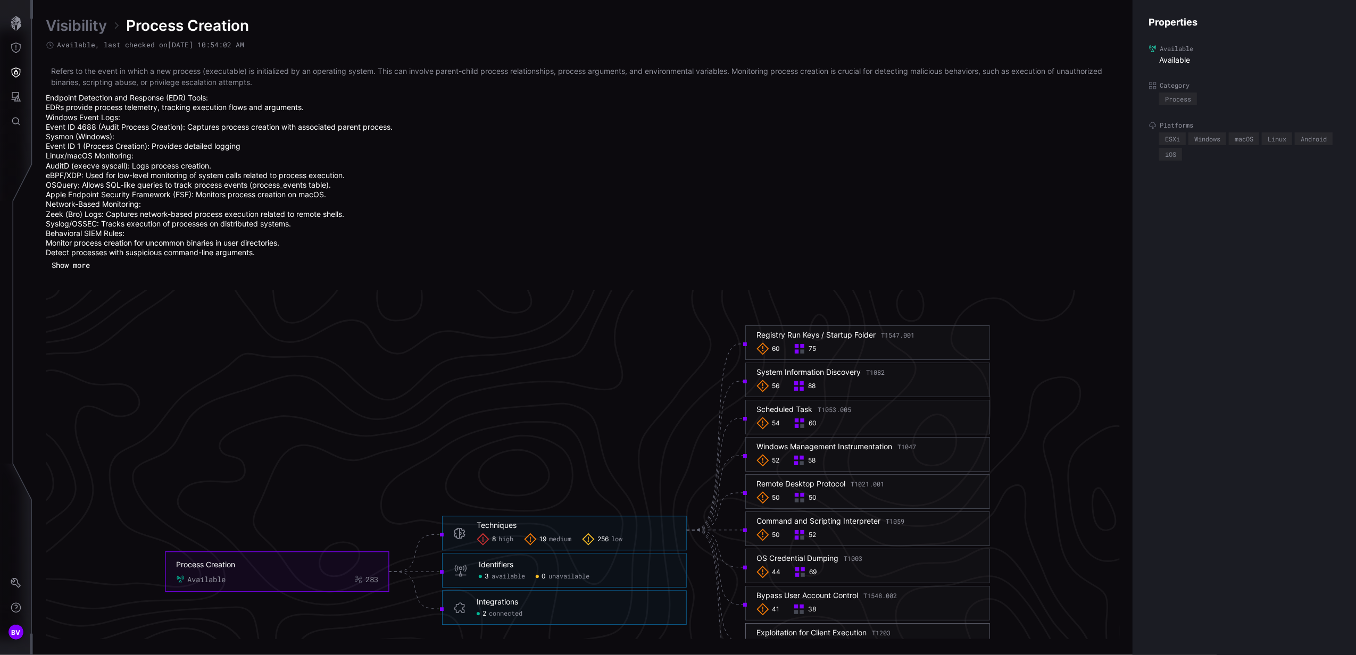
scroll to position [2223, 266]
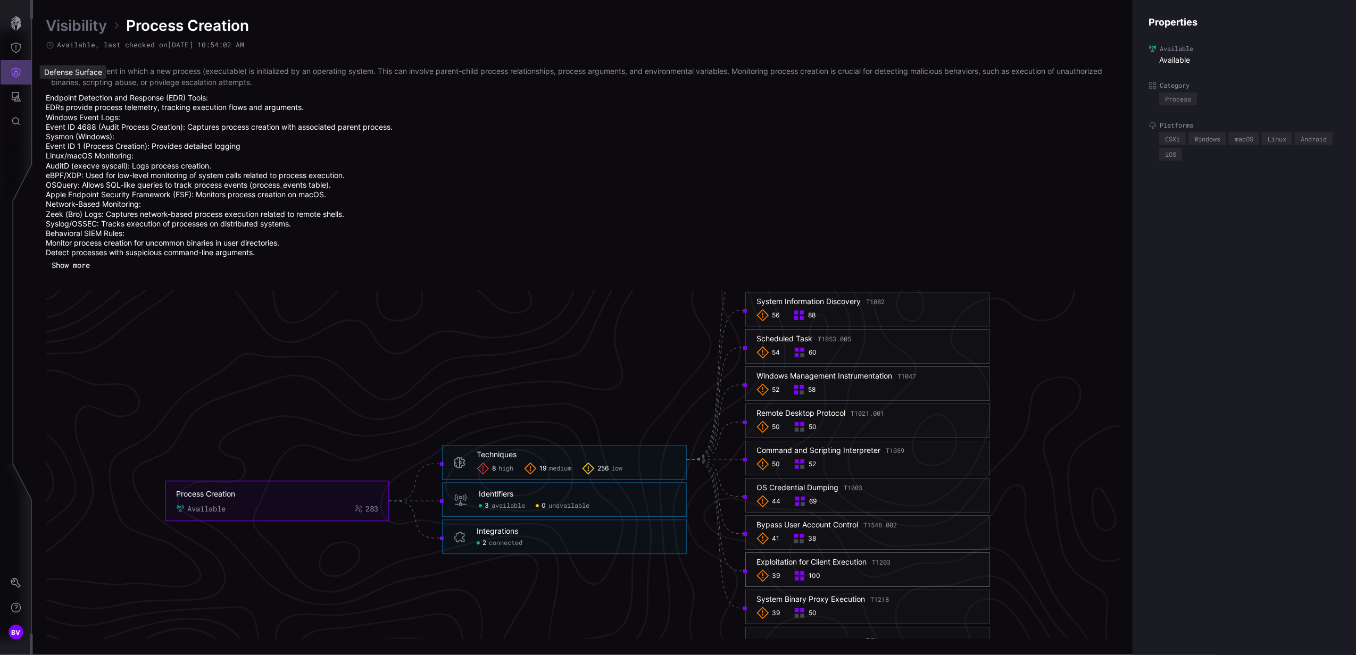
click at [11, 74] on icon "Defense Surface" at bounding box center [16, 72] width 11 height 11
click at [24, 47] on div at bounding box center [678, 327] width 1356 height 655
click at [24, 48] on button "Threat Exposure" at bounding box center [16, 48] width 31 height 24
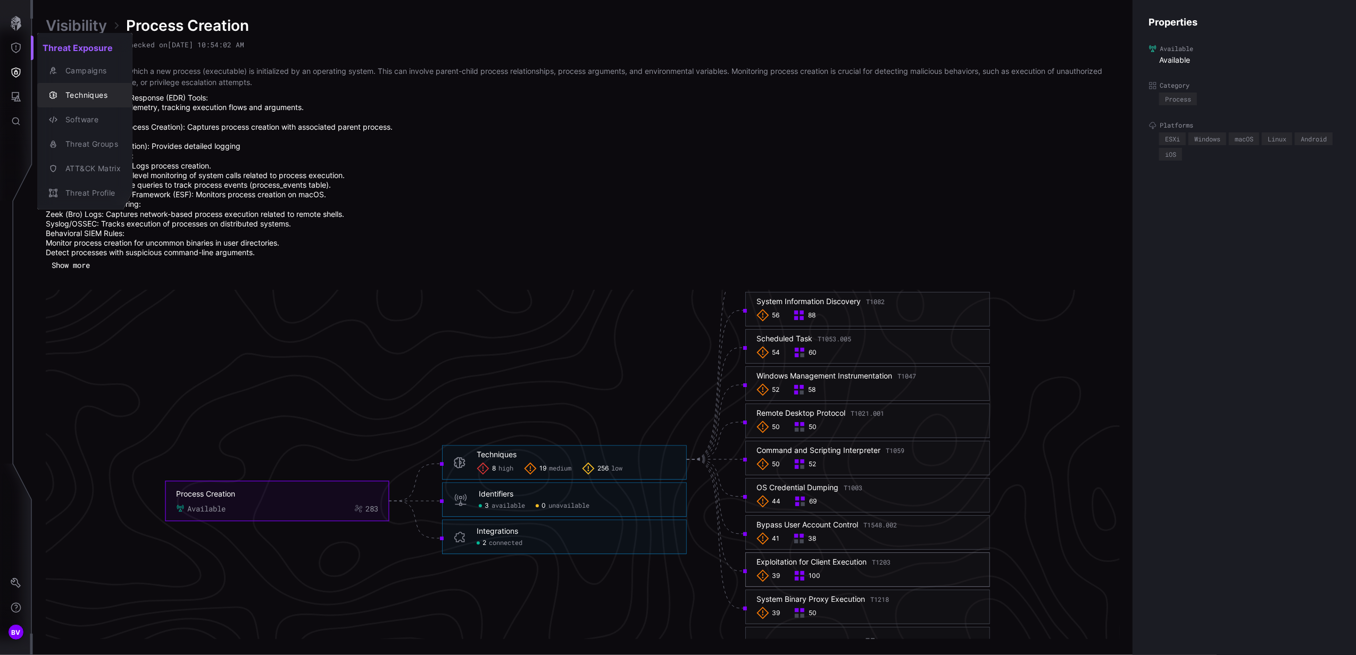
click at [88, 100] on div "Techniques" at bounding box center [90, 95] width 61 height 13
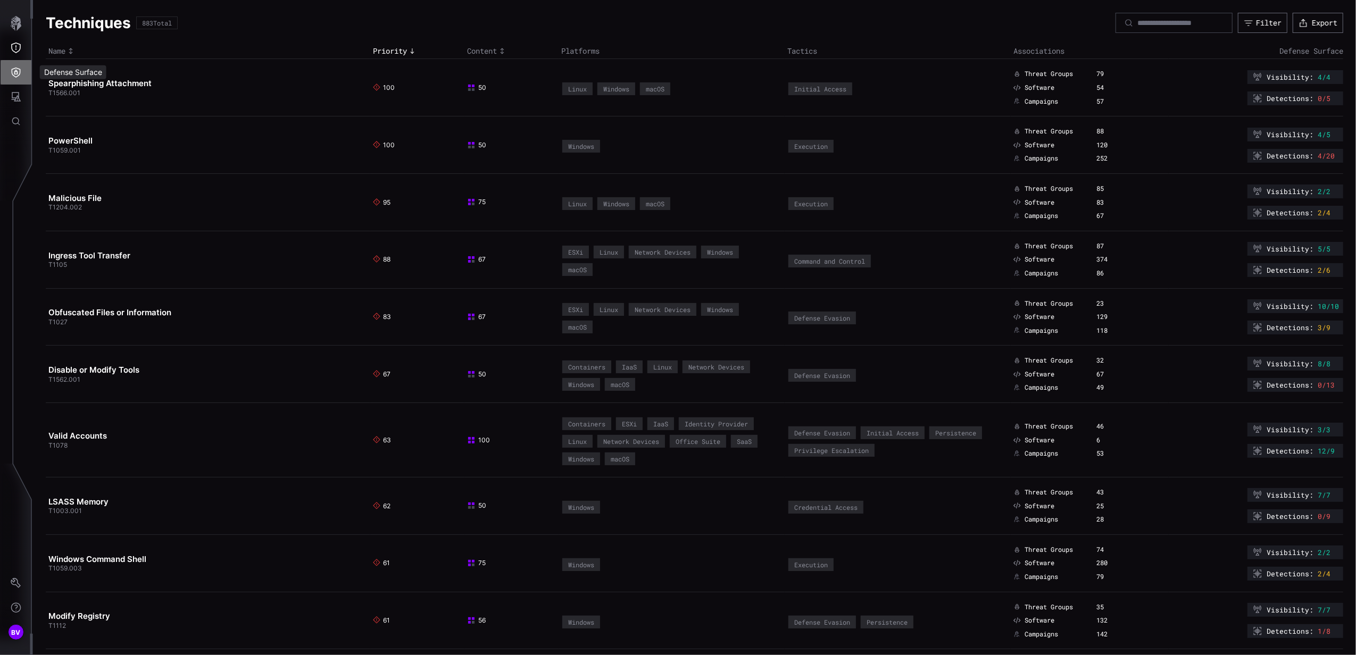
click at [22, 60] on button "Defense Surface" at bounding box center [16, 72] width 31 height 24
click at [22, 52] on div at bounding box center [678, 327] width 1356 height 655
click at [22, 45] on button "Threat Exposure" at bounding box center [16, 48] width 31 height 24
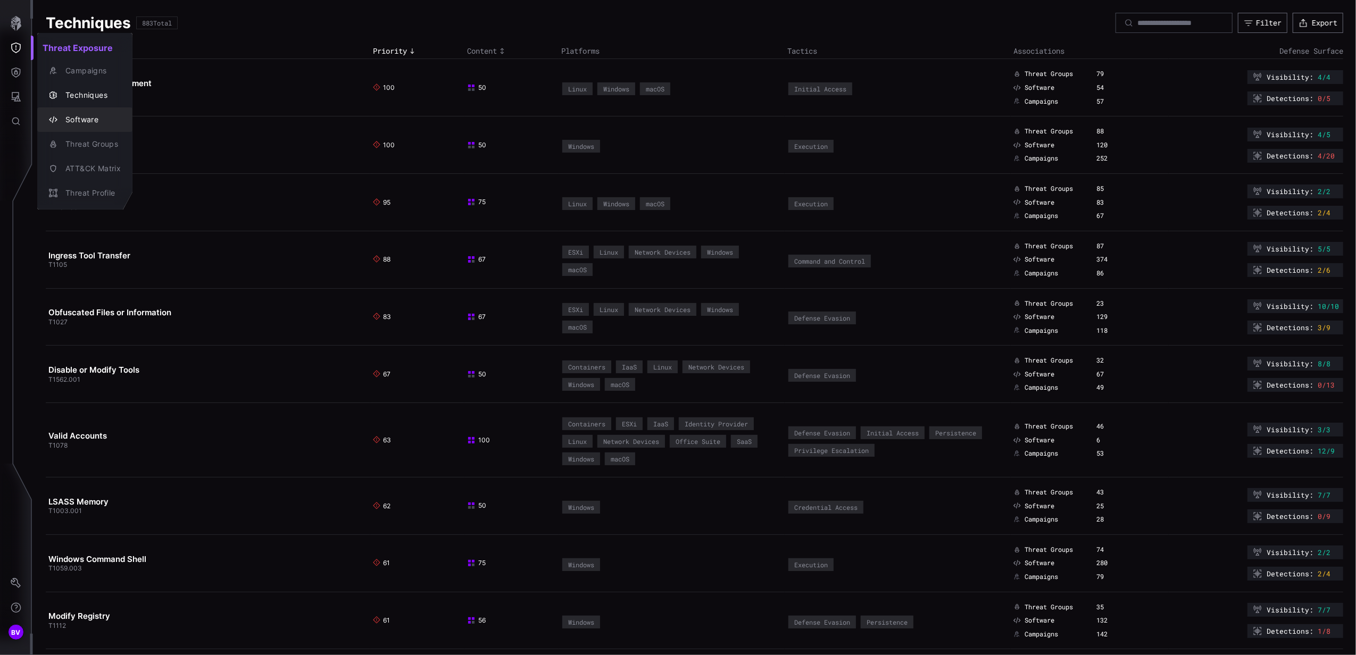
click at [86, 117] on div "Software" at bounding box center [90, 119] width 61 height 13
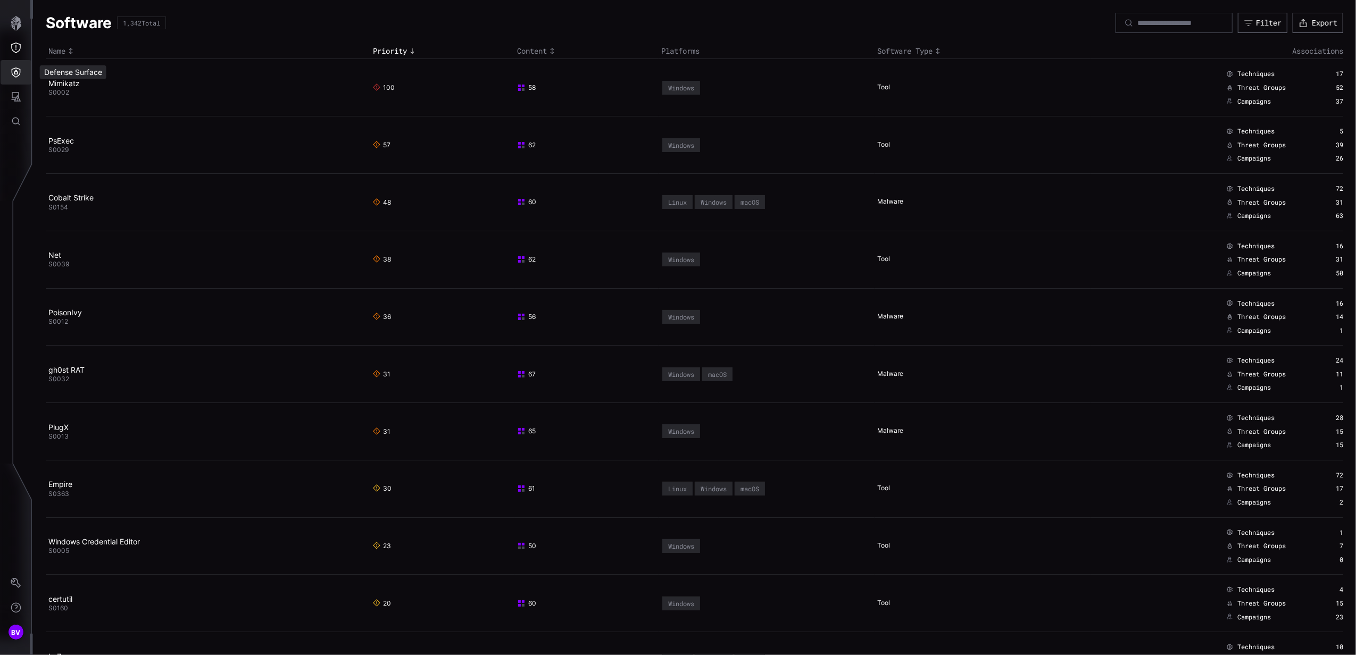
click at [19, 64] on button "Defense Surface" at bounding box center [16, 72] width 31 height 24
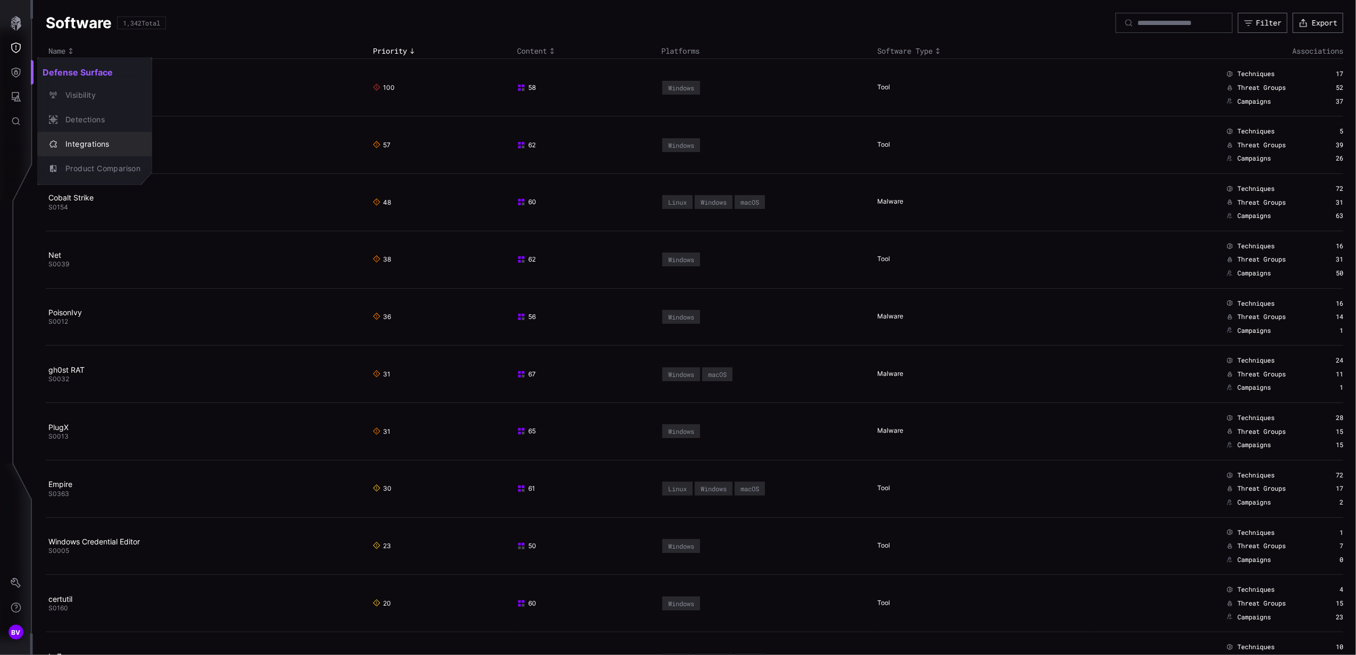
click at [113, 148] on div "Integrations" at bounding box center [100, 144] width 80 height 13
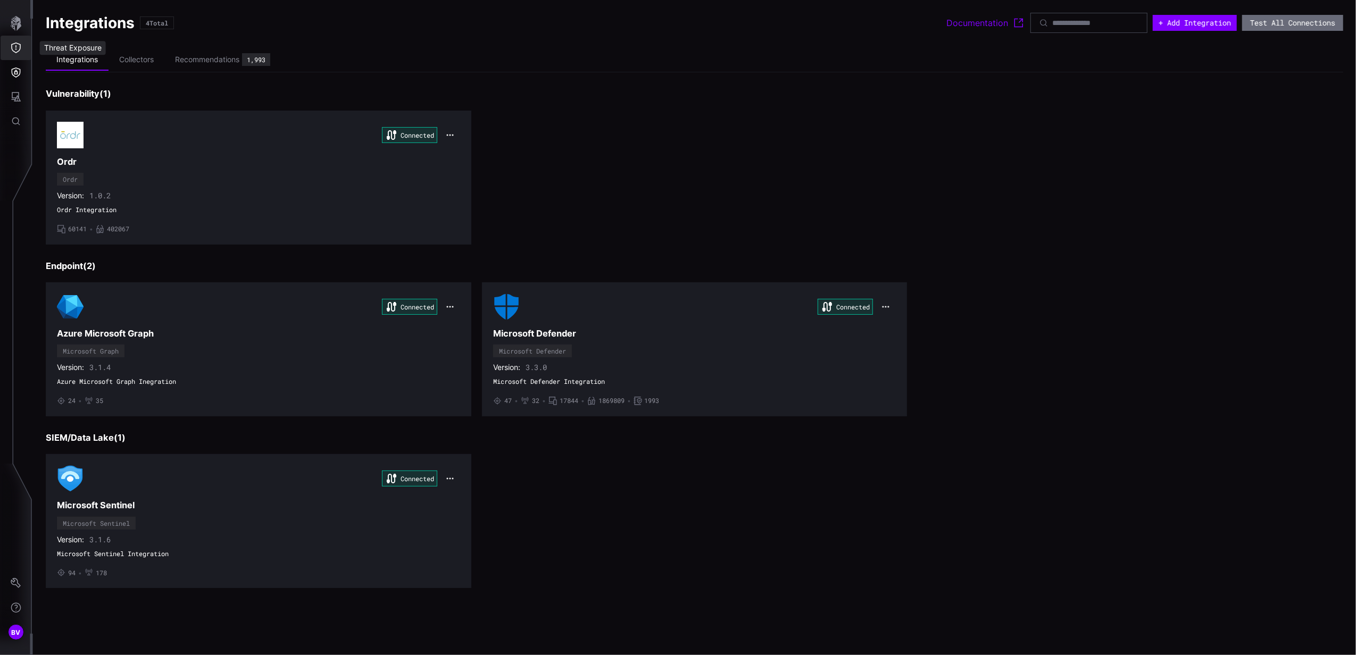
click at [12, 41] on button "Threat Exposure" at bounding box center [16, 48] width 31 height 24
click at [67, 99] on div "Techniques" at bounding box center [90, 95] width 61 height 13
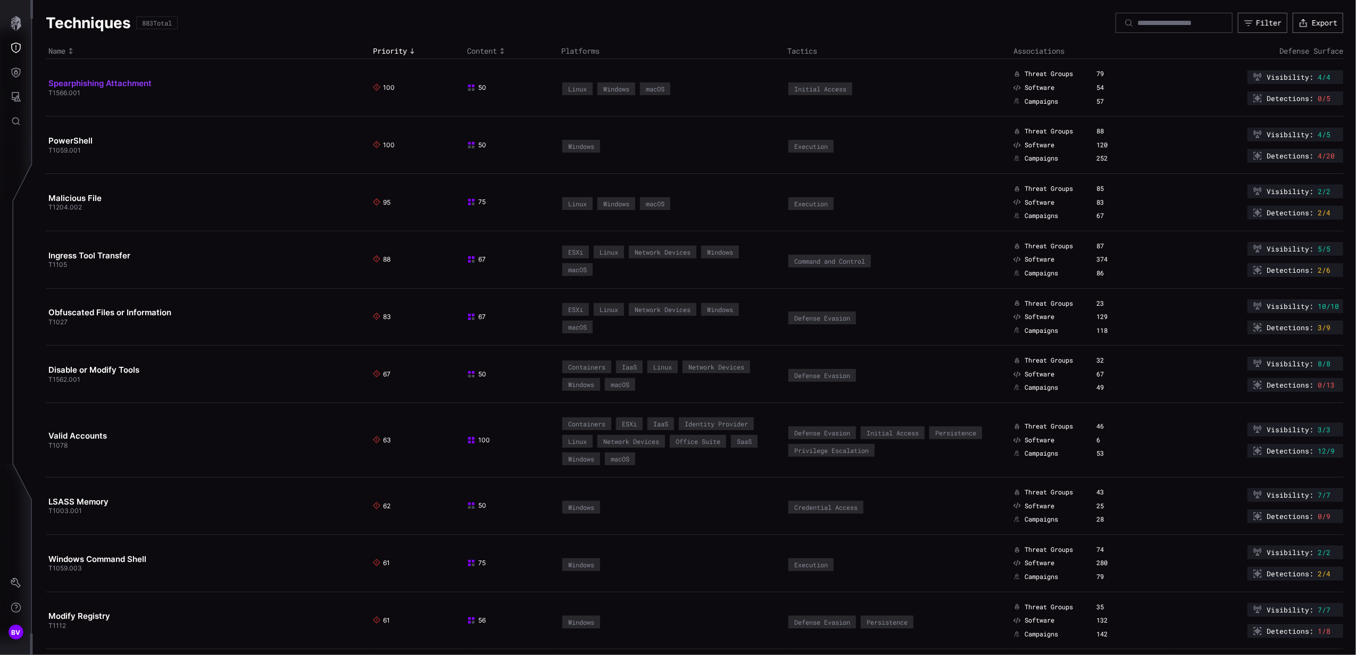
click at [107, 81] on link "Spearphishing Attachment" at bounding box center [99, 83] width 103 height 10
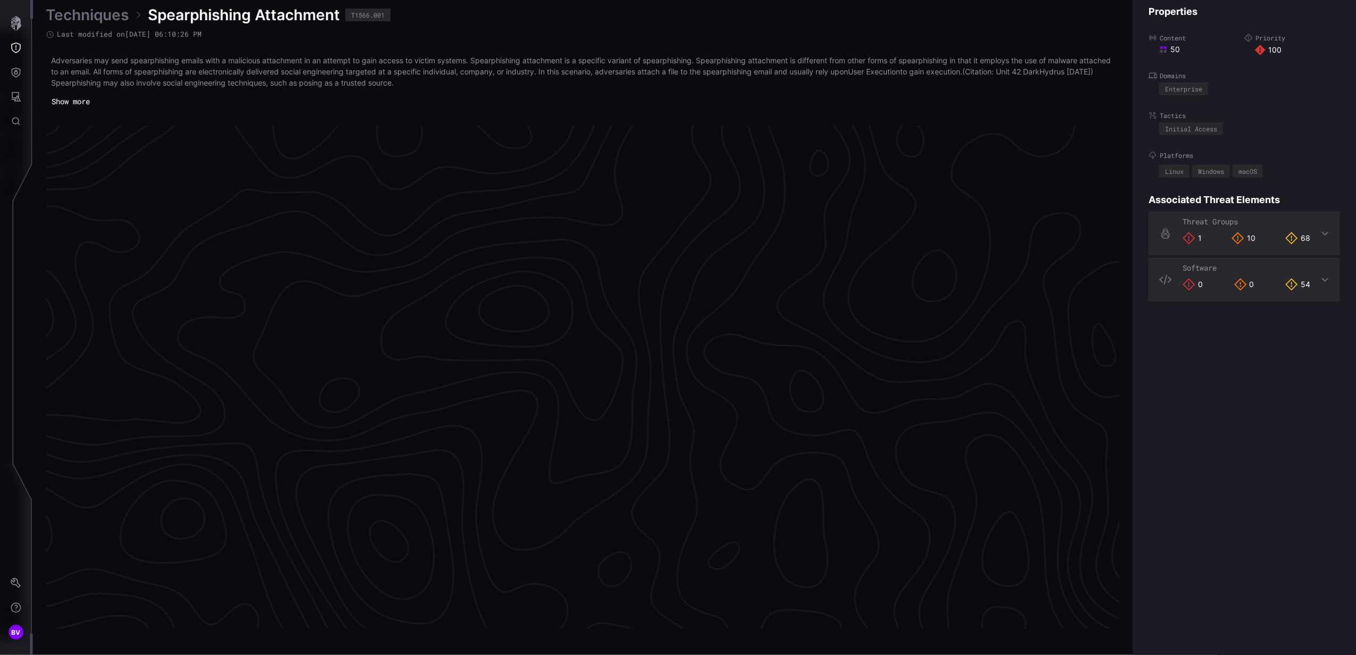
scroll to position [2147, 266]
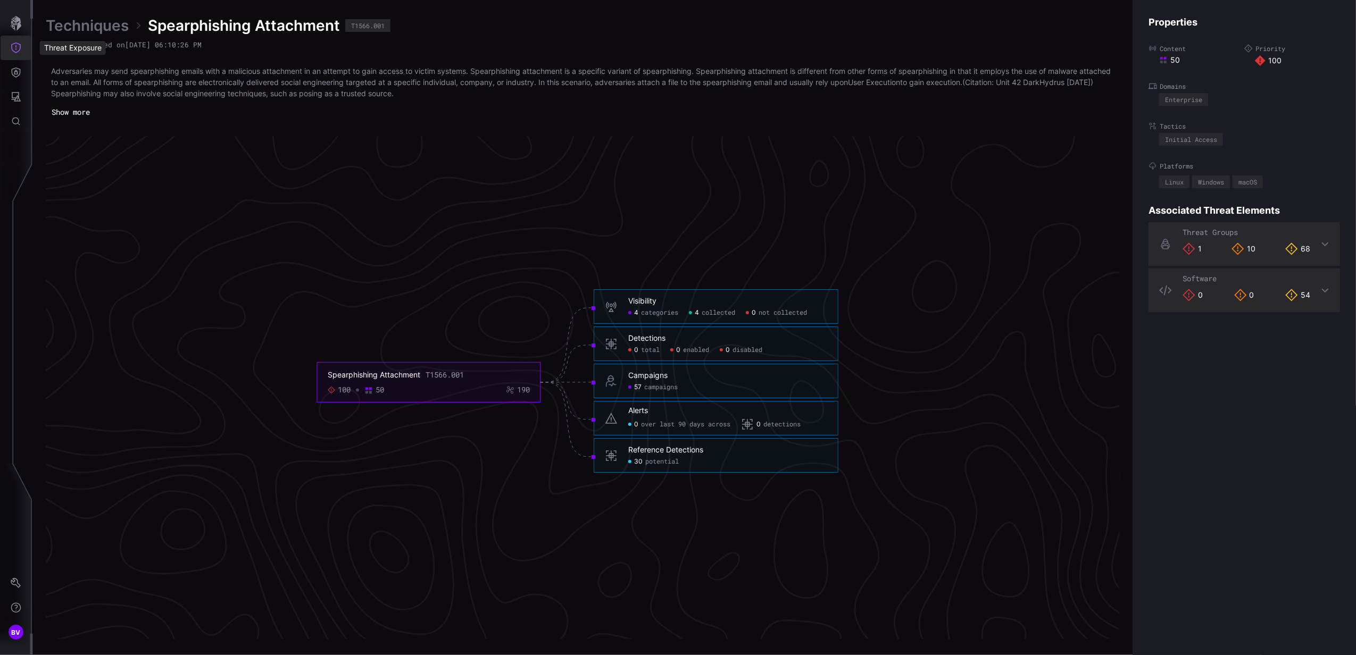
click at [26, 52] on button "Threat Exposure" at bounding box center [16, 48] width 31 height 24
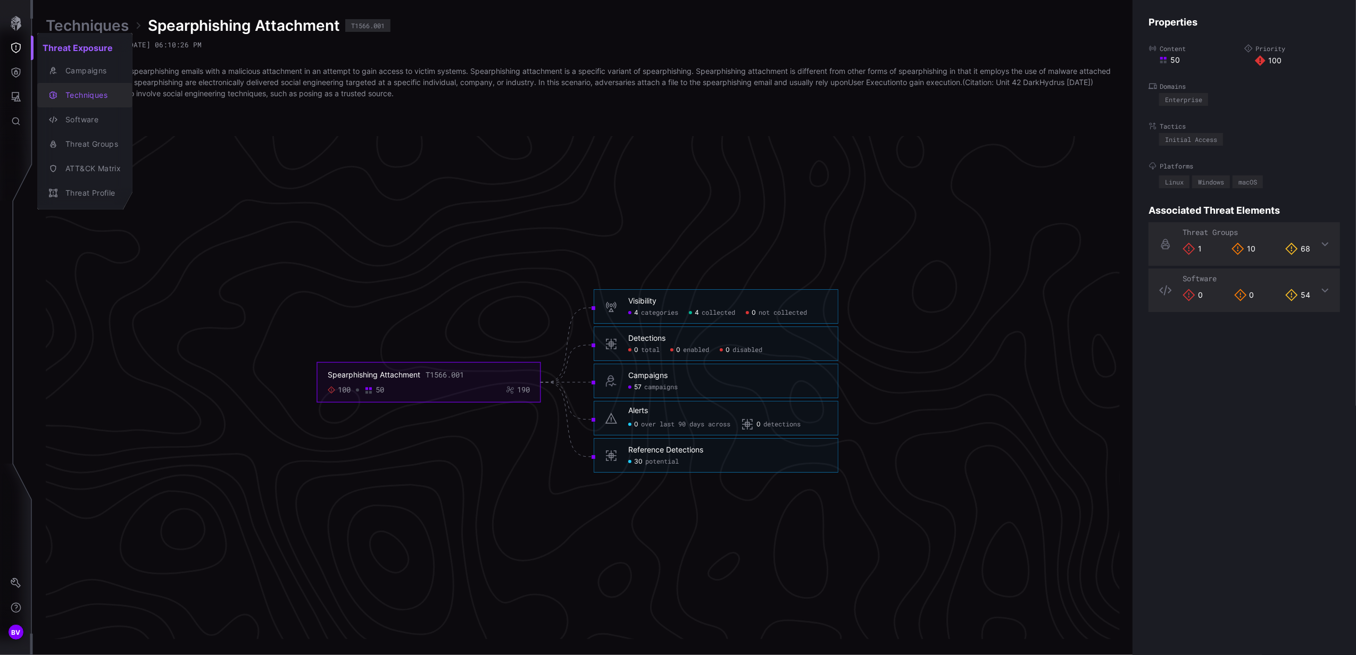
click at [95, 94] on div "Techniques" at bounding box center [90, 95] width 61 height 13
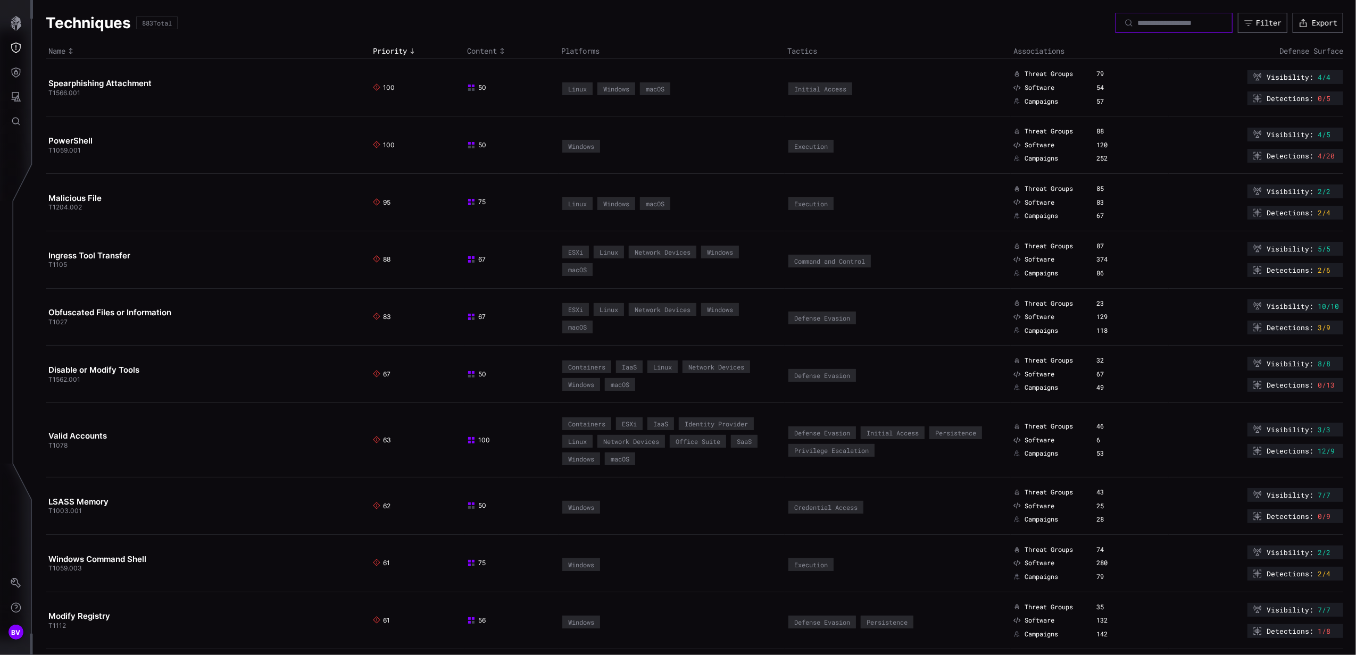
click at [1173, 27] on input at bounding box center [1174, 23] width 74 height 10
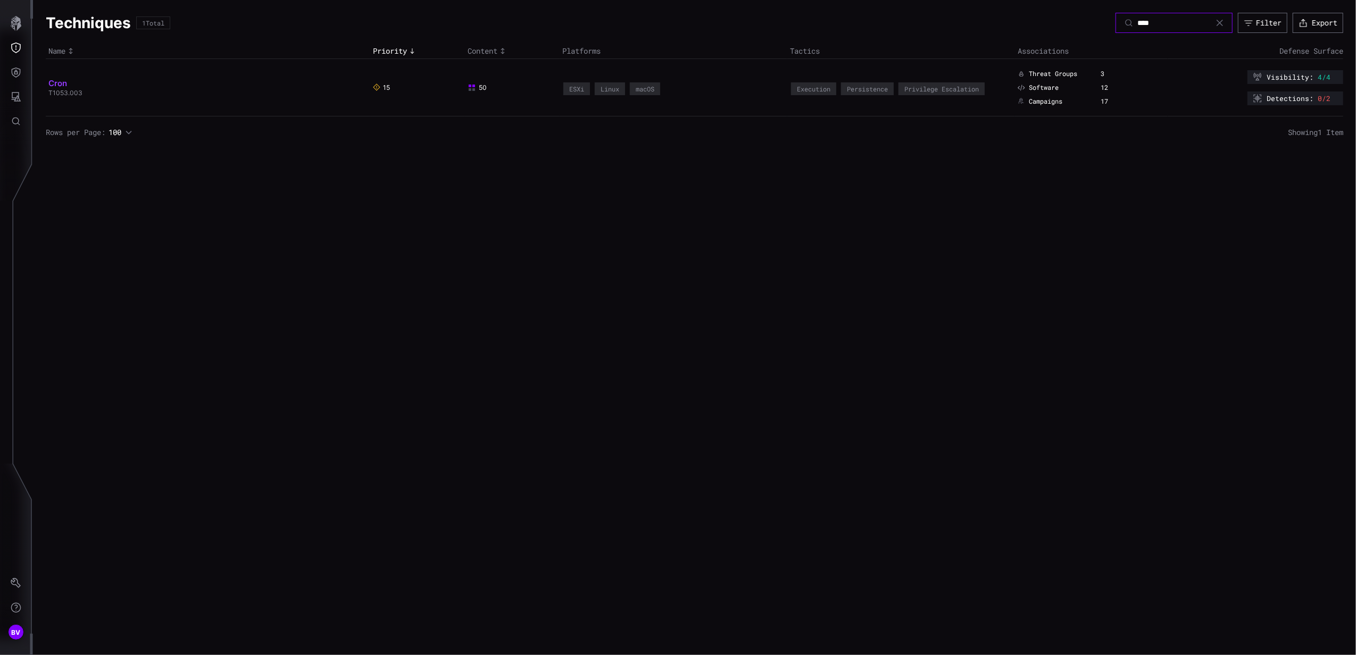
type input "****"
click at [60, 87] on link "Cron" at bounding box center [57, 83] width 19 height 10
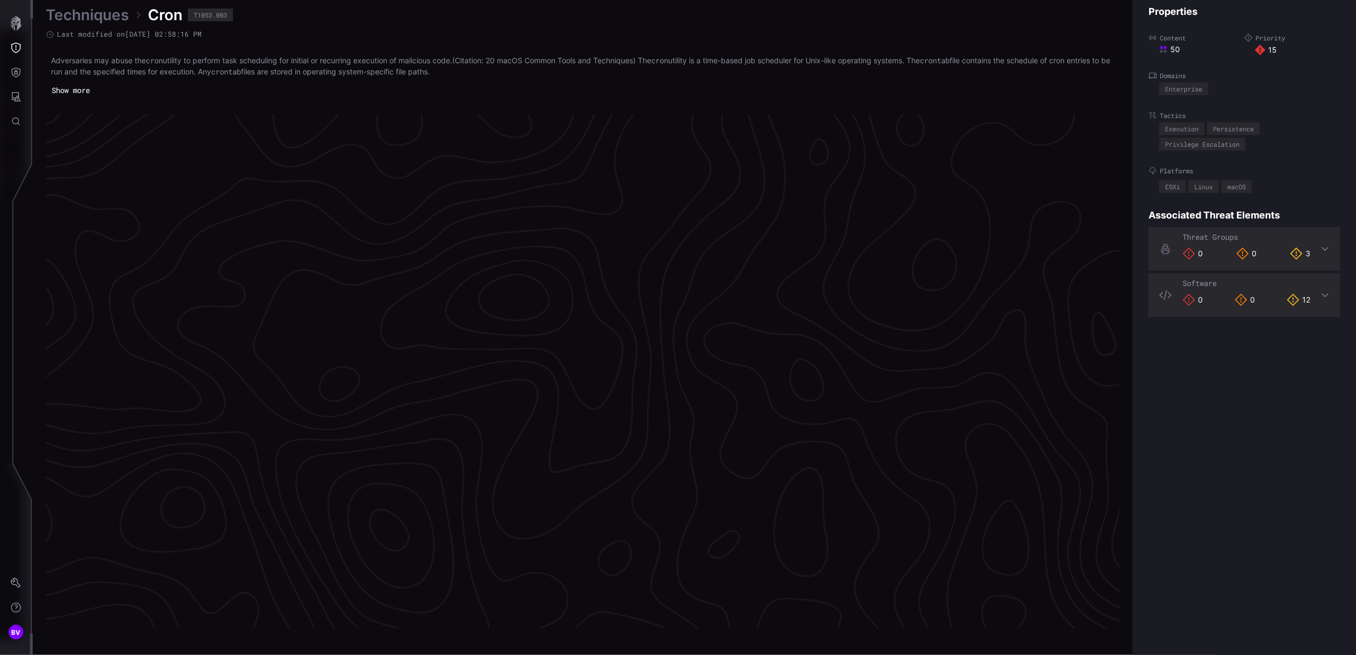
scroll to position [2141, 266]
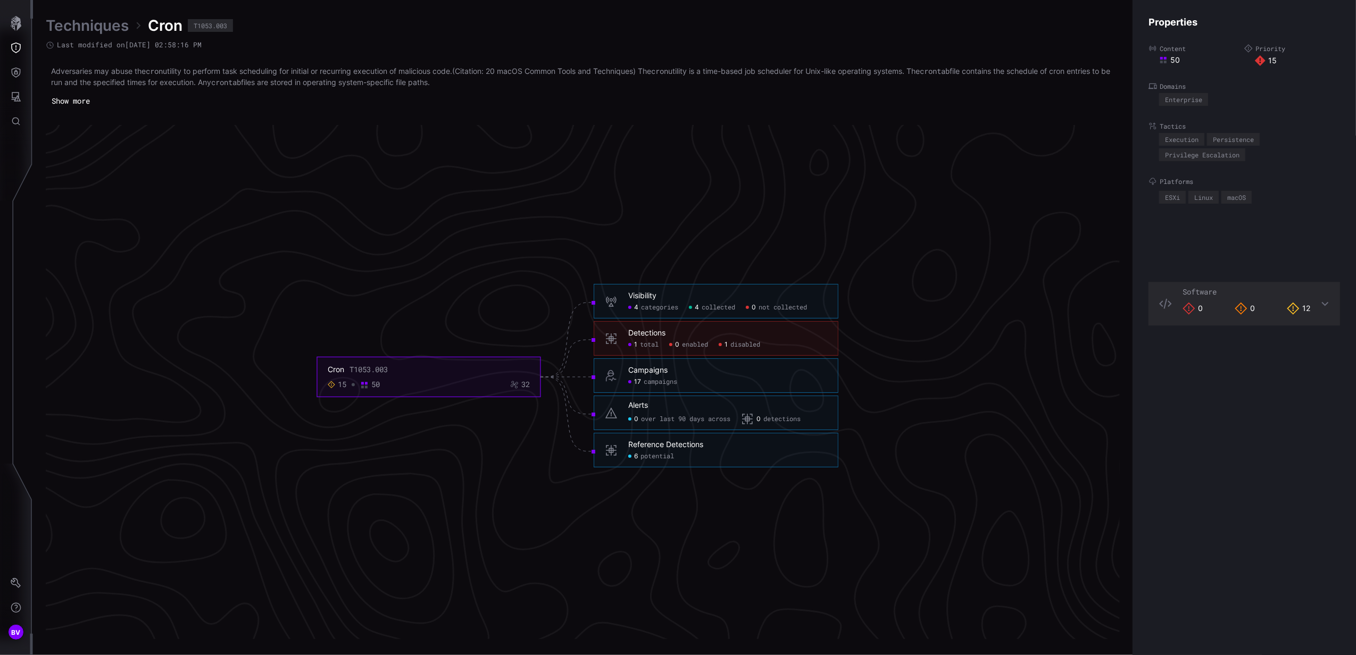
click at [654, 332] on div "Detections" at bounding box center [646, 334] width 37 height 10
click at [647, 347] on span "total" at bounding box center [649, 345] width 19 height 9
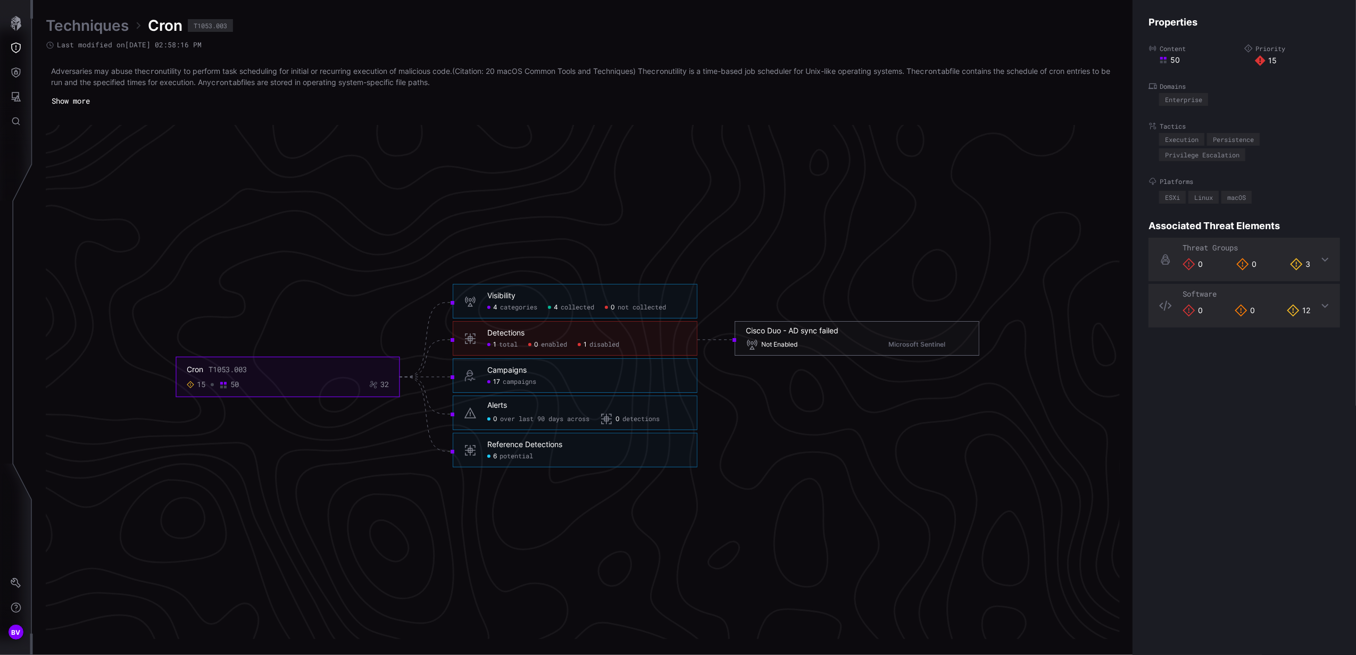
click at [777, 337] on div "Cisco Duo - AD sync failed Not Enabled Microsoft Sentinel" at bounding box center [857, 338] width 222 height 25
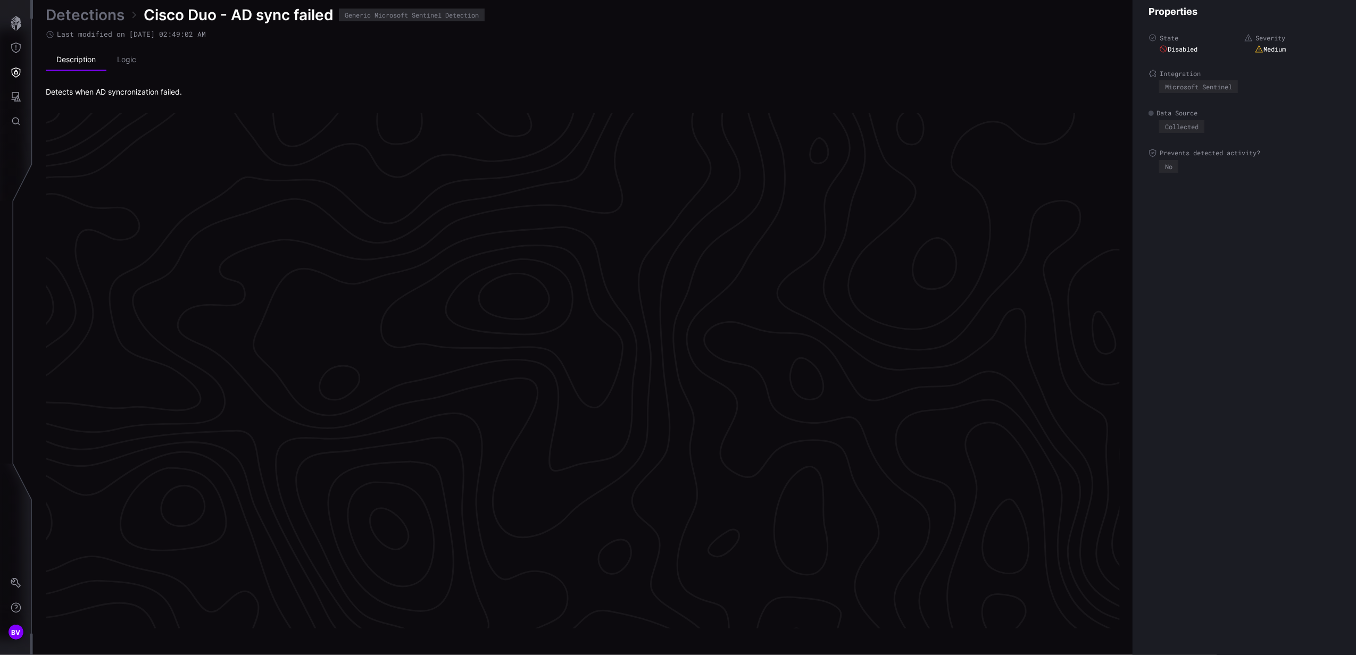
scroll to position [2140, 266]
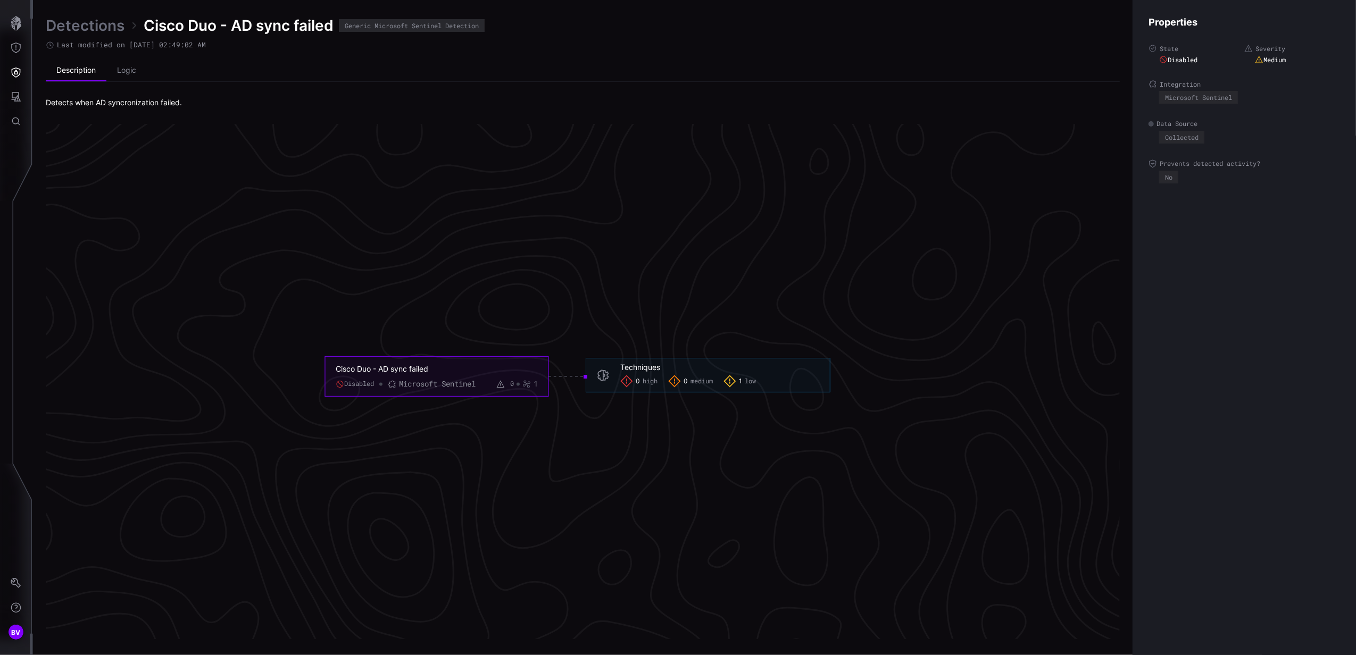
click at [434, 382] on div "Microsoft Sentinel" at bounding box center [437, 384] width 77 height 10
click at [632, 366] on div "Techniques" at bounding box center [640, 368] width 40 height 10
click at [384, 368] on div "Cisco Duo - AD sync failed" at bounding box center [429, 369] width 186 height 10
click at [130, 71] on li "Logic" at bounding box center [126, 70] width 40 height 21
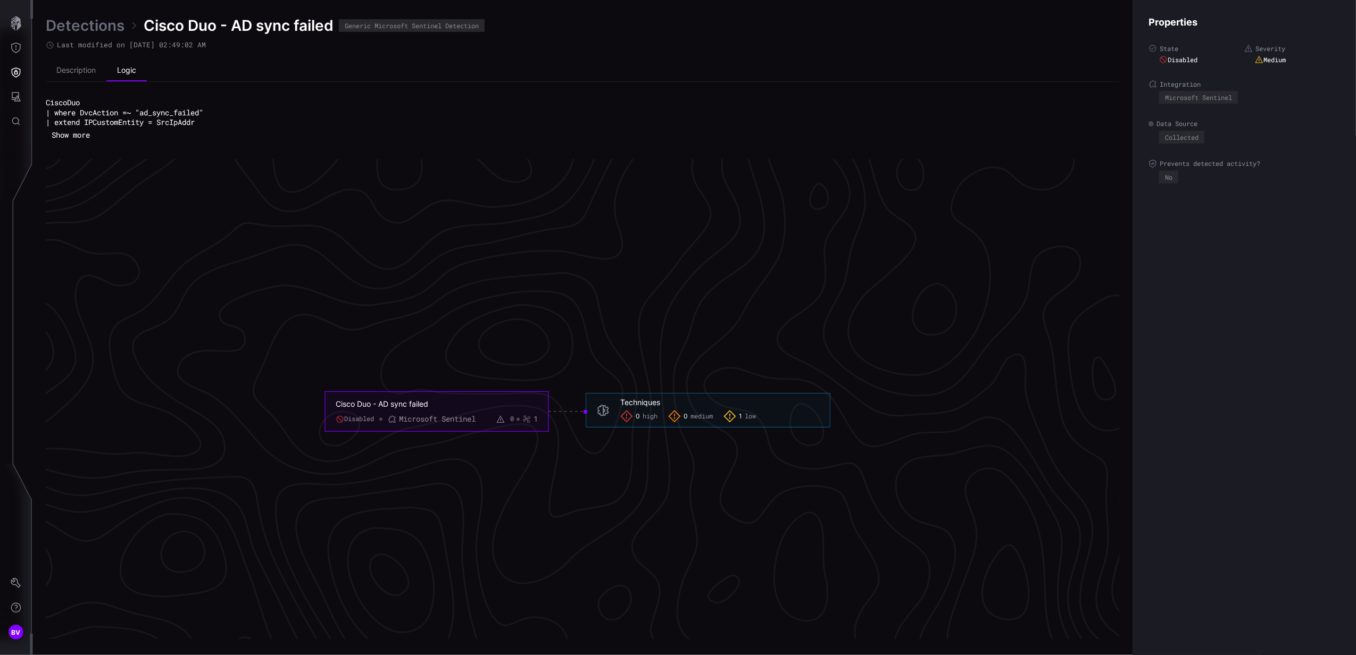
click at [62, 130] on button "Show more" at bounding box center [71, 135] width 50 height 16
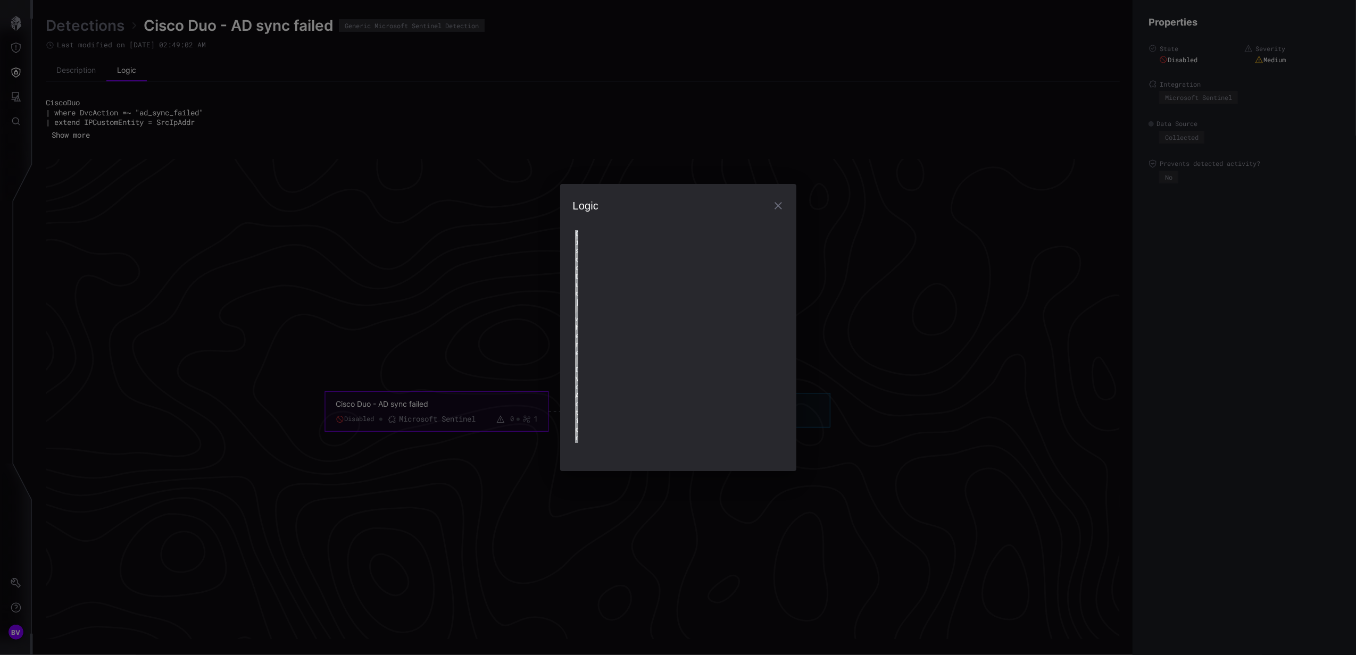
type textarea "**********"
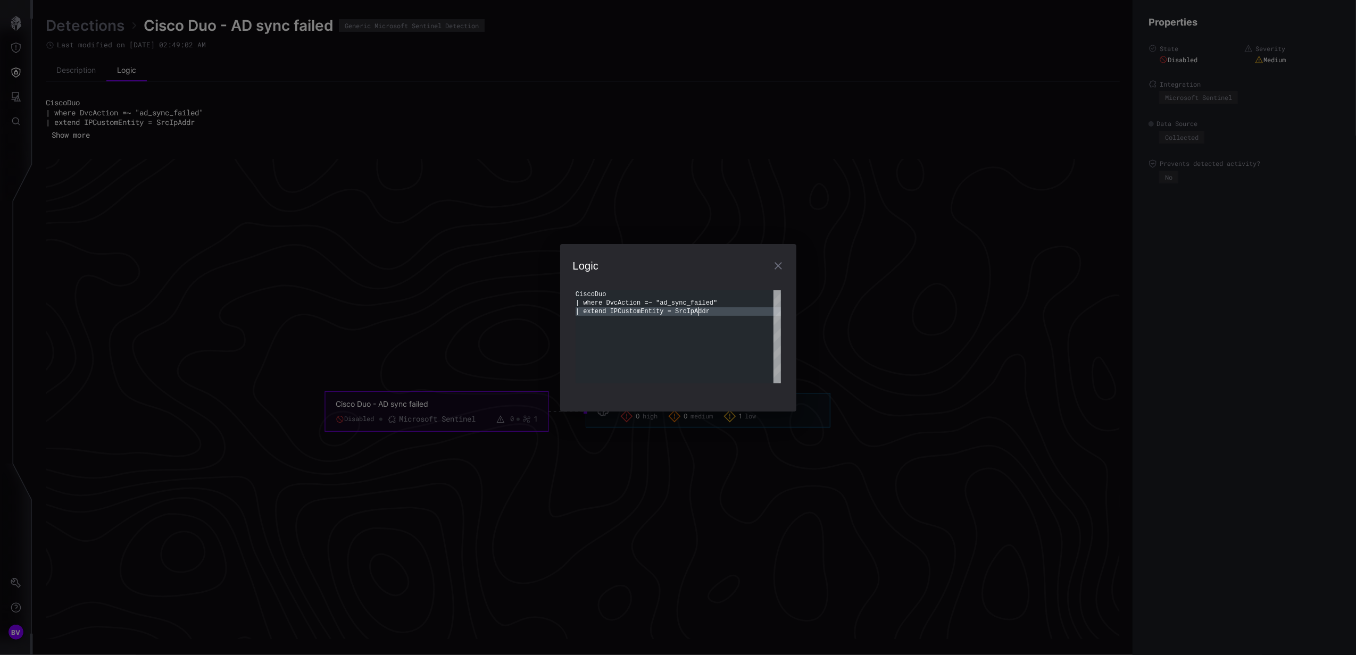
scroll to position [0, 0]
drag, startPoint x: 703, startPoint y: 311, endPoint x: 554, endPoint y: 294, distance: 149.9
click at [575, 294] on div "CiscoDuo | where DvcAction =~ "ad_sync_failed" | extend IPCustomEntity = SrcIpA…" at bounding box center [677, 336] width 205 height 93
click at [132, 164] on div "**********" at bounding box center [678, 327] width 1356 height 655
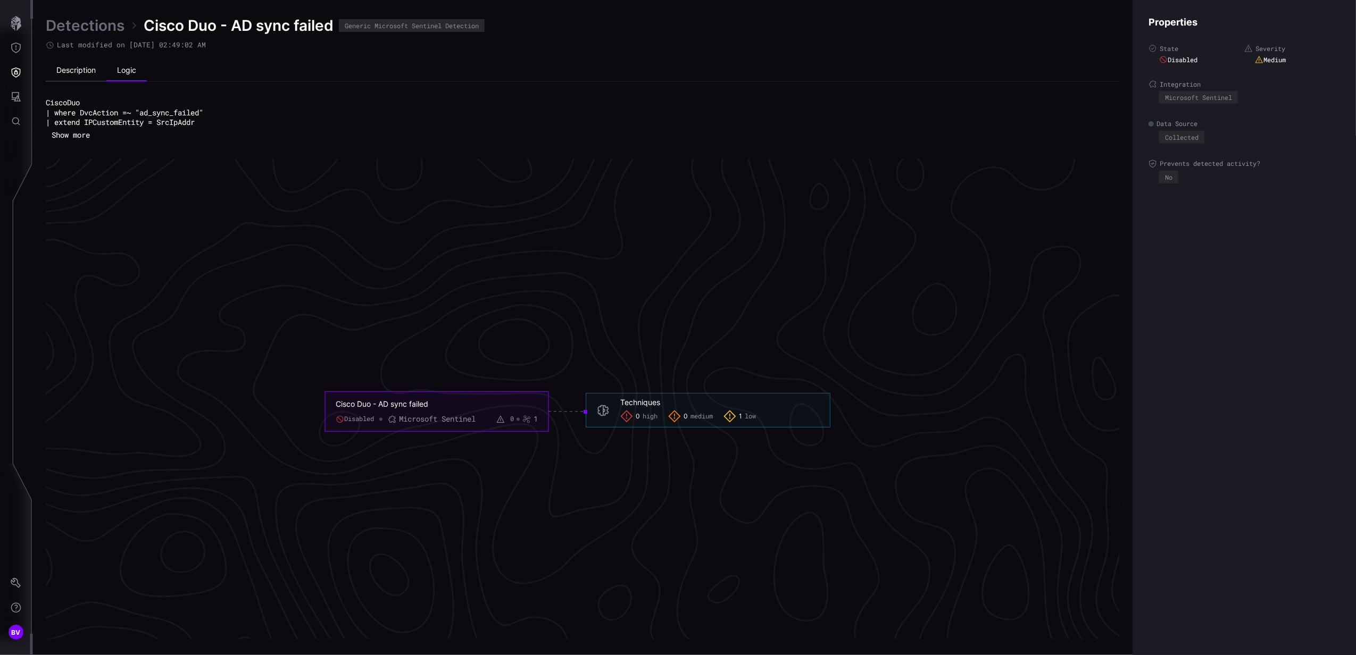
click at [88, 64] on li "Description" at bounding box center [76, 70] width 61 height 21
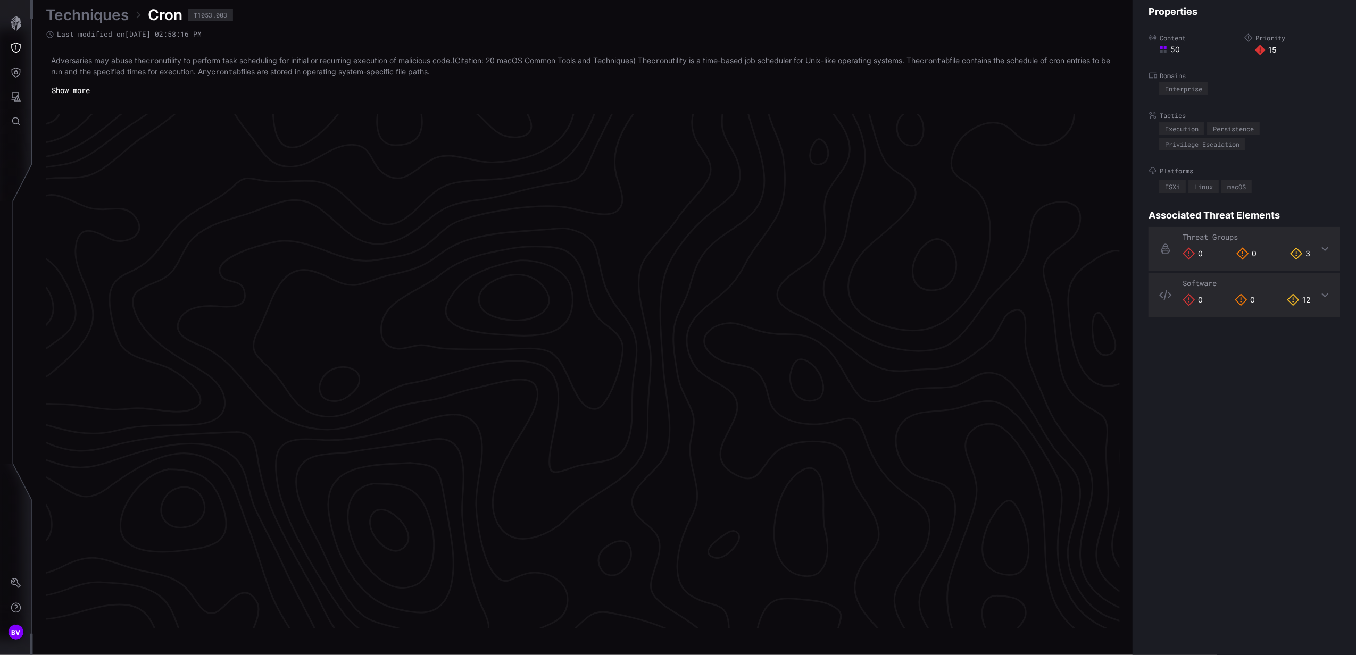
scroll to position [2141, 266]
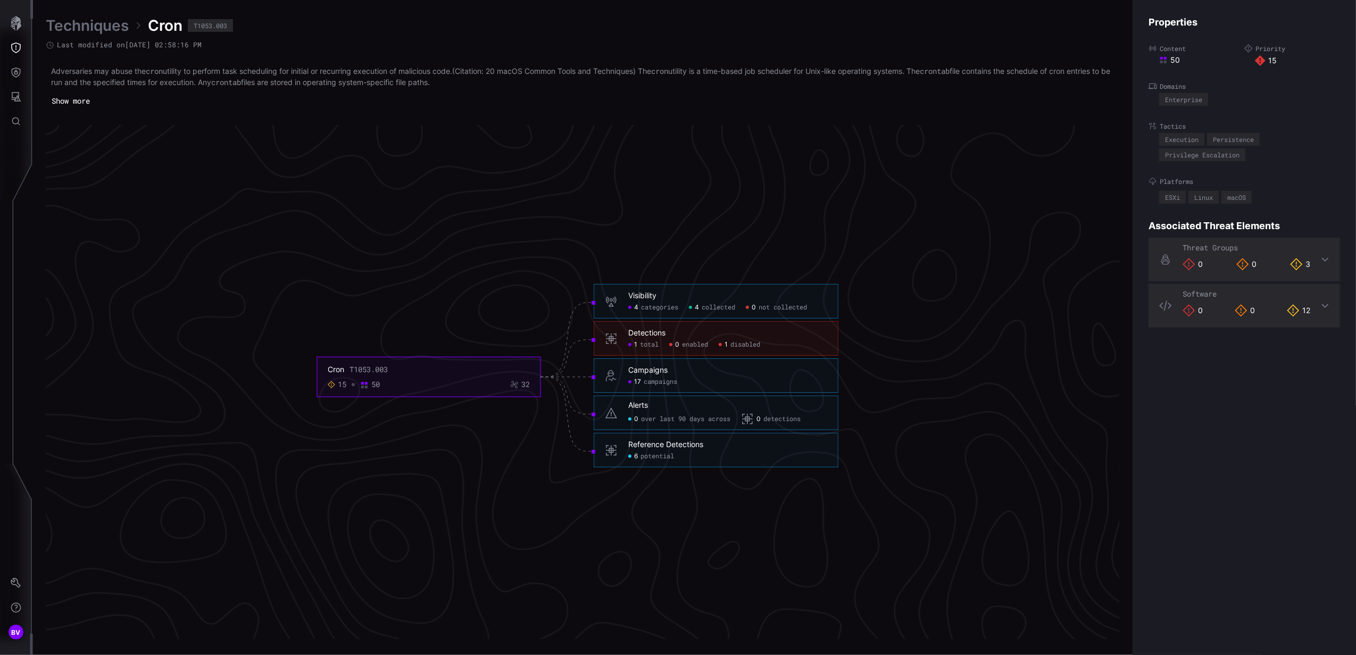
click at [73, 100] on button "Show more" at bounding box center [71, 101] width 50 height 16
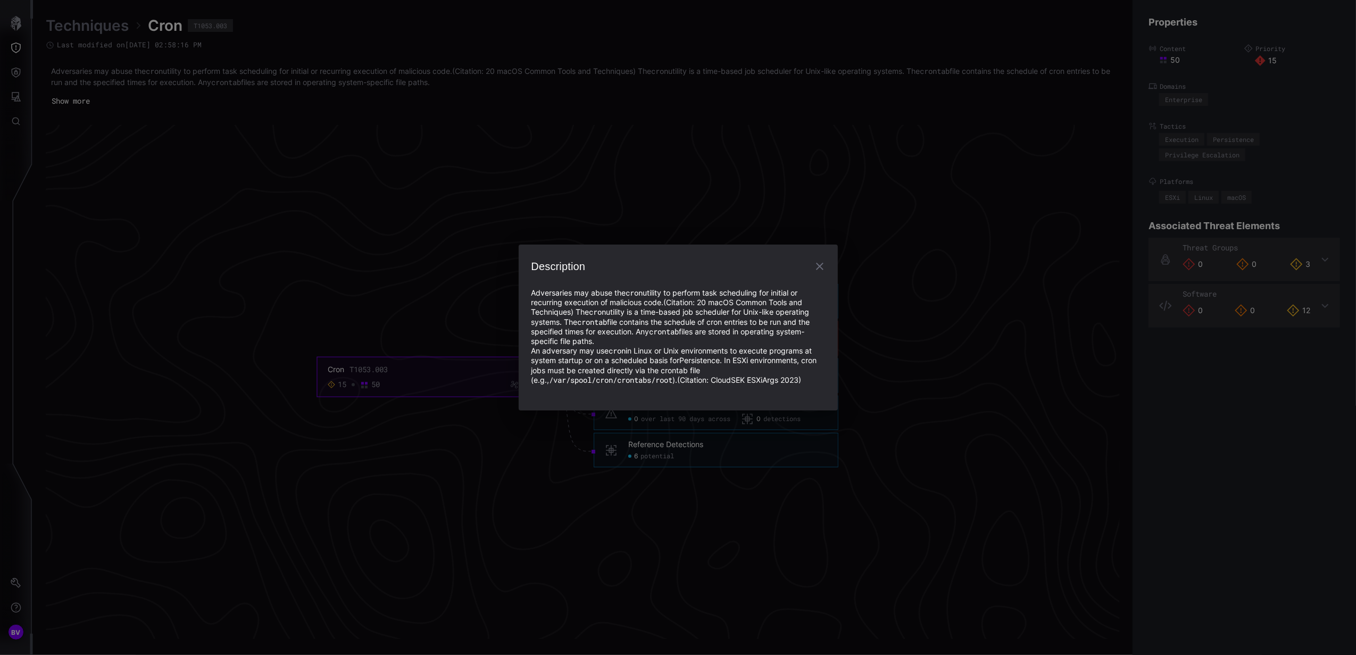
click at [821, 262] on icon "button" at bounding box center [819, 266] width 13 height 13
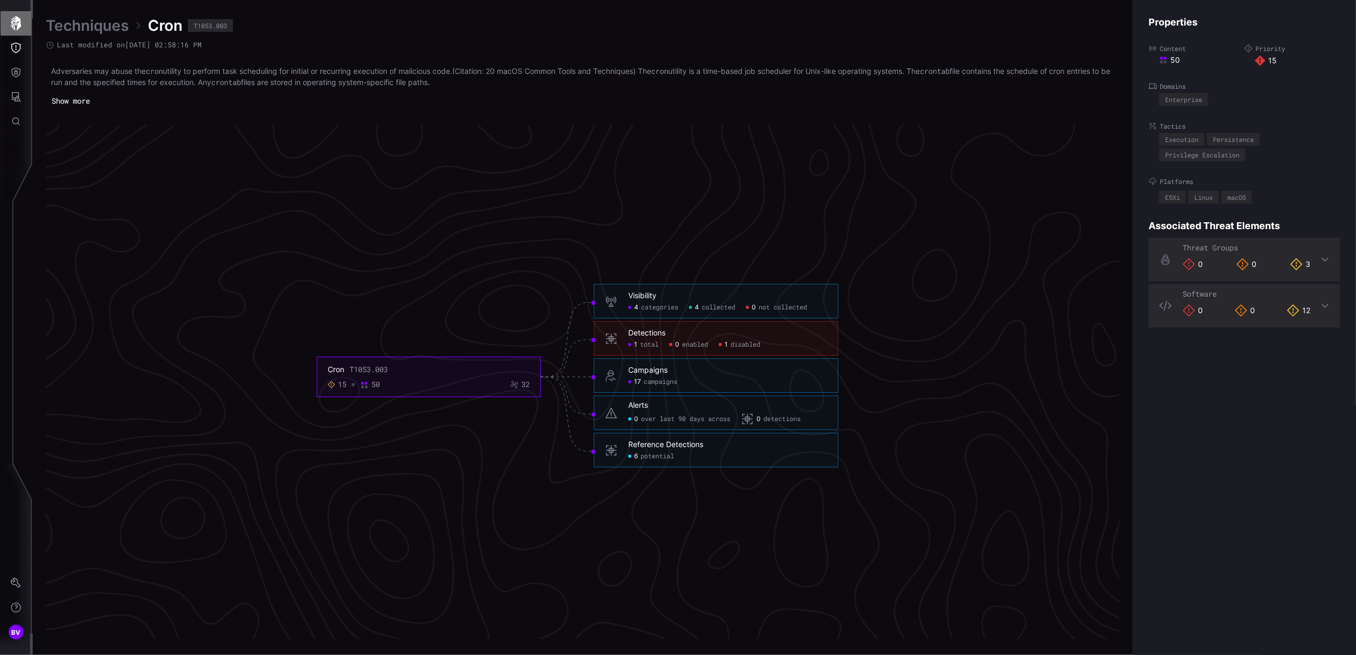
drag, startPoint x: 13, startPoint y: 34, endPoint x: 13, endPoint y: 44, distance: 9.6
click at [13, 34] on button "button" at bounding box center [16, 23] width 31 height 24
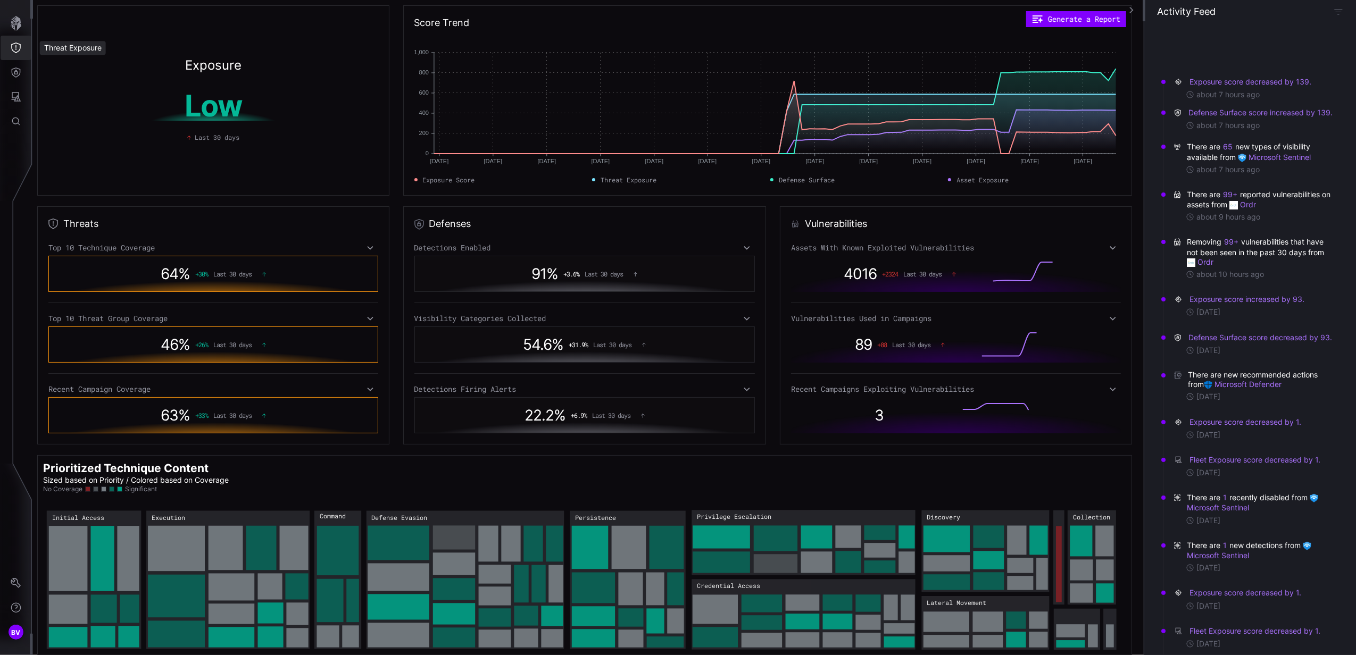
click at [13, 44] on icon "Threat Exposure" at bounding box center [16, 48] width 10 height 11
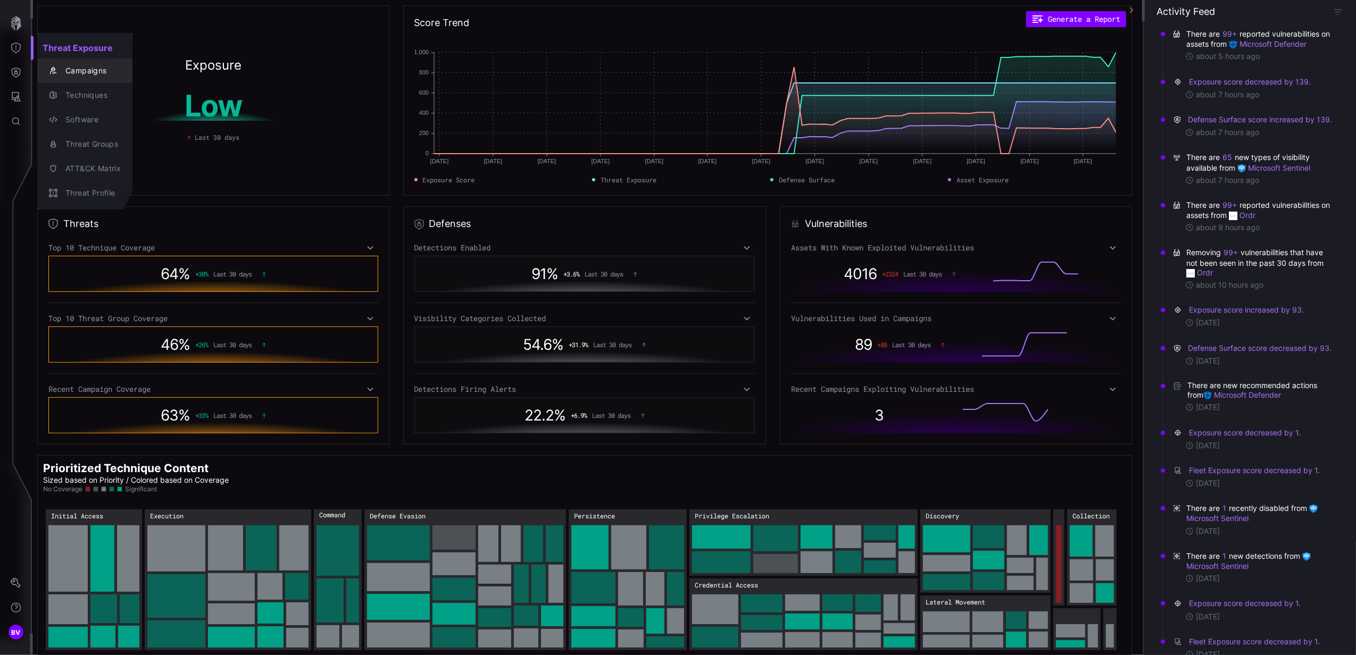
click at [116, 65] on div "Campaigns" at bounding box center [90, 70] width 61 height 13
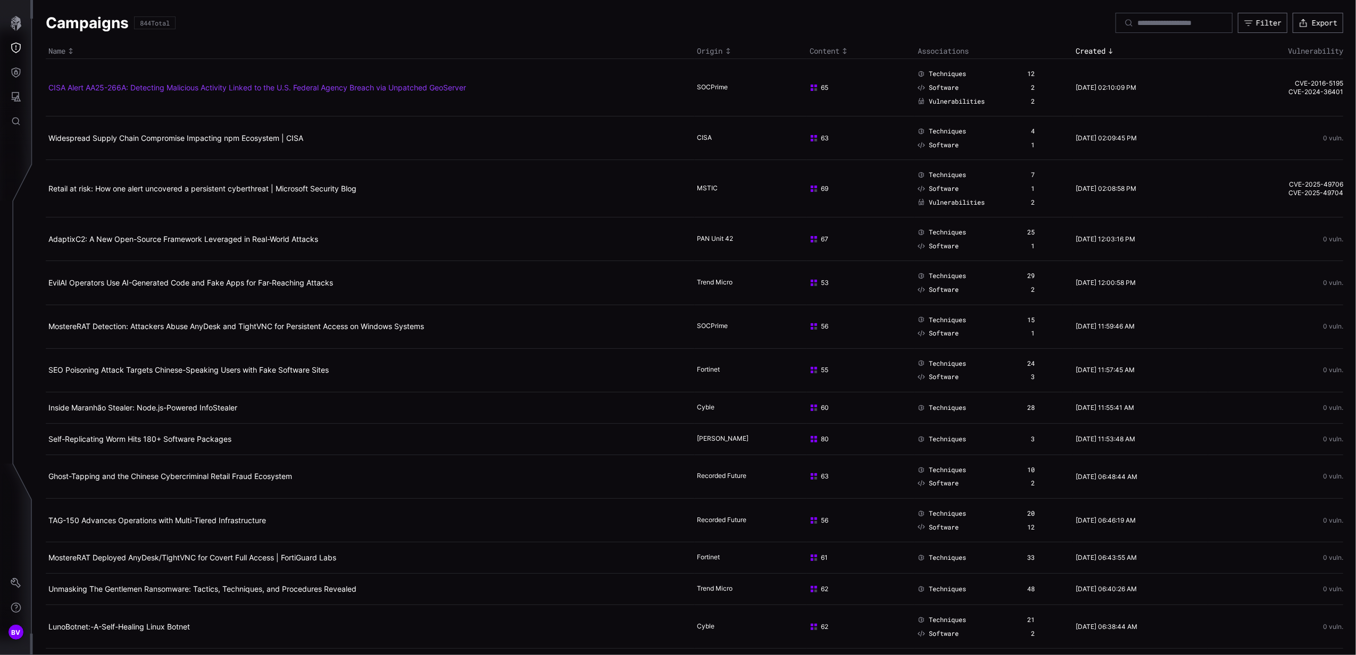
click at [217, 90] on link "CISA Alert AA25-266A: Detecting Malicious Activity Linked to the U.S. Federal A…" at bounding box center [256, 87] width 417 height 9
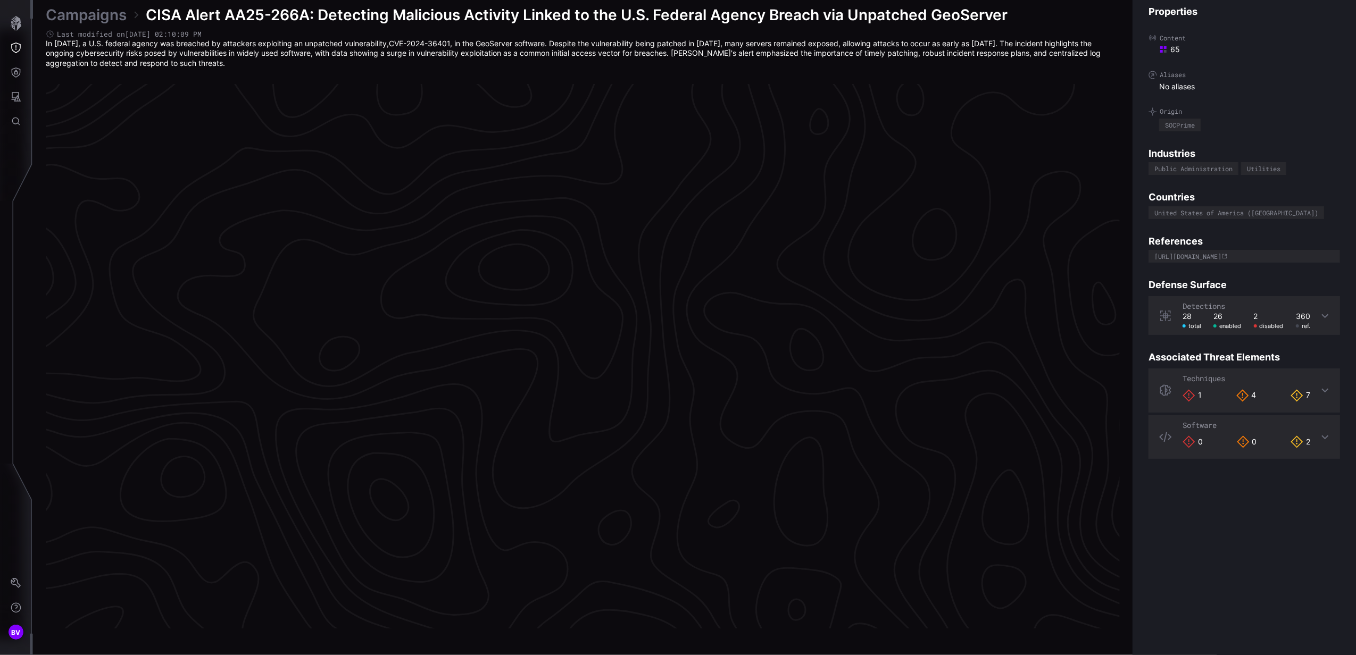
scroll to position [2126, 266]
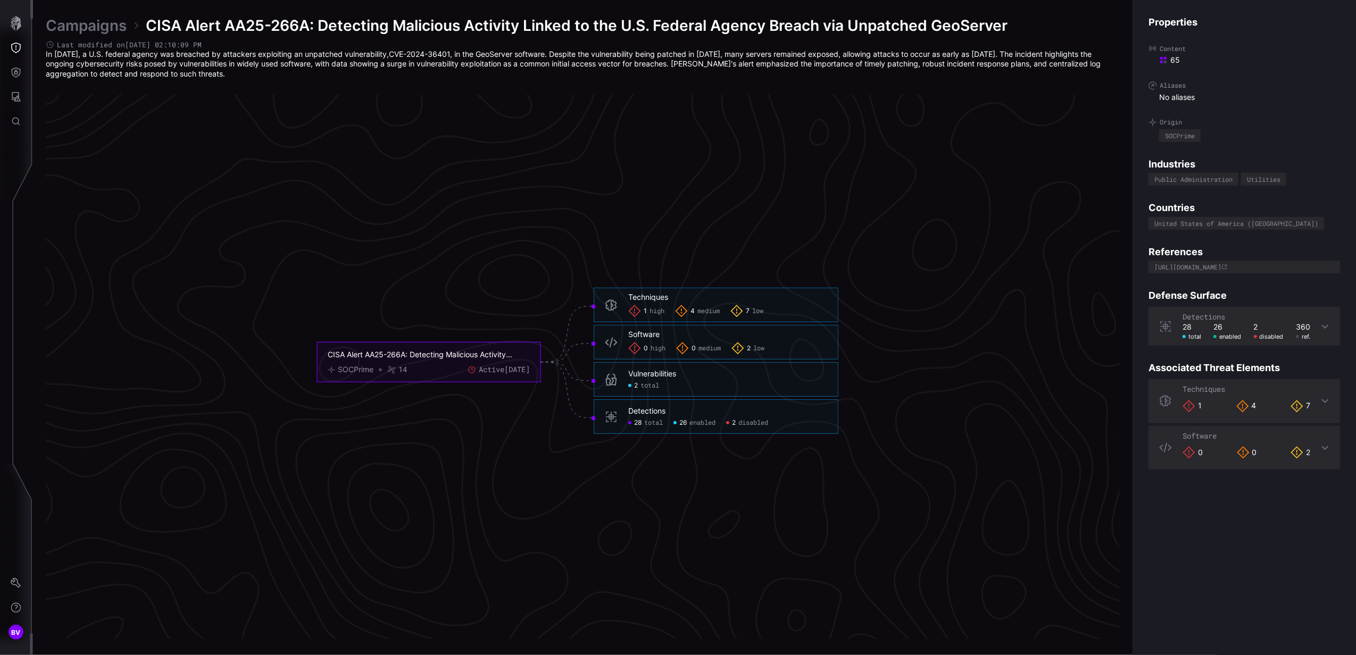
click at [756, 426] on span "disabled" at bounding box center [753, 423] width 30 height 9
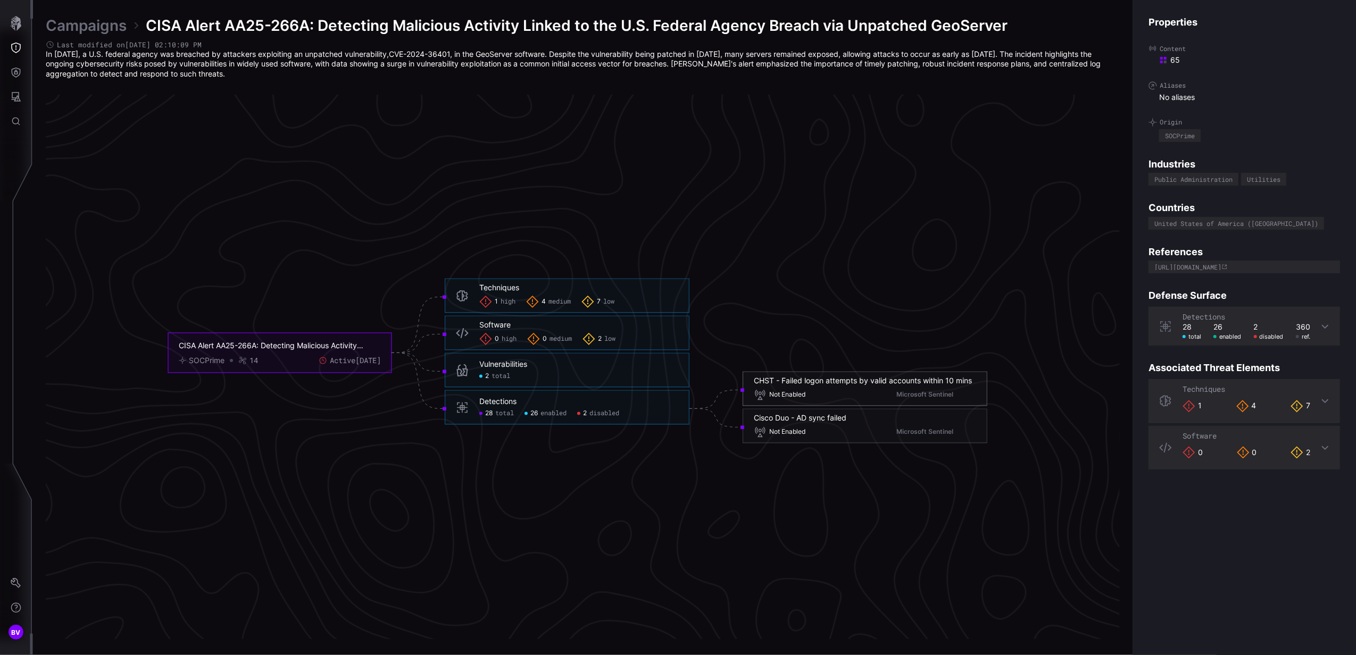
click at [833, 379] on div "CHST - Failed logon attempts by valid accounts within 10 mins" at bounding box center [863, 381] width 218 height 10
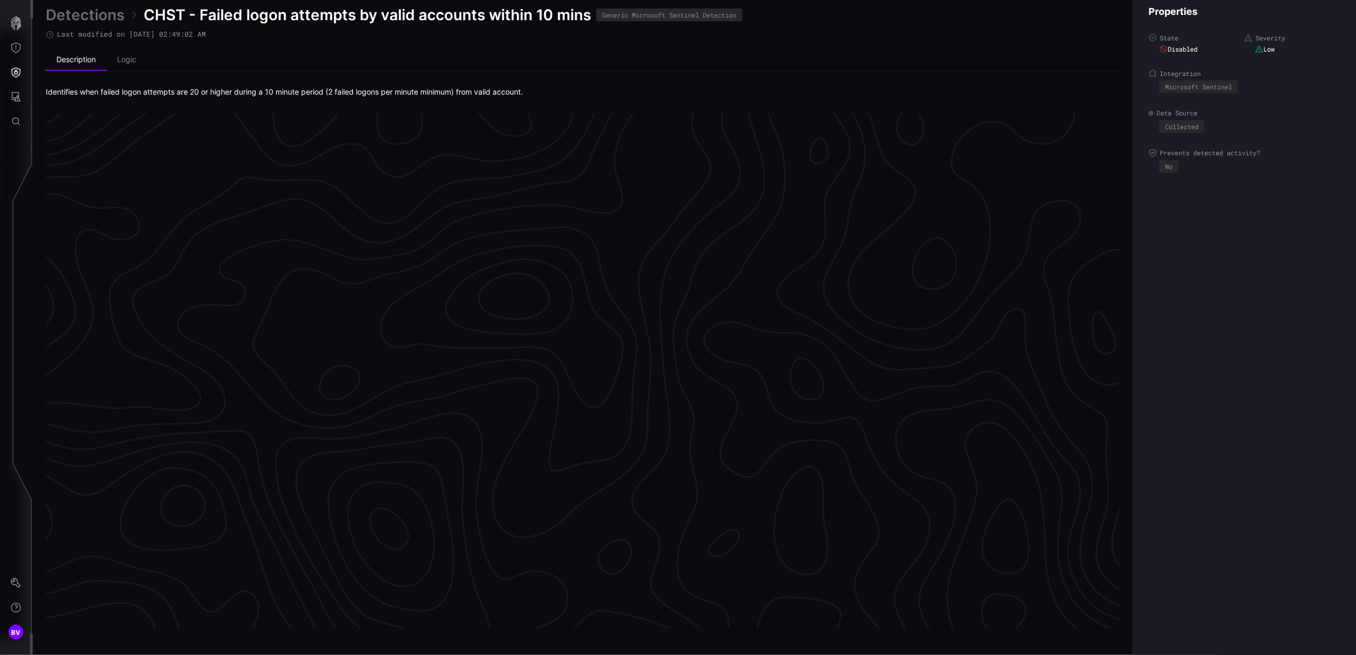
scroll to position [2140, 266]
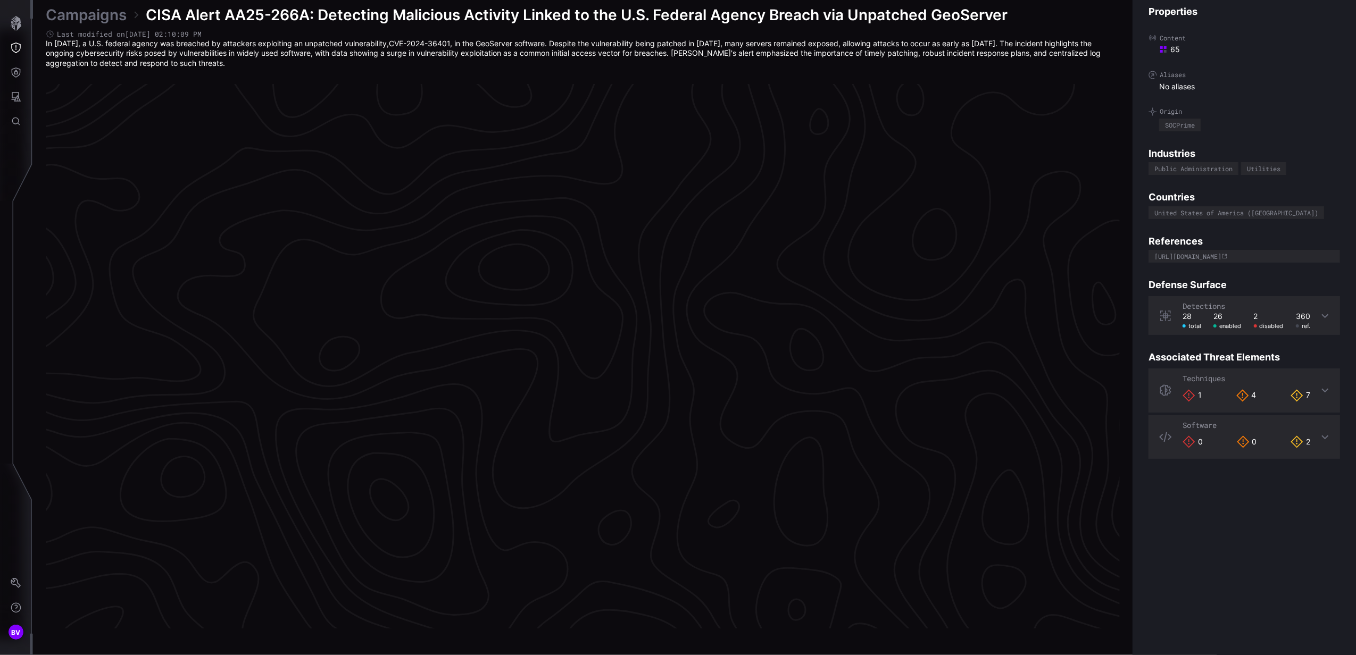
scroll to position [2126, 266]
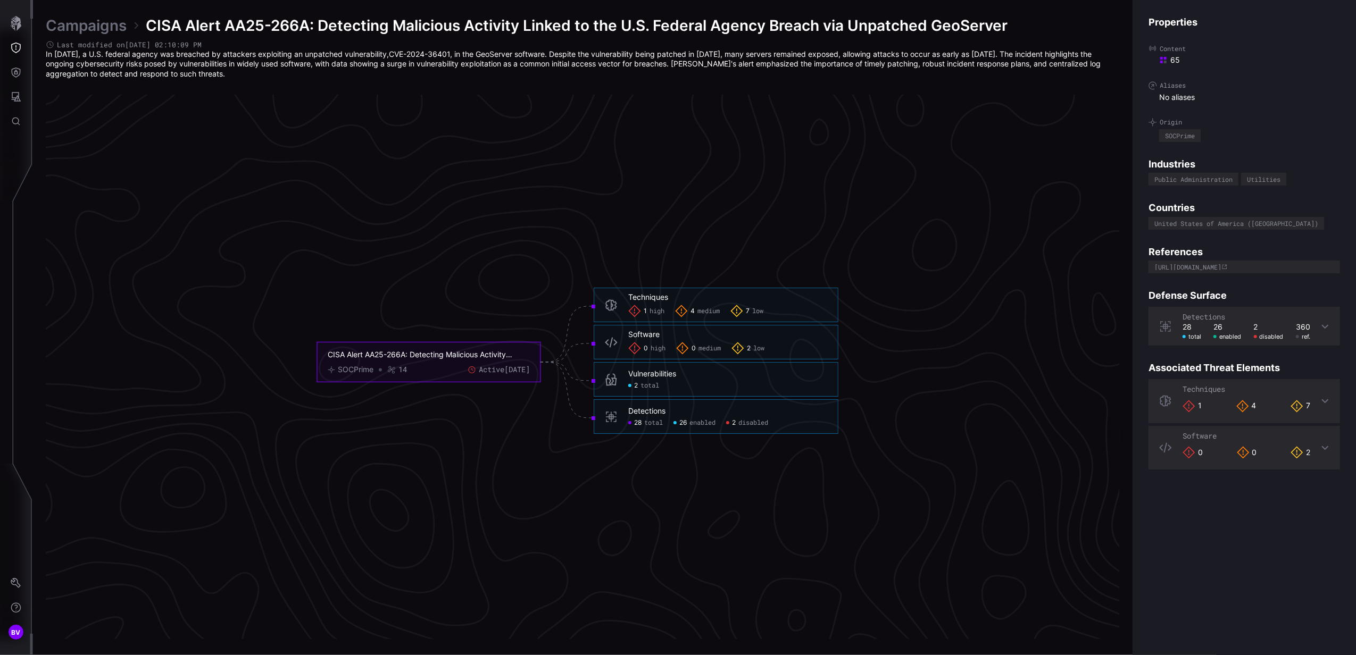
click at [750, 419] on span "disabled" at bounding box center [753, 423] width 30 height 9
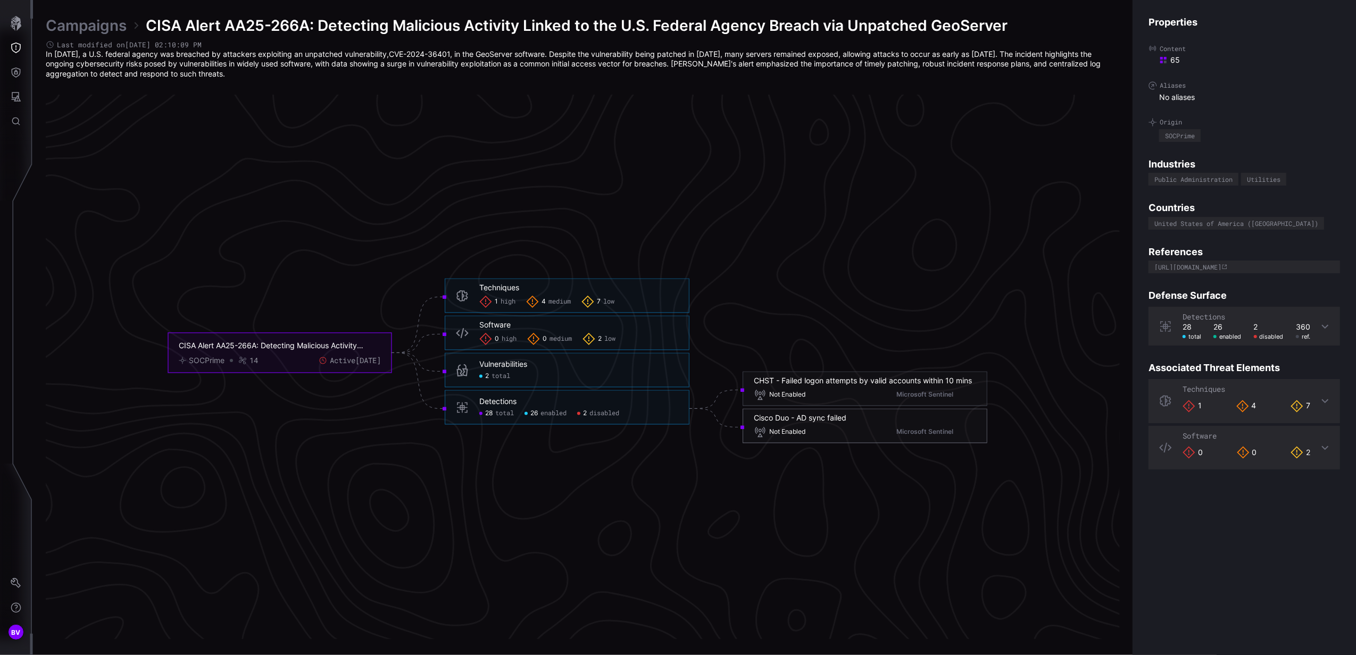
click at [815, 422] on div "Cisco Duo - AD sync failed" at bounding box center [800, 418] width 93 height 10
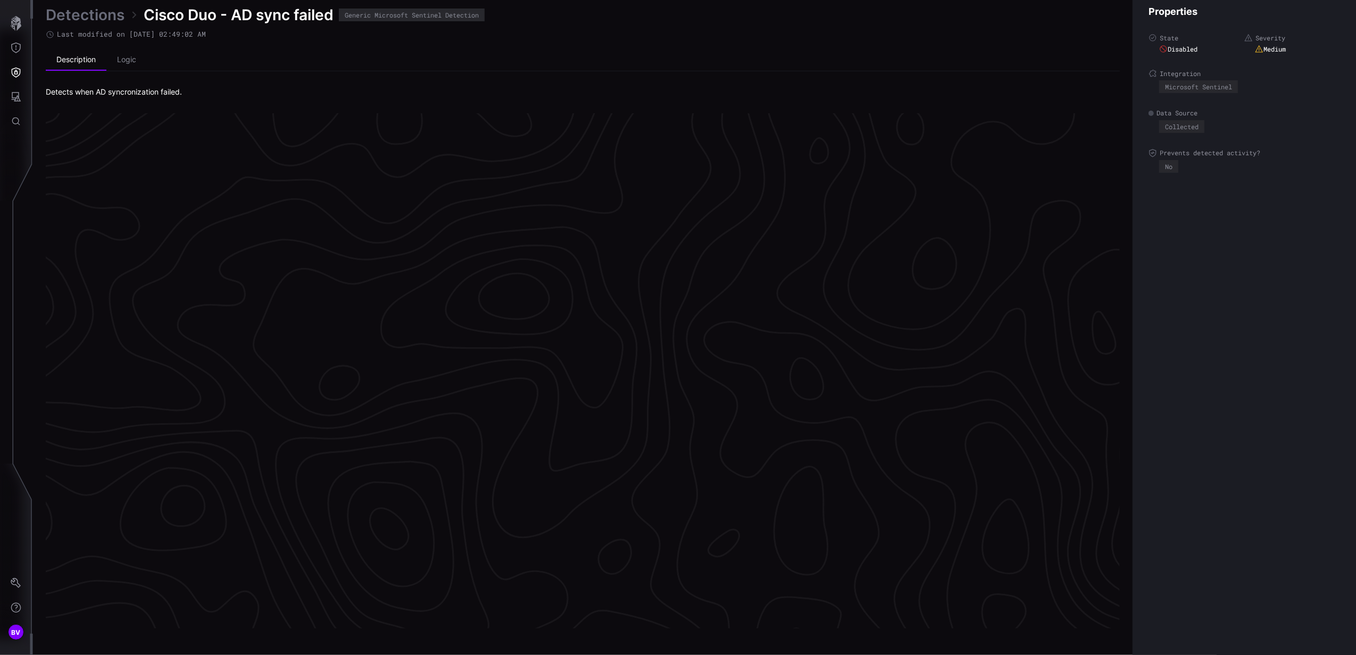
scroll to position [2140, 266]
